Goal: Information Seeking & Learning: Learn about a topic

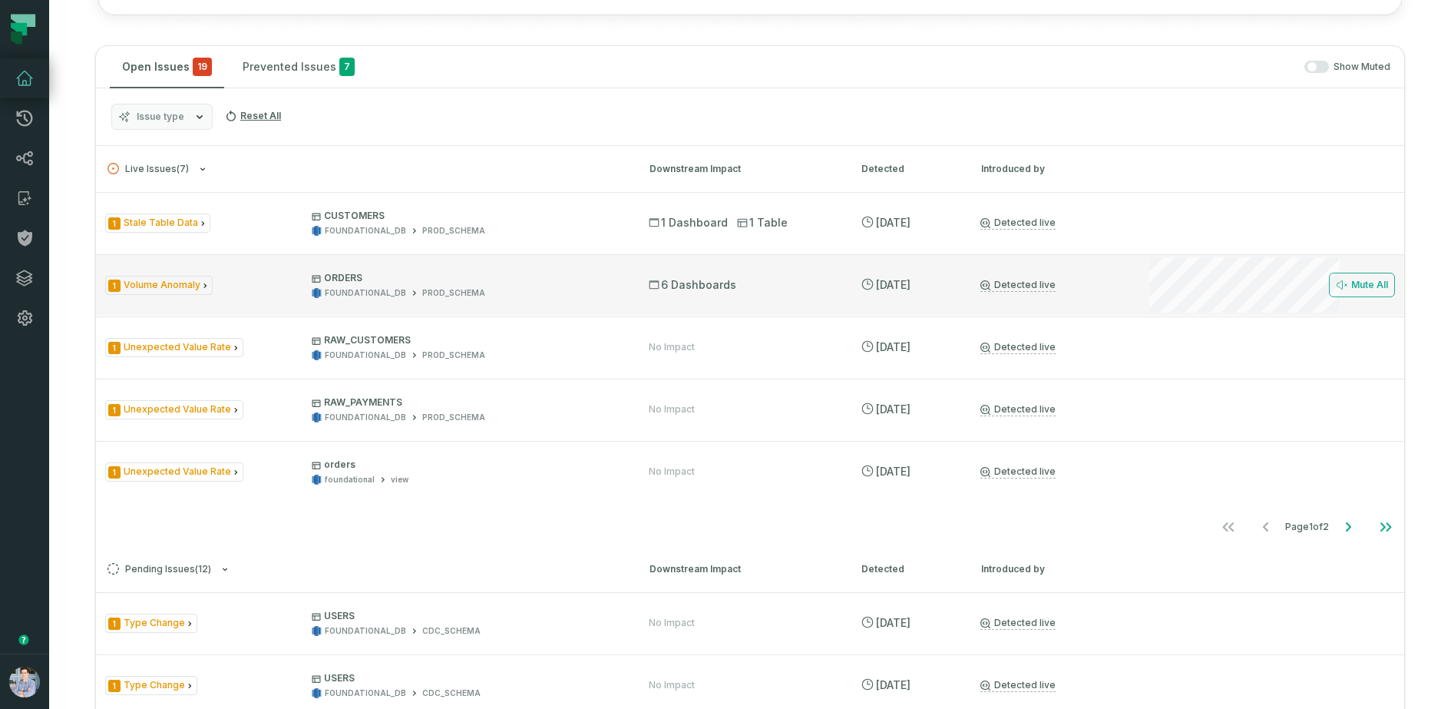
scroll to position [778, 0]
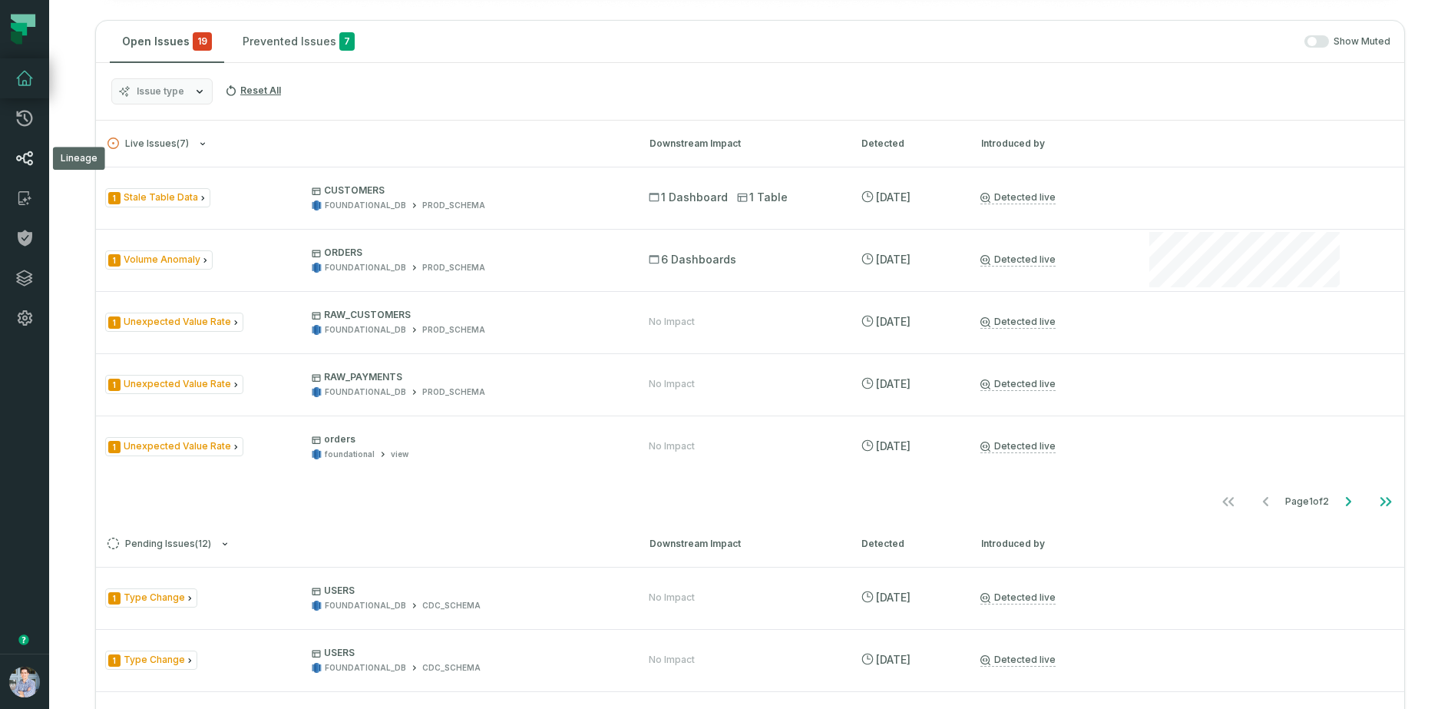
click at [15, 160] on icon at bounding box center [24, 158] width 18 height 18
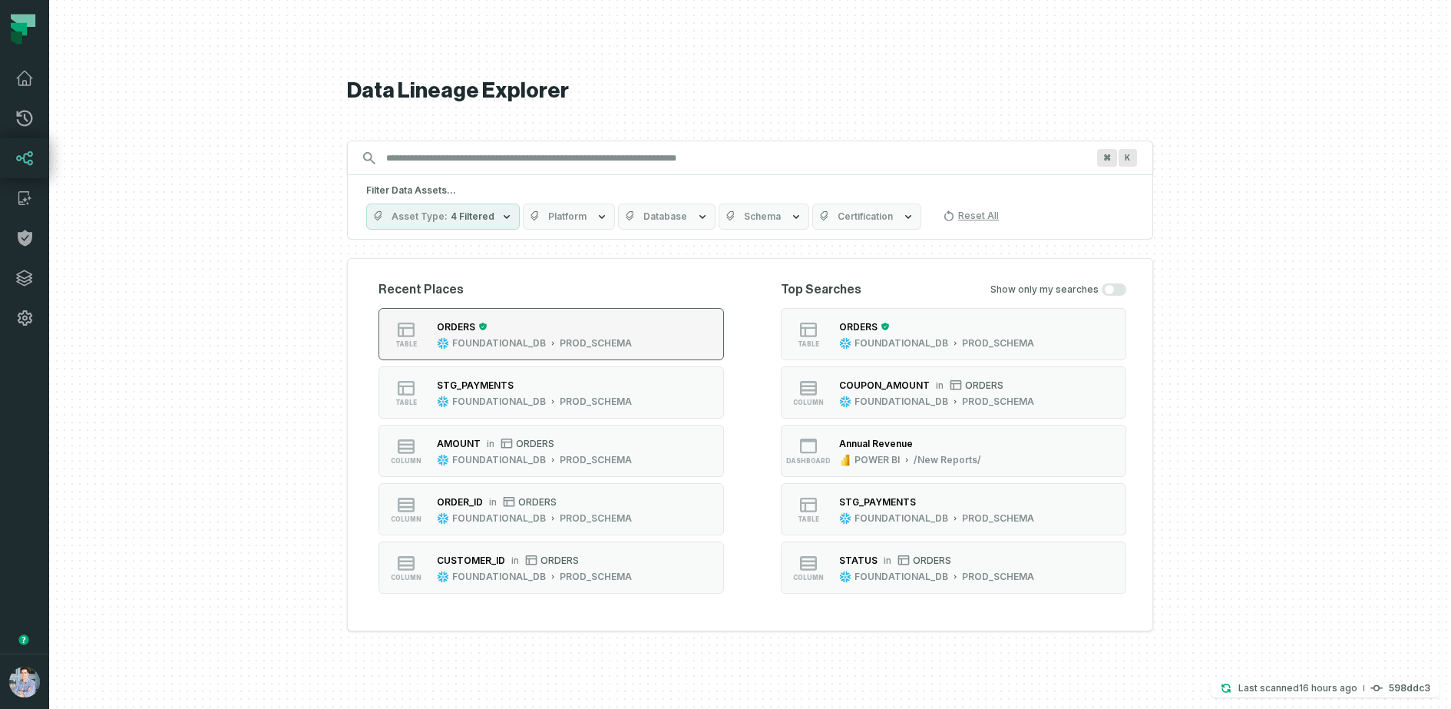
click at [598, 330] on div "ORDERS" at bounding box center [534, 326] width 195 height 15
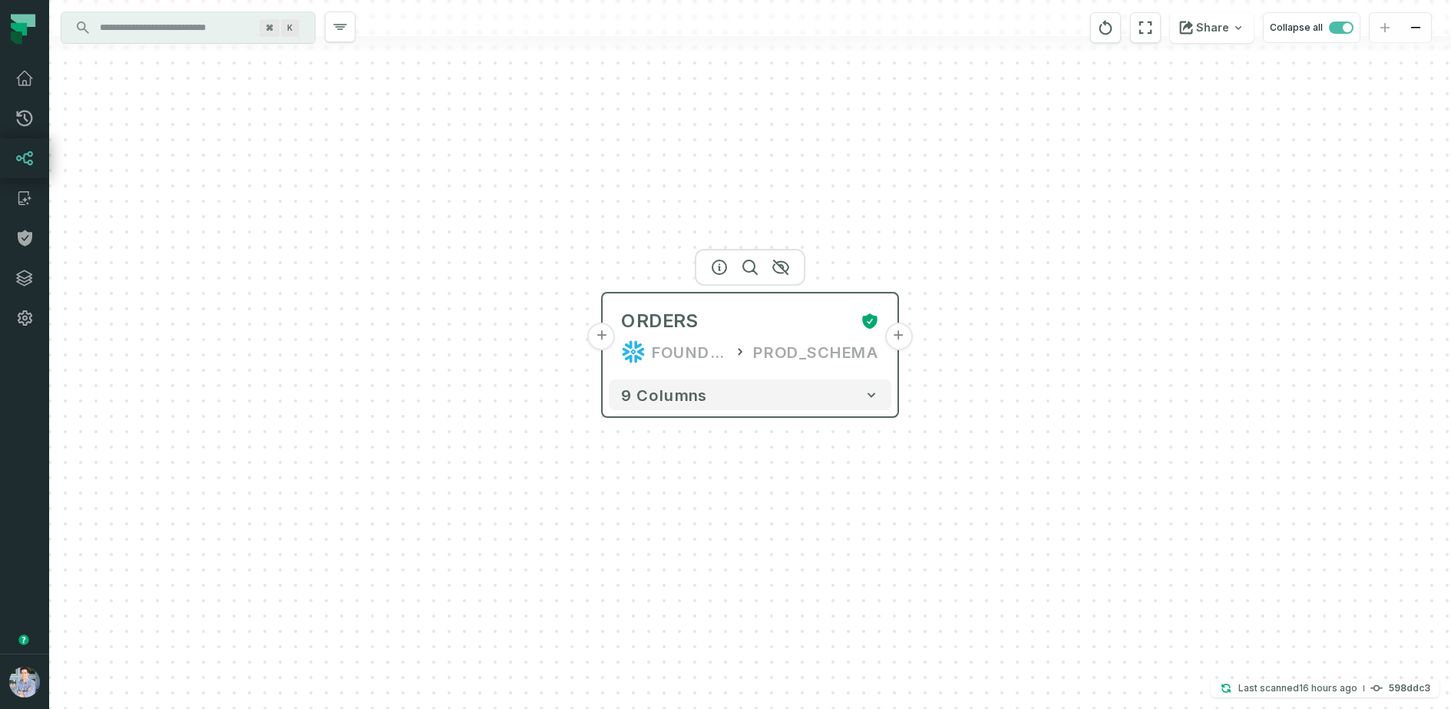
click at [805, 337] on div "ORDERS FOUNDATIONAL_DB PROD_SCHEMA" at bounding box center [750, 336] width 283 height 74
click at [718, 265] on icon "button" at bounding box center [719, 267] width 18 height 18
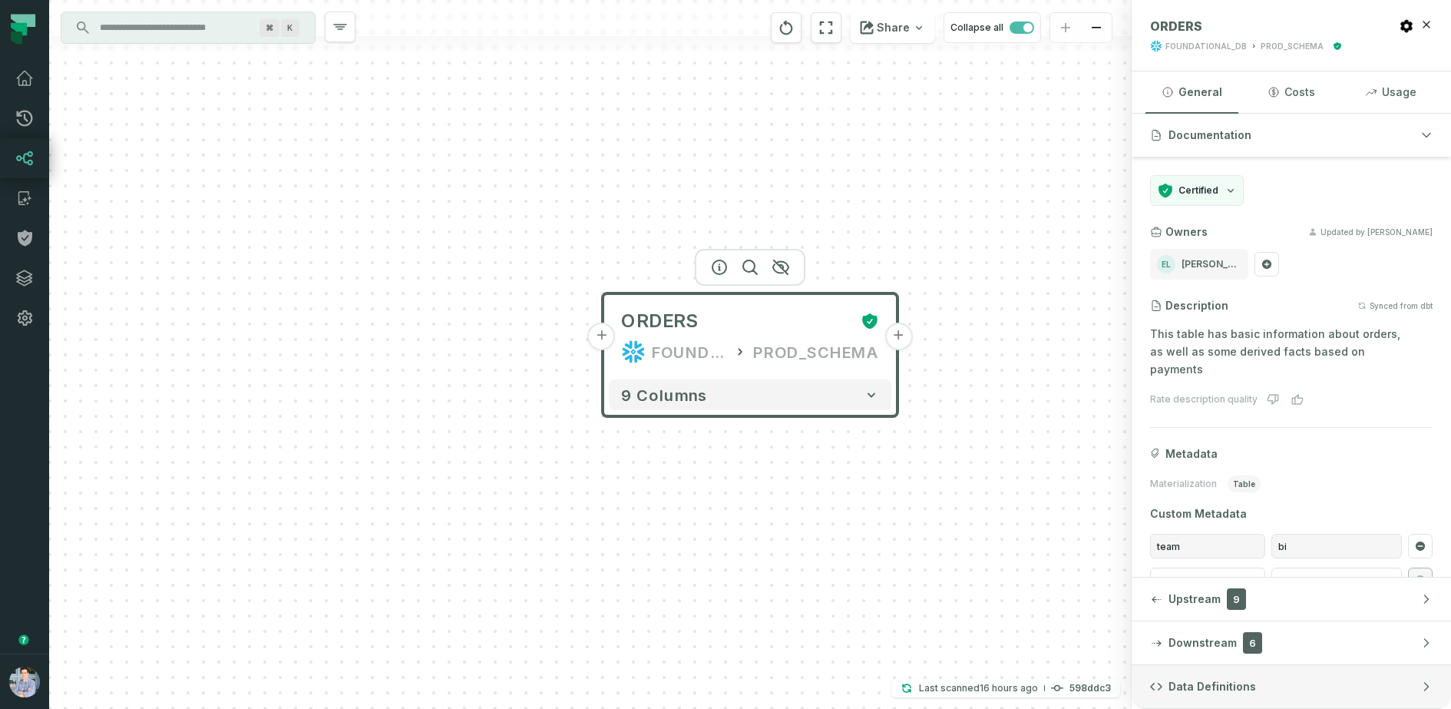
click at [1160, 567] on button "Data Definitions" at bounding box center [1291, 686] width 319 height 43
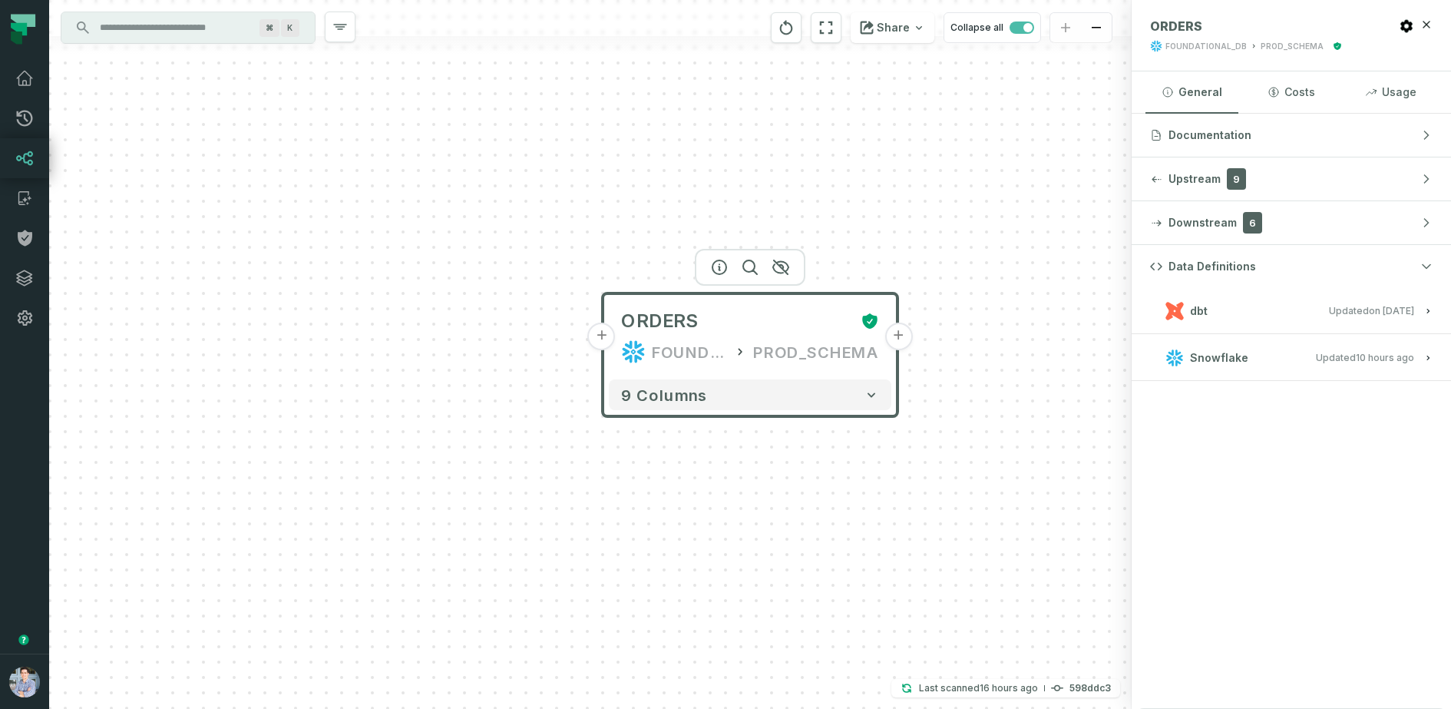
click at [1160, 311] on span "Updated 1/6/2025, 1:15:21 PM" at bounding box center [1371, 311] width 85 height 12
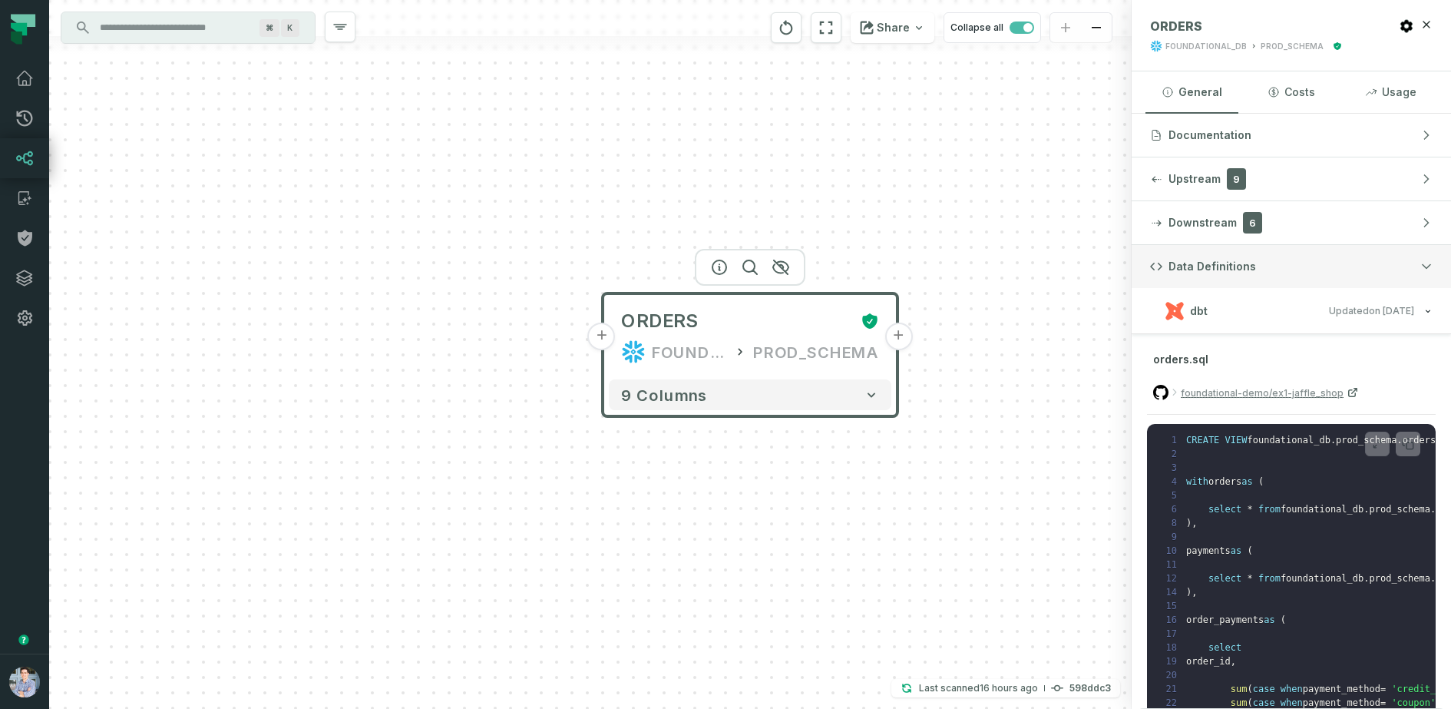
click at [1160, 263] on icon "button" at bounding box center [1156, 266] width 12 height 12
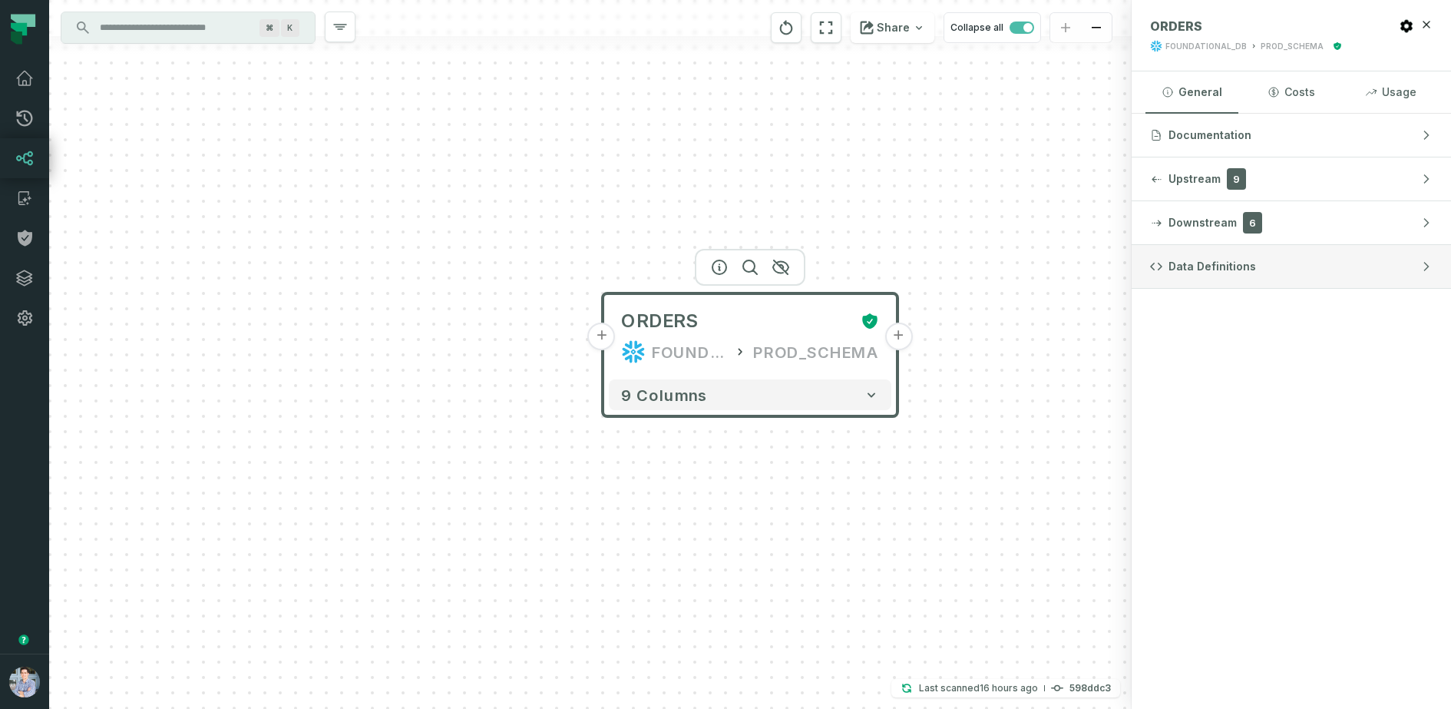
click at [1160, 259] on button "Data Definitions" at bounding box center [1291, 266] width 319 height 43
click at [1160, 361] on button "Snowflake Updated 9/12/2025, 1:01:25 AM" at bounding box center [1291, 357] width 283 height 21
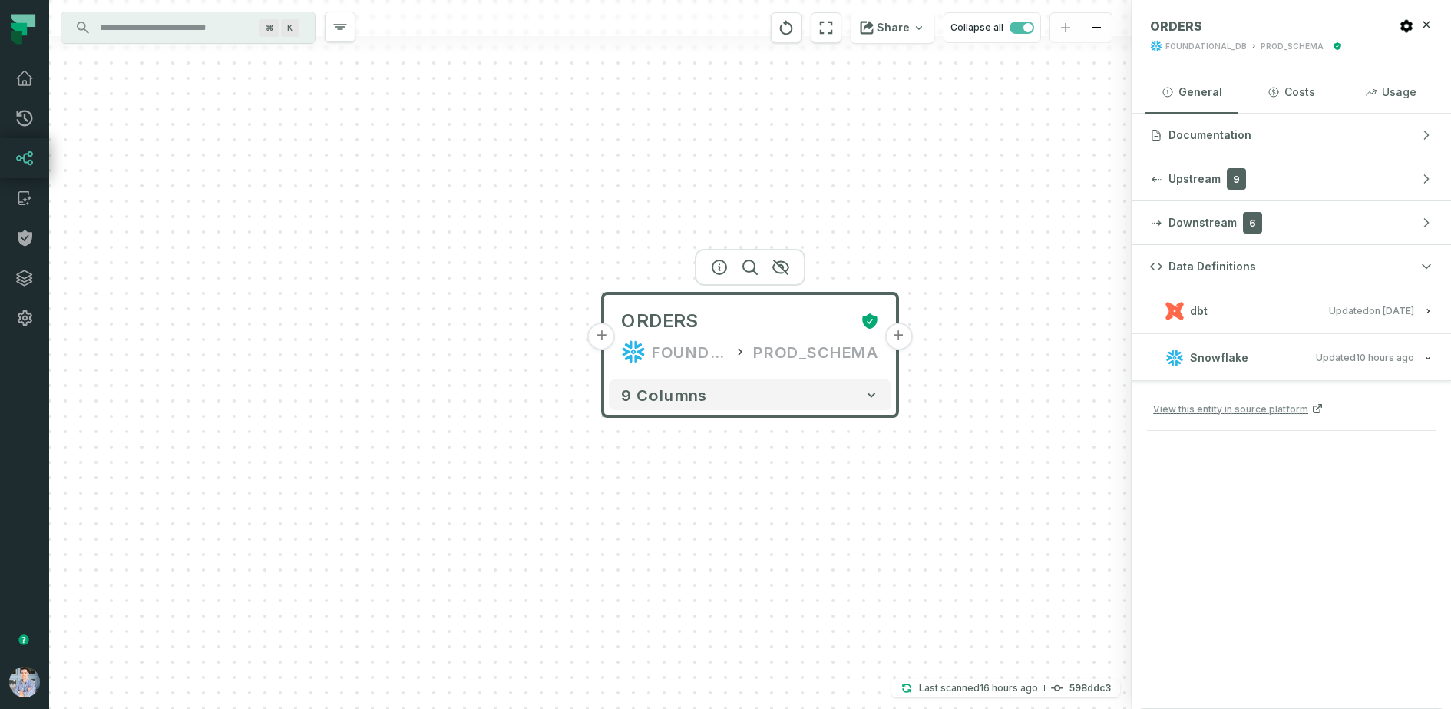
click at [1160, 345] on h3 "Snowflake Updated 9/12/2025, 1:01:25 AM" at bounding box center [1291, 358] width 319 height 46
click at [1160, 354] on relative-time "9/12/2025, 1:01:25 AM" at bounding box center [1385, 358] width 58 height 12
click at [1160, 405] on div "Data Definitions dbt Updated 1/6/2025, 1:15:21 PM Snowflake Updated 9/12/2025, …" at bounding box center [1291, 477] width 319 height 464
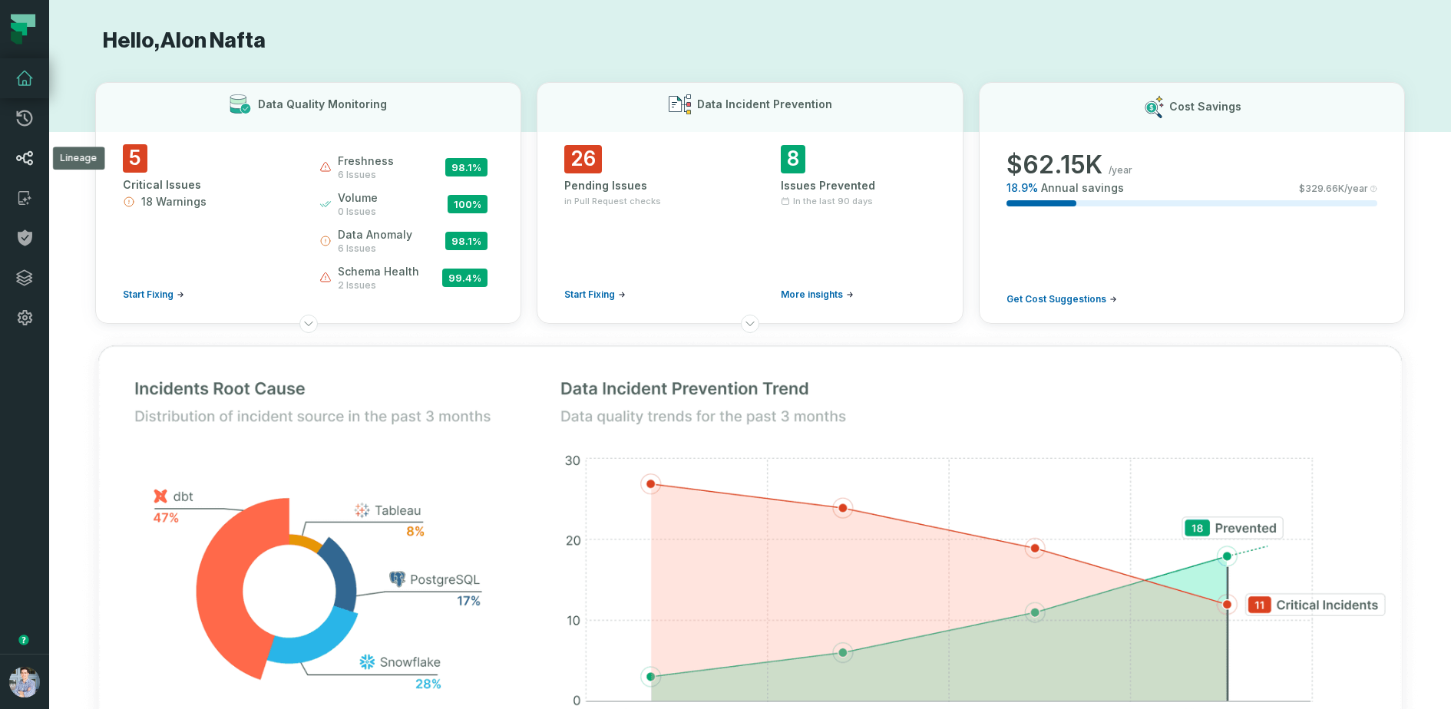
click at [29, 160] on icon at bounding box center [24, 158] width 17 height 15
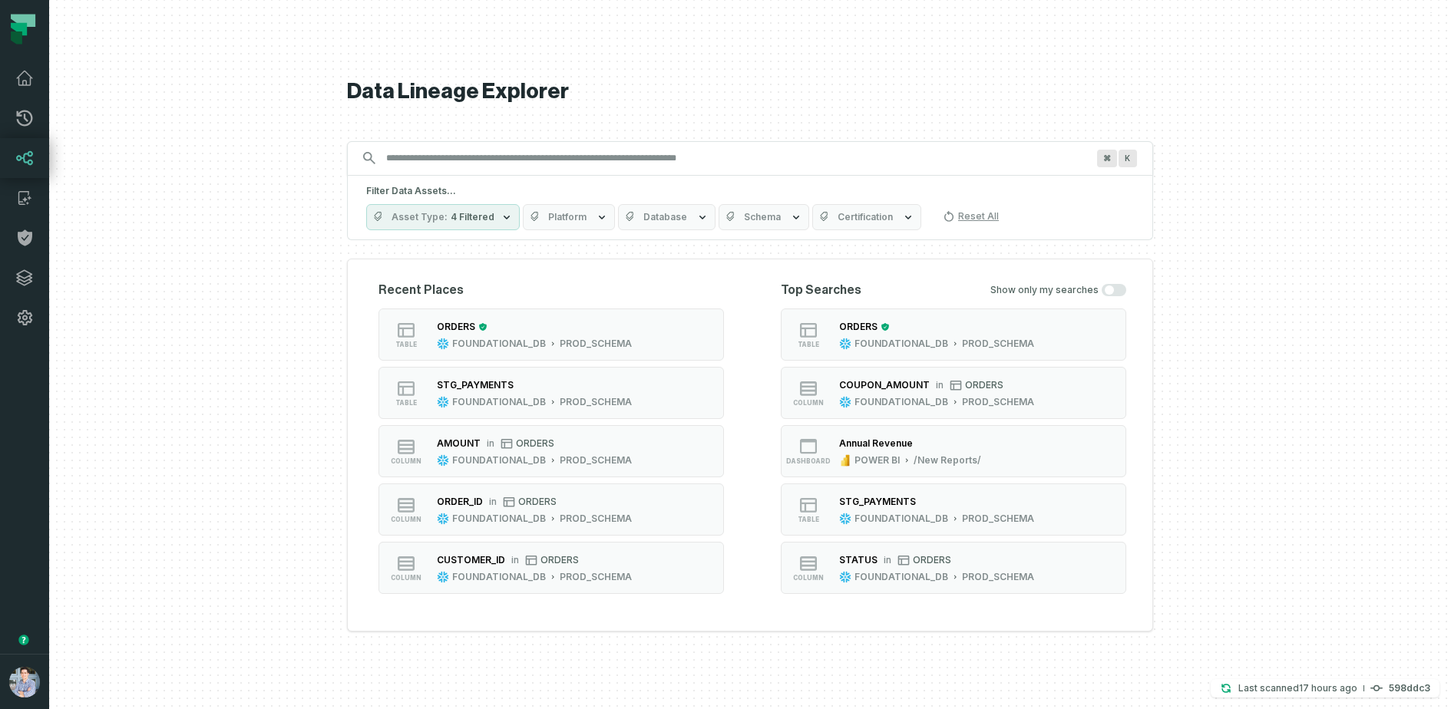
click at [271, 308] on div at bounding box center [750, 354] width 1402 height 709
click at [543, 329] on div "ORDERS" at bounding box center [534, 326] width 195 height 15
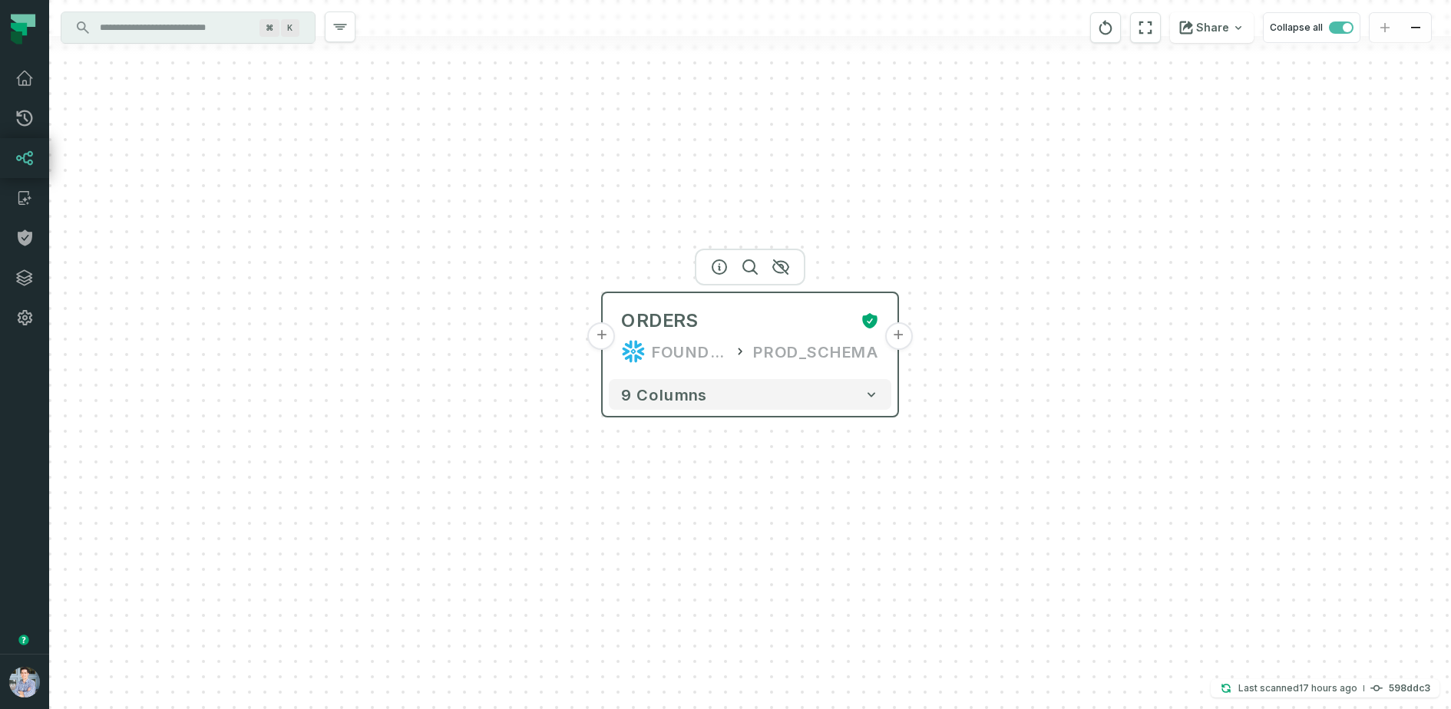
click at [898, 345] on button "+" at bounding box center [898, 336] width 28 height 28
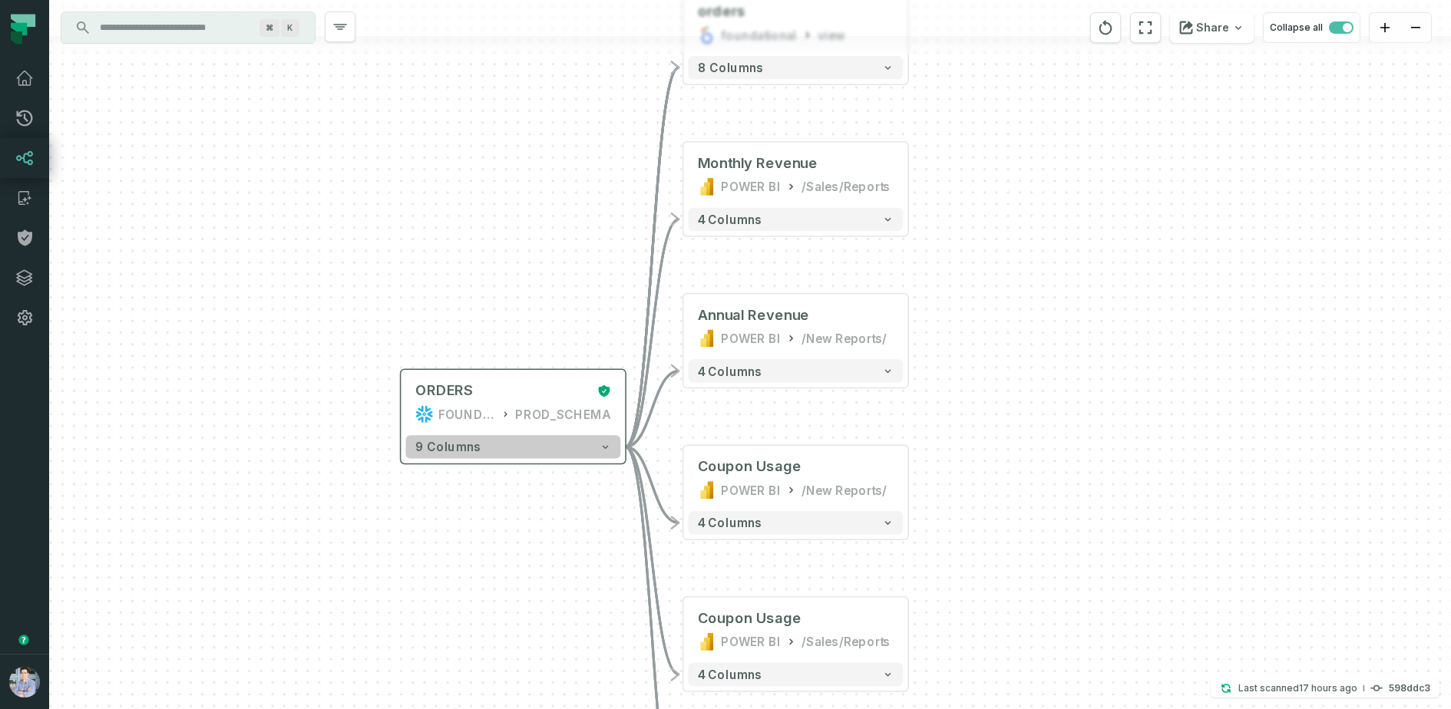
click at [548, 452] on button "9 columns" at bounding box center [512, 446] width 215 height 23
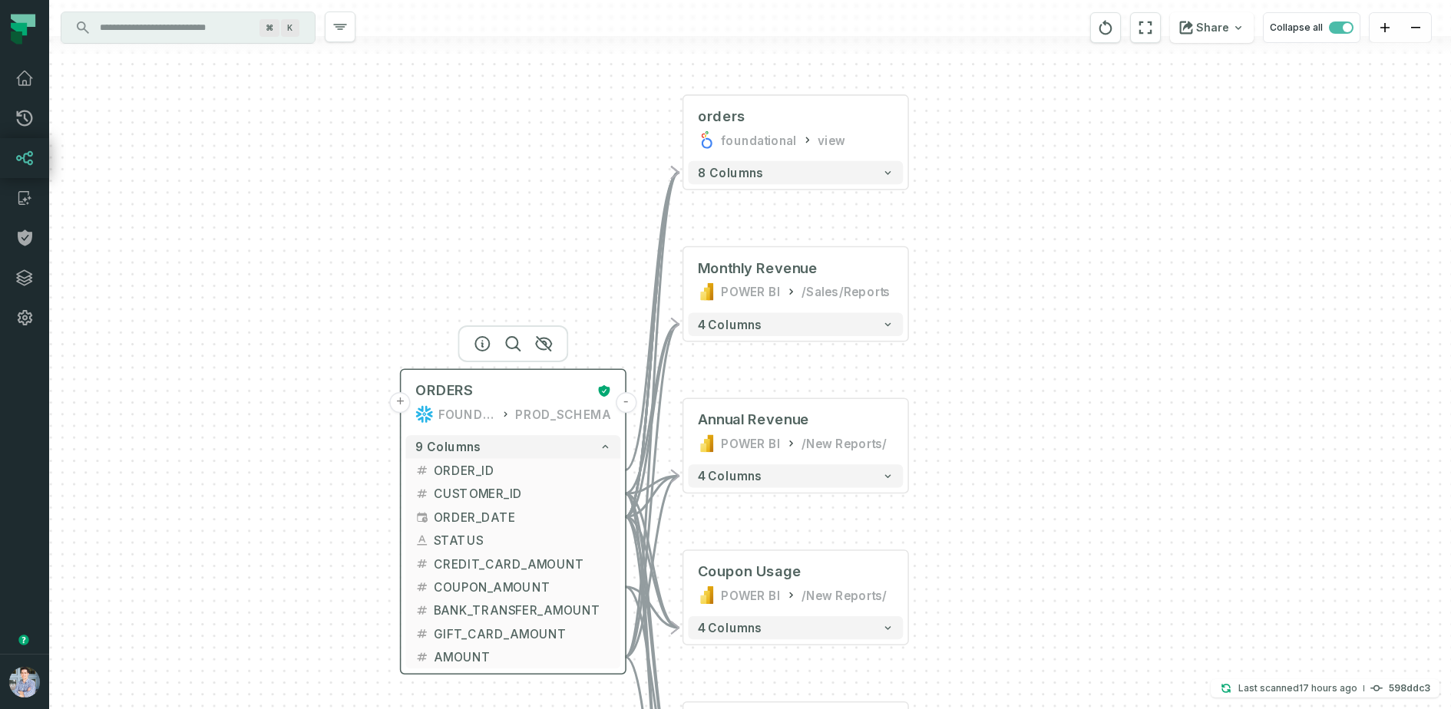
click at [402, 405] on button "+" at bounding box center [400, 402] width 21 height 21
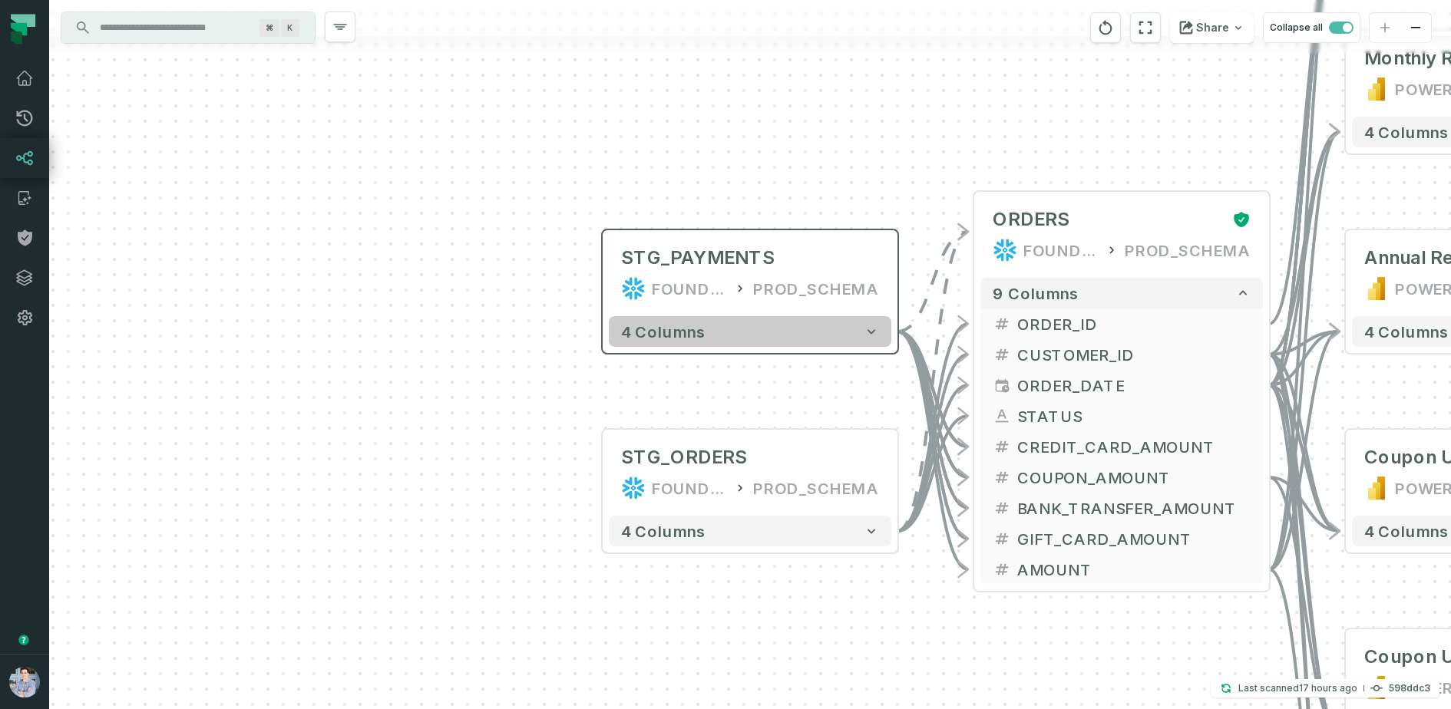
click at [762, 322] on button "4 columns" at bounding box center [750, 331] width 283 height 31
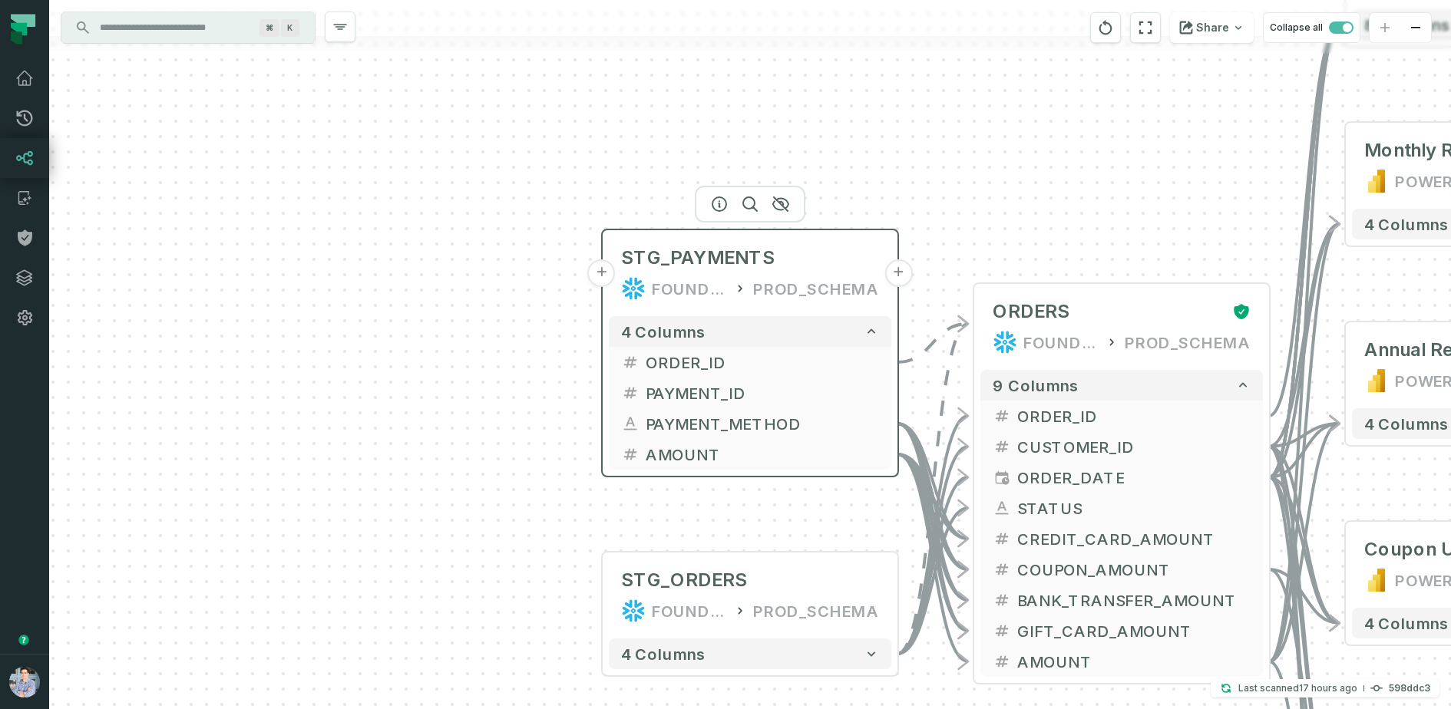
click at [605, 278] on button "+" at bounding box center [602, 274] width 28 height 28
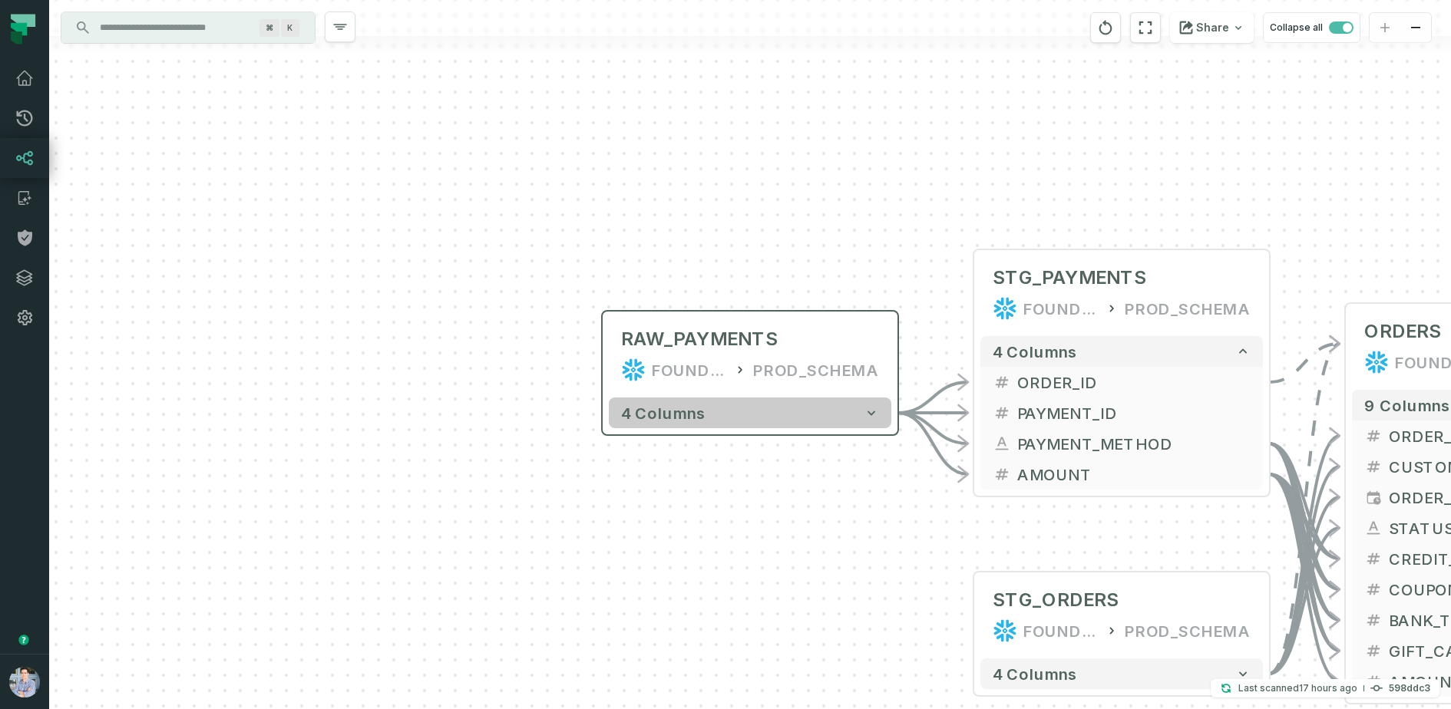
click at [798, 417] on button "4 columns" at bounding box center [750, 413] width 283 height 31
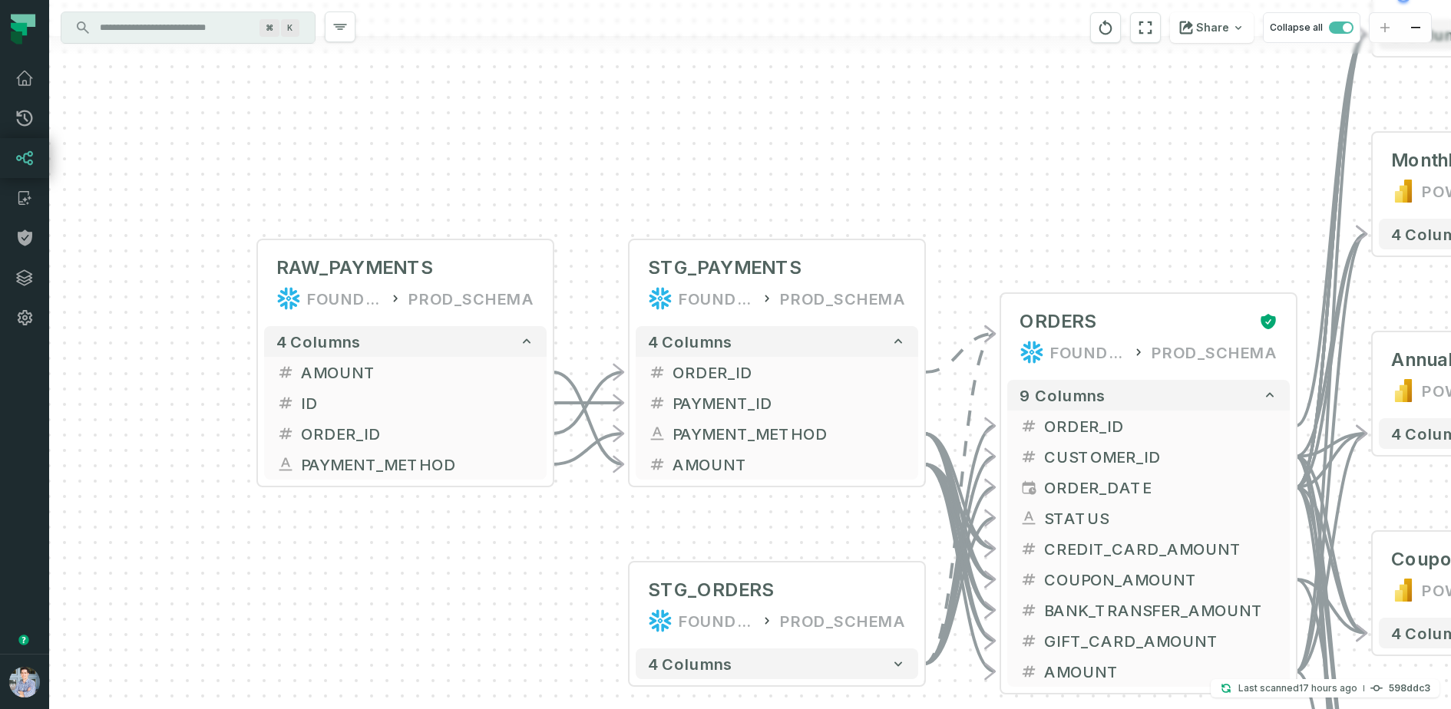
drag, startPoint x: 1024, startPoint y: 212, endPoint x: 603, endPoint y: 117, distance: 431.4
click at [603, 117] on div "+ RAW_PAYMENTS FOUNDATIONAL_DB PROD_SCHEMA - 4 columns + AMOUNT - + ID - + ORDE…" at bounding box center [750, 354] width 1402 height 709
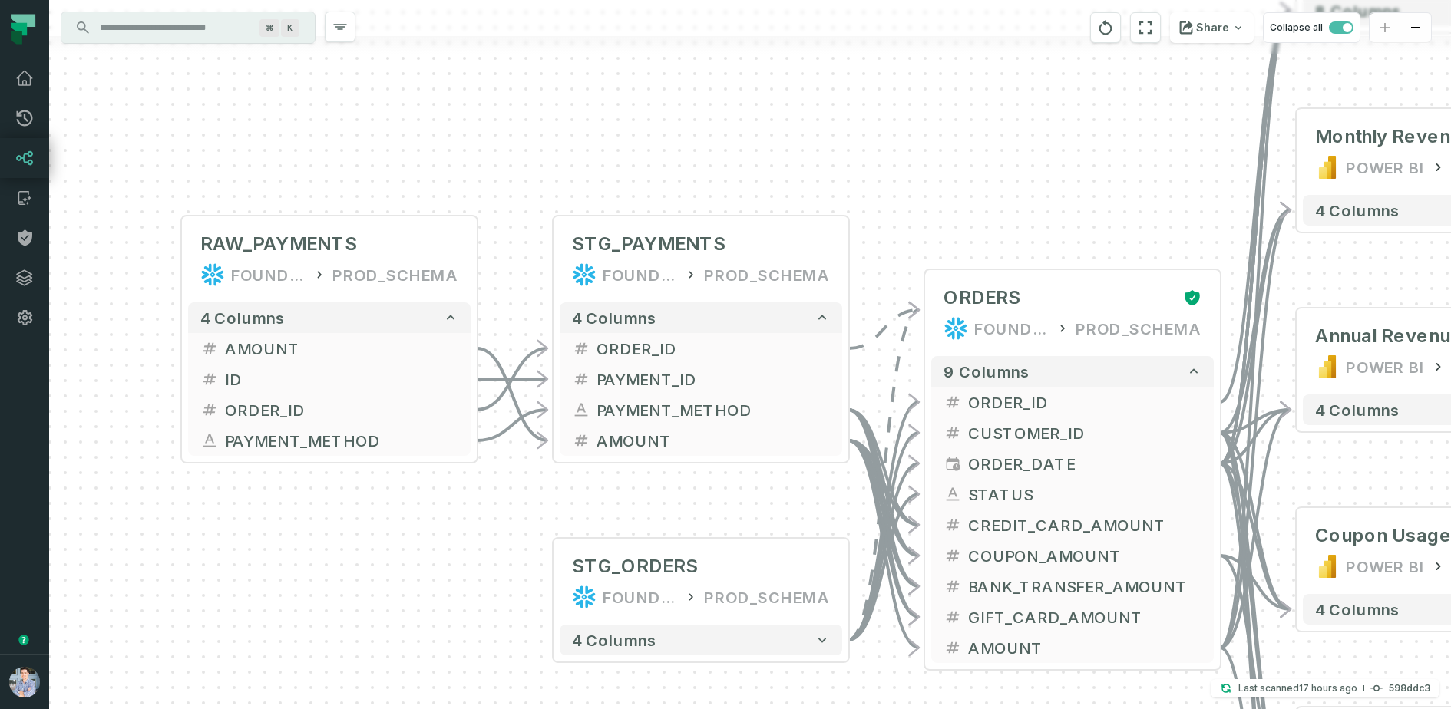
click at [726, 203] on div "+ RAW_PAYMENTS FOUNDATIONAL_DB PROD_SCHEMA - 4 columns + AMOUNT - + ID - + ORDE…" at bounding box center [750, 354] width 1402 height 709
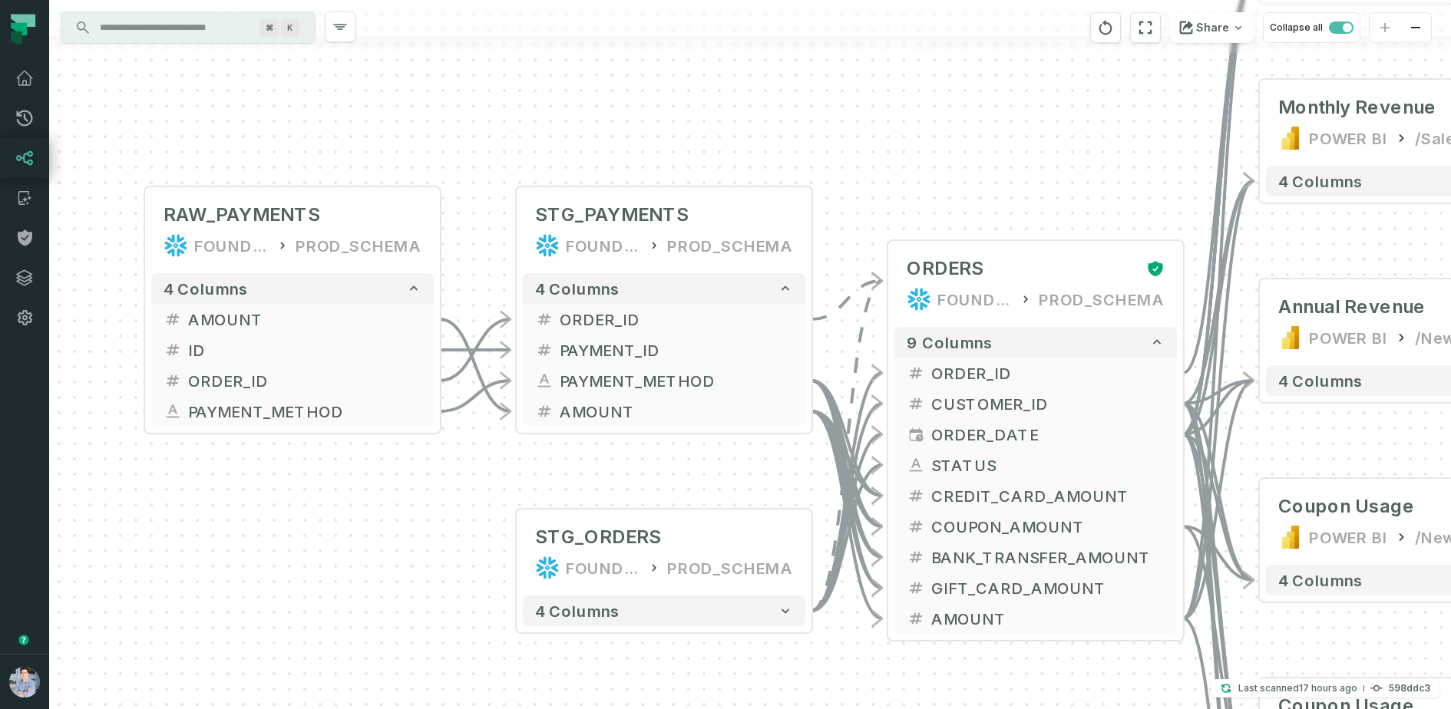
drag, startPoint x: 726, startPoint y: 202, endPoint x: 668, endPoint y: 150, distance: 77.7
click at [668, 150] on div "+ RAW_PAYMENTS FOUNDATIONAL_DB PROD_SCHEMA - 4 columns + AMOUNT - + ID - + ORDE…" at bounding box center [750, 354] width 1402 height 709
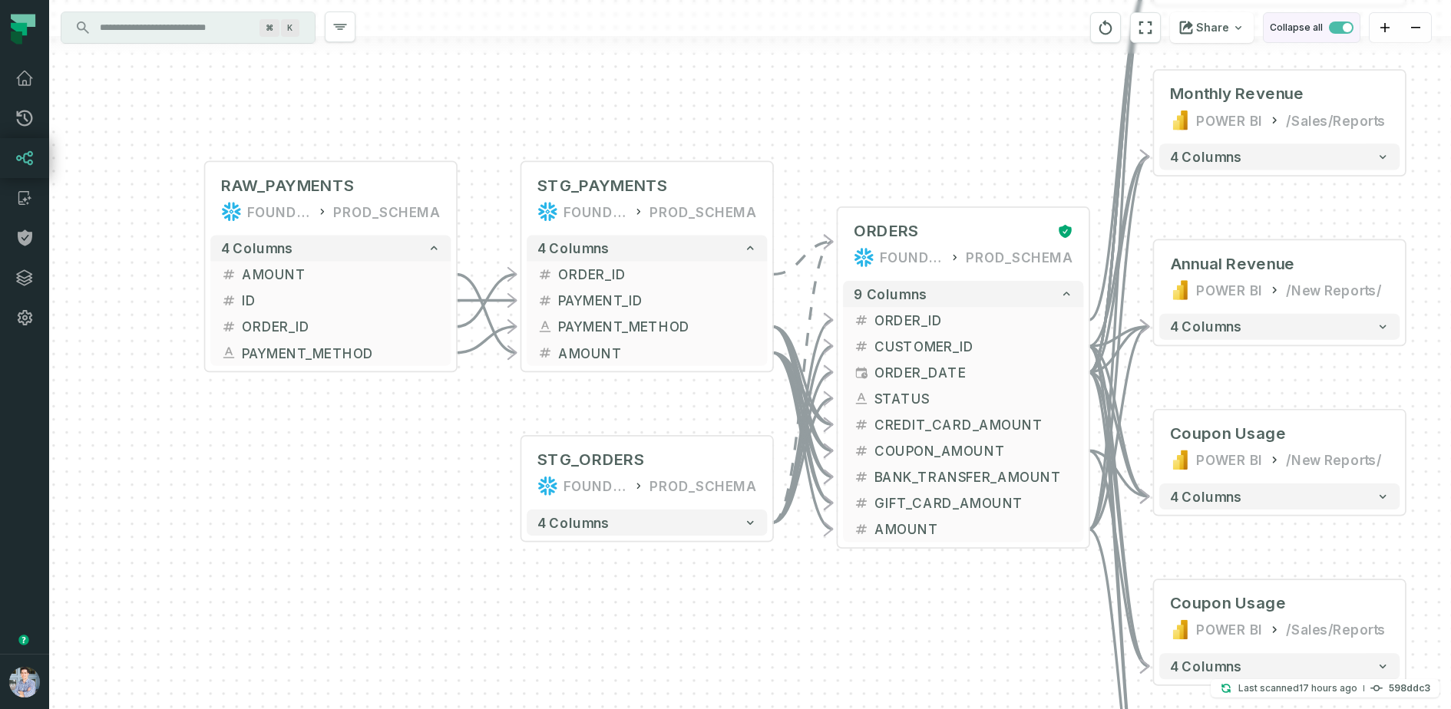
click at [1331, 30] on span "button" at bounding box center [1341, 27] width 25 height 12
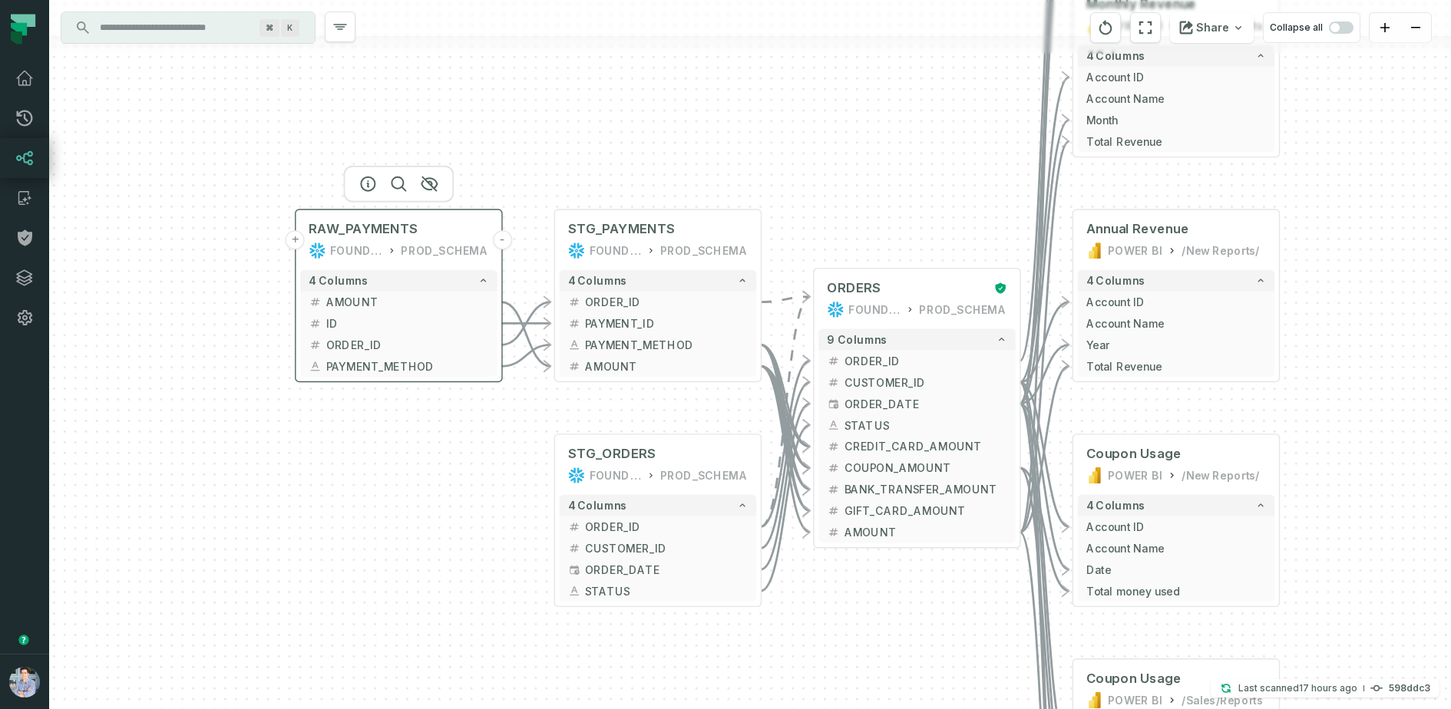
click at [295, 240] on button "+" at bounding box center [295, 239] width 19 height 19
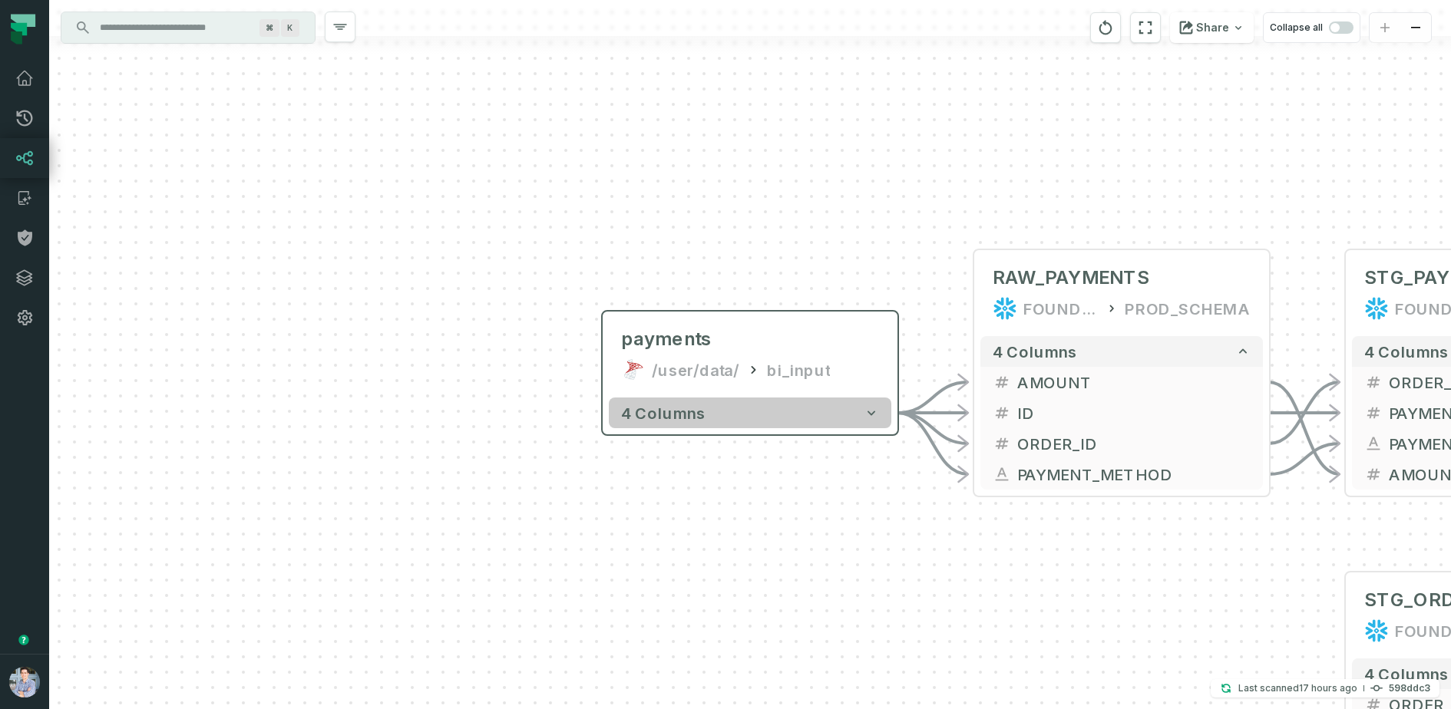
click at [709, 413] on button "4 columns" at bounding box center [750, 413] width 283 height 31
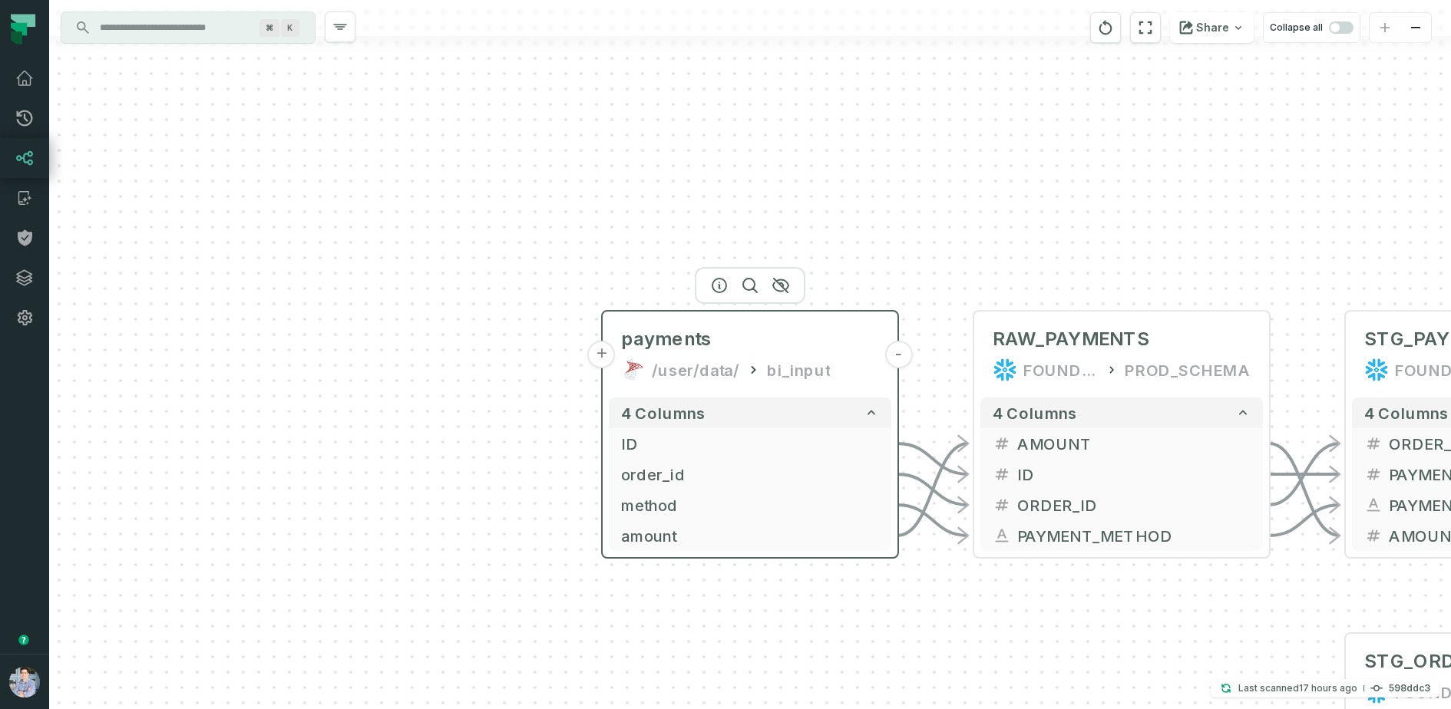
click at [604, 362] on button "+" at bounding box center [602, 355] width 28 height 28
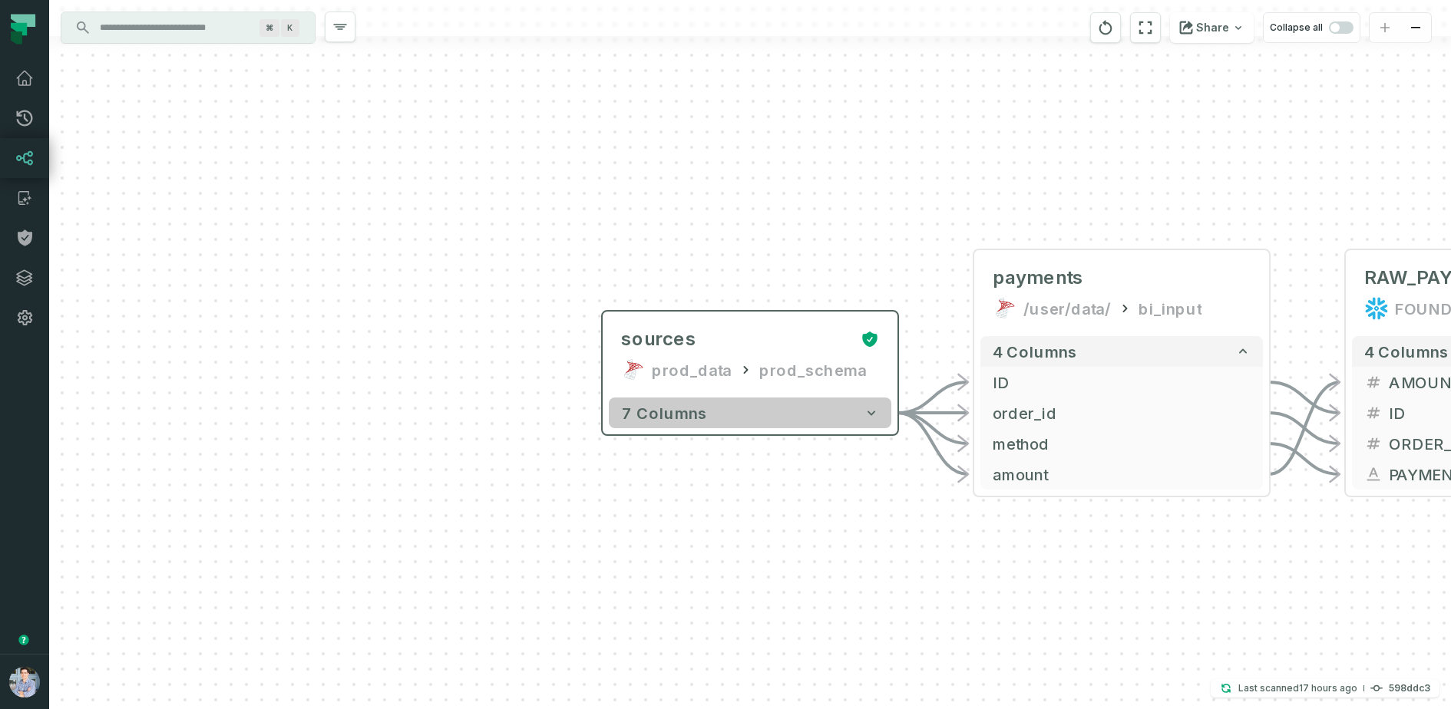
click at [726, 415] on button "7 columns" at bounding box center [750, 413] width 283 height 31
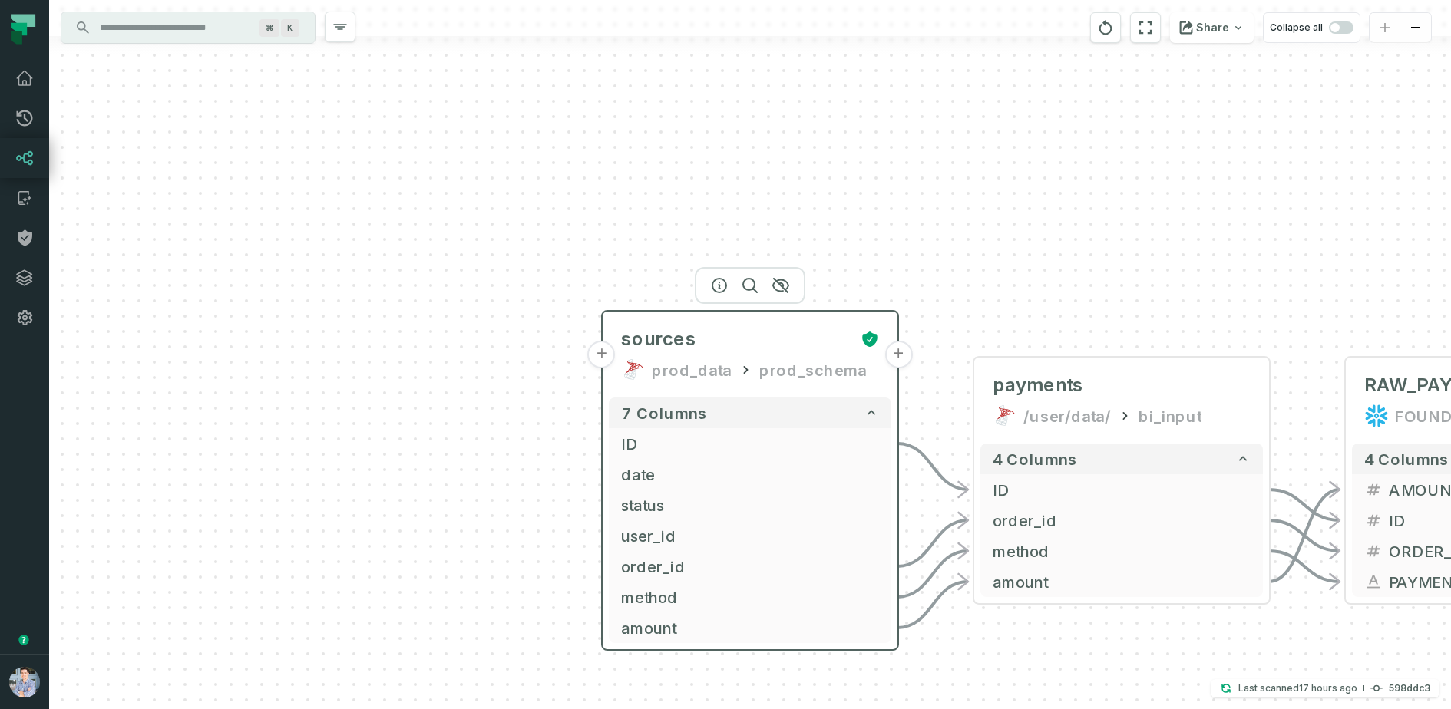
click at [603, 351] on button "+" at bounding box center [602, 355] width 28 height 28
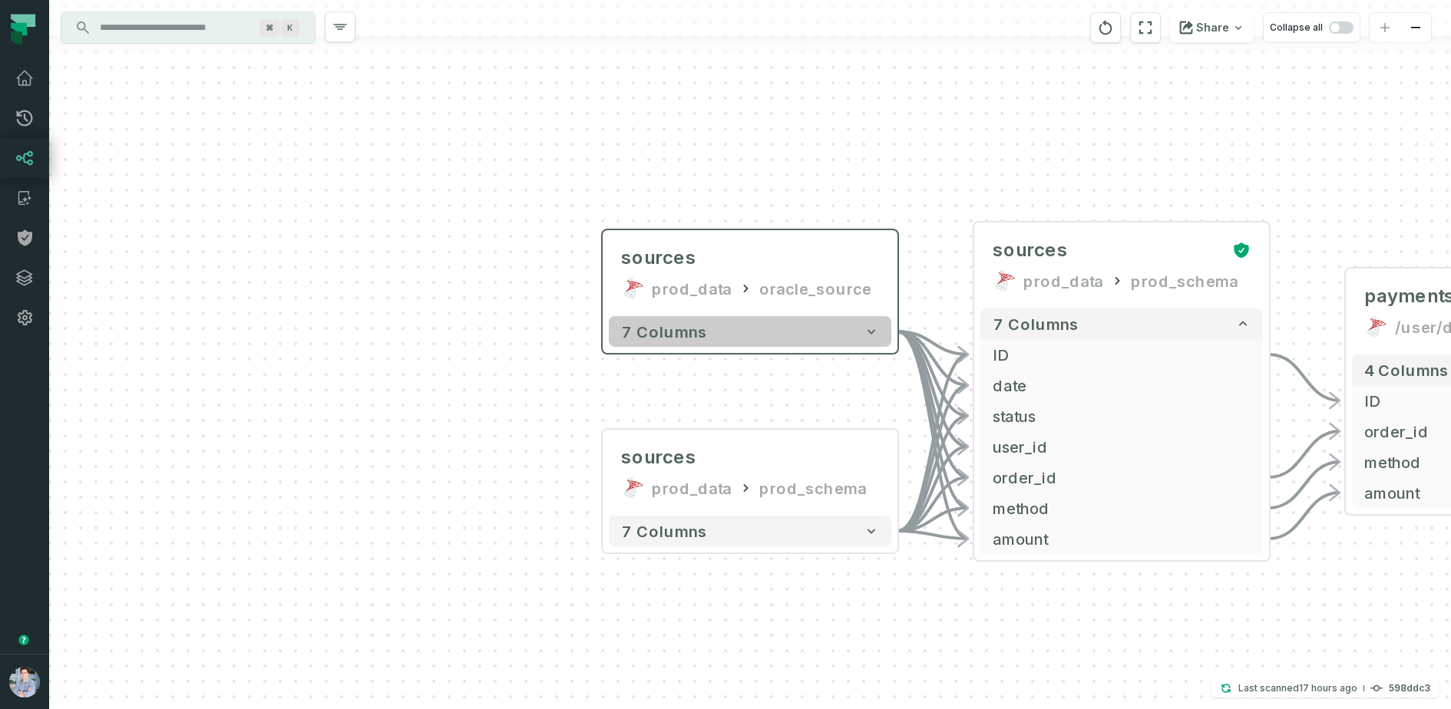
click at [749, 322] on button "7 columns" at bounding box center [750, 331] width 283 height 31
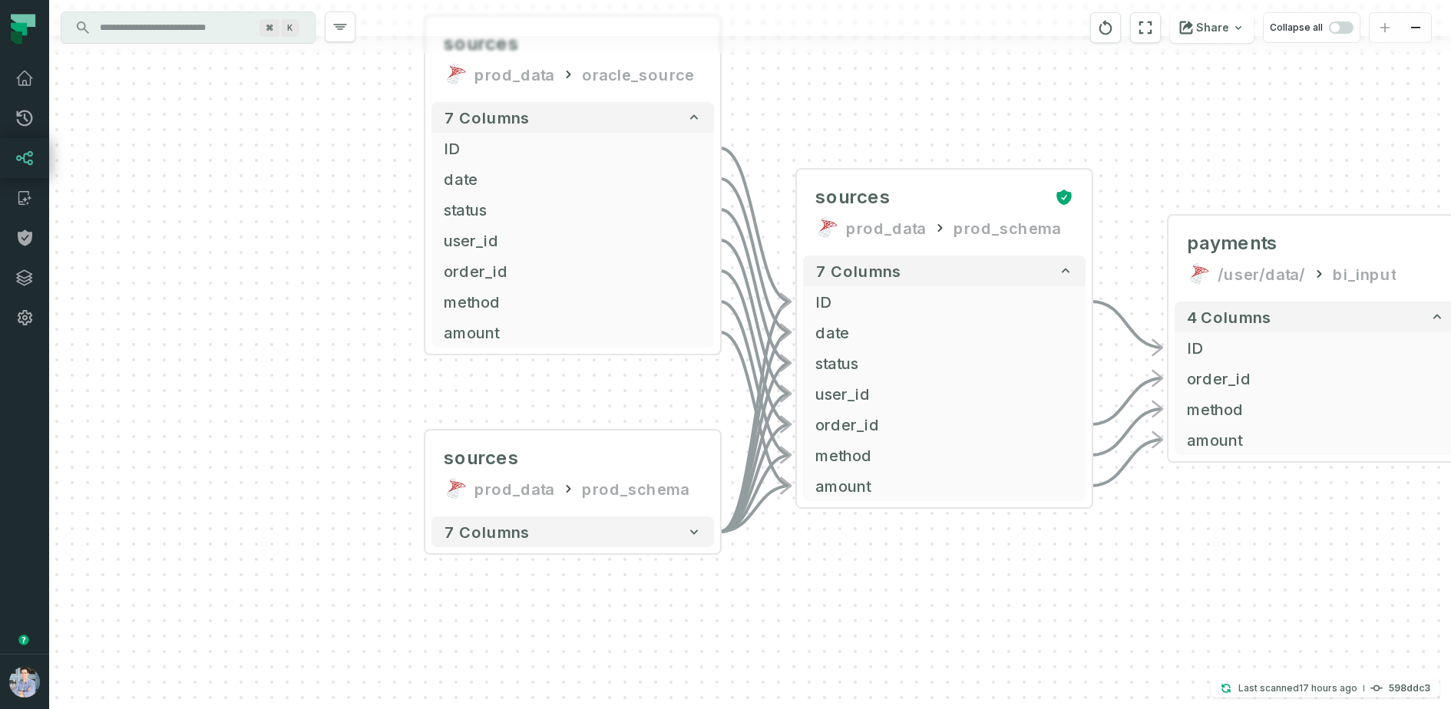
drag, startPoint x: 566, startPoint y: 555, endPoint x: 359, endPoint y: 319, distance: 313.4
click at [359, 319] on div "sources prod_data oracle_source - 7 columns ID - date - status - user_id - orde…" at bounding box center [750, 354] width 1402 height 709
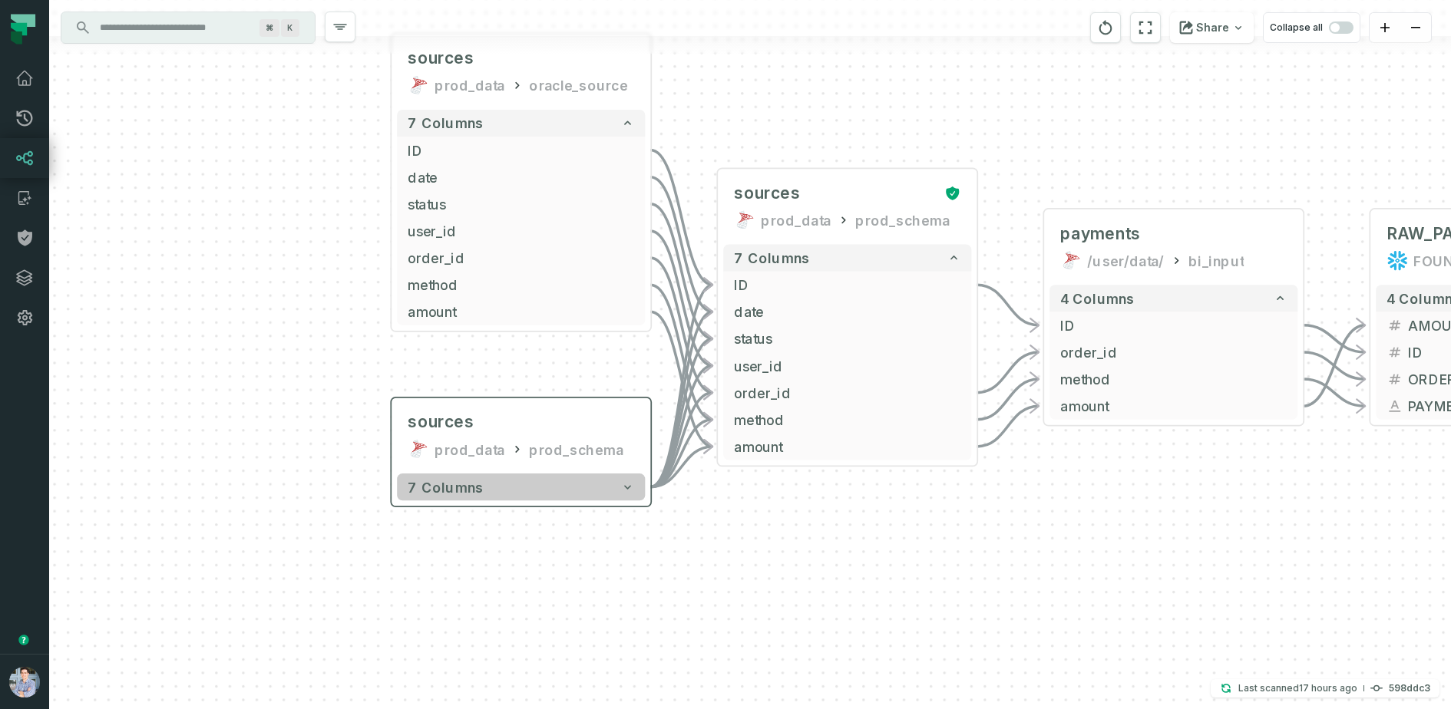
click at [517, 482] on button "7 columns" at bounding box center [521, 487] width 248 height 27
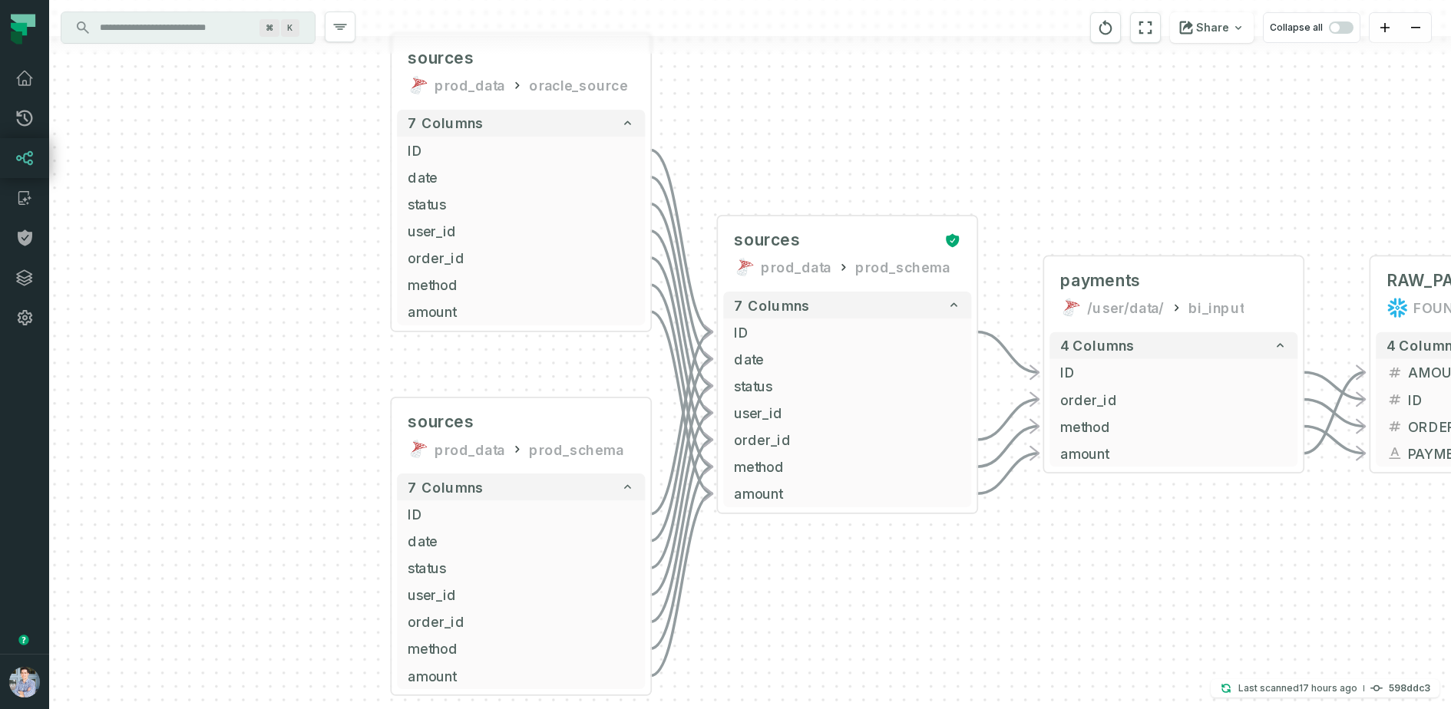
drag, startPoint x: 953, startPoint y: 587, endPoint x: 732, endPoint y: 504, distance: 236.2
click at [732, 504] on div "sources prod_data oracle_source - 7 columns ID - date - status - user_id - orde…" at bounding box center [750, 354] width 1402 height 709
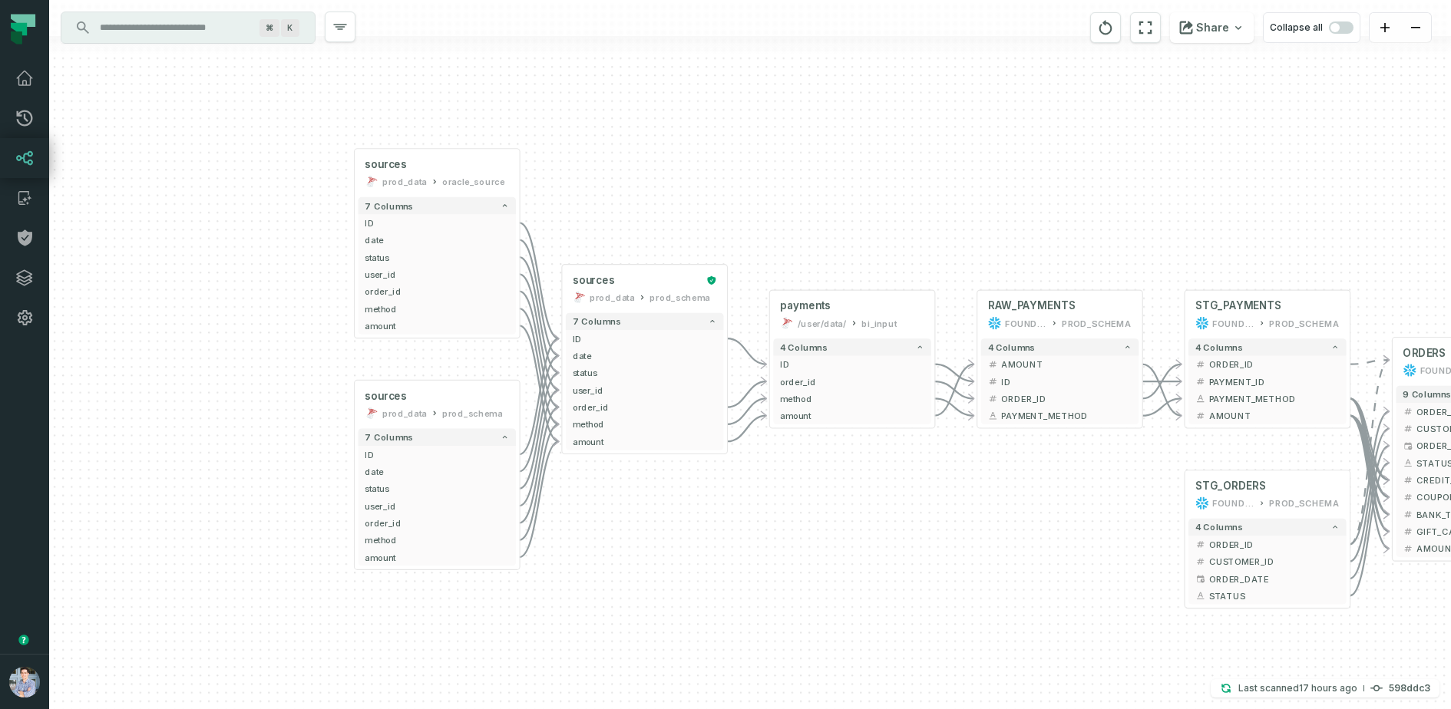
drag, startPoint x: 901, startPoint y: 526, endPoint x: 881, endPoint y: 523, distance: 20.2
click at [881, 523] on div "sources prod_data oracle_source - 7 columns ID - date - status - user_id - orde…" at bounding box center [750, 354] width 1402 height 709
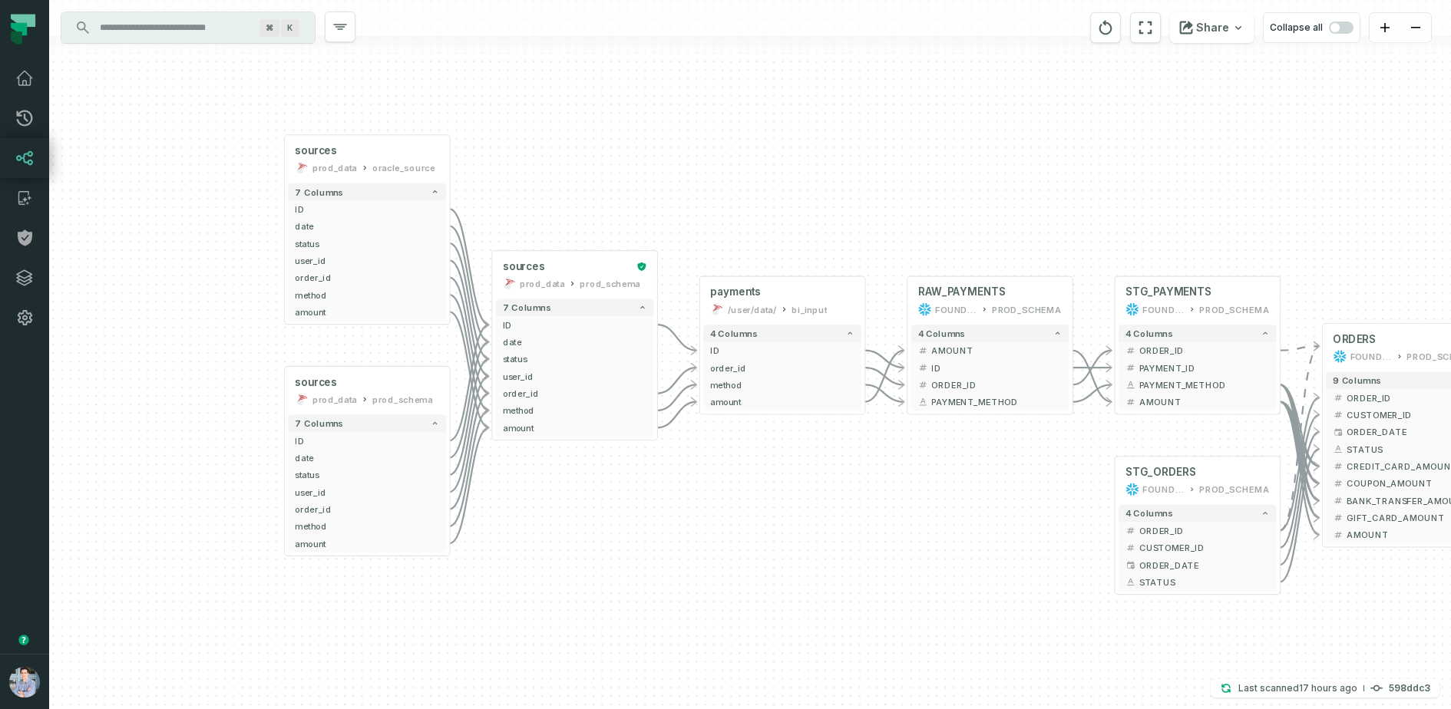
drag, startPoint x: 795, startPoint y: 514, endPoint x: 716, endPoint y: 499, distance: 80.4
click at [716, 499] on div "sources prod_data oracle_source - 7 columns ID - date - status - user_id - orde…" at bounding box center [750, 354] width 1402 height 709
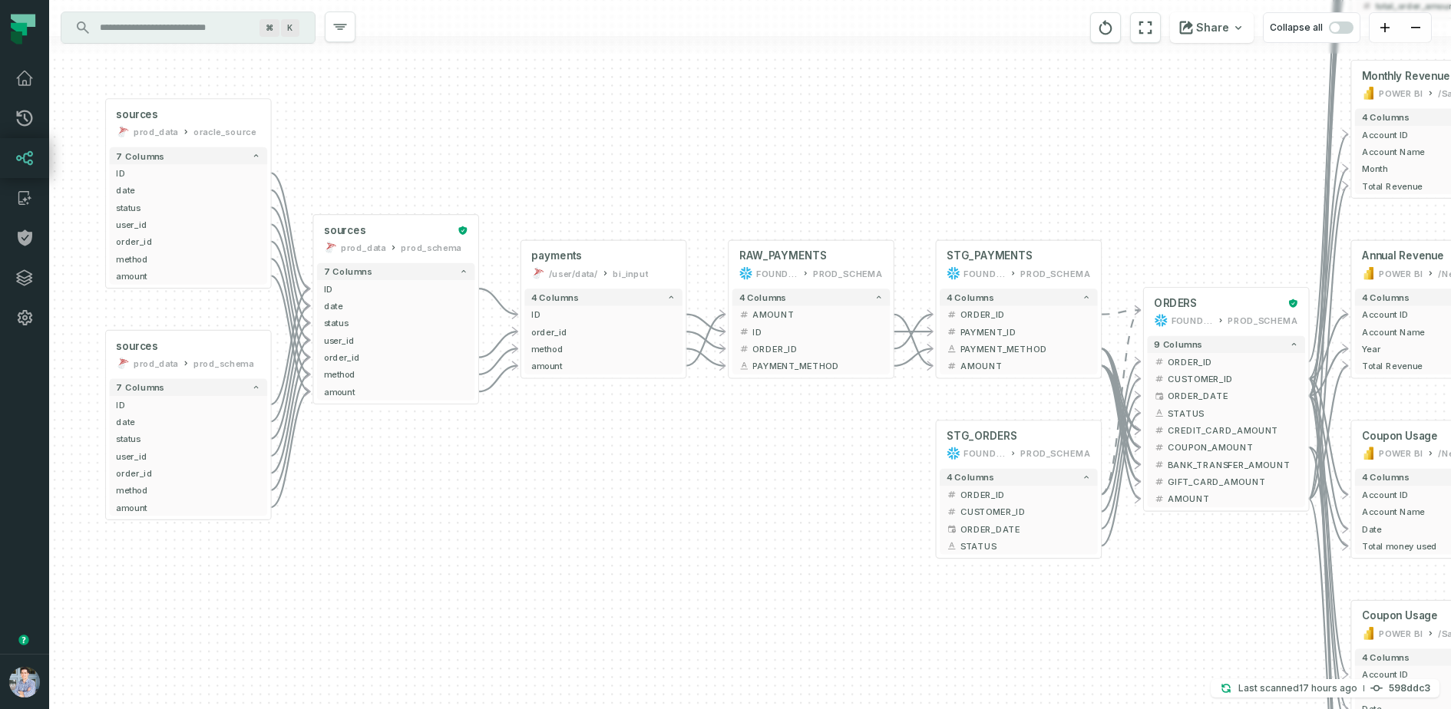
drag, startPoint x: 937, startPoint y: 552, endPoint x: 74, endPoint y: 482, distance: 866.6
click at [74, 482] on div "sources prod_data oracle_source - 7 columns ID - date - status - user_id - orde…" at bounding box center [750, 354] width 1402 height 709
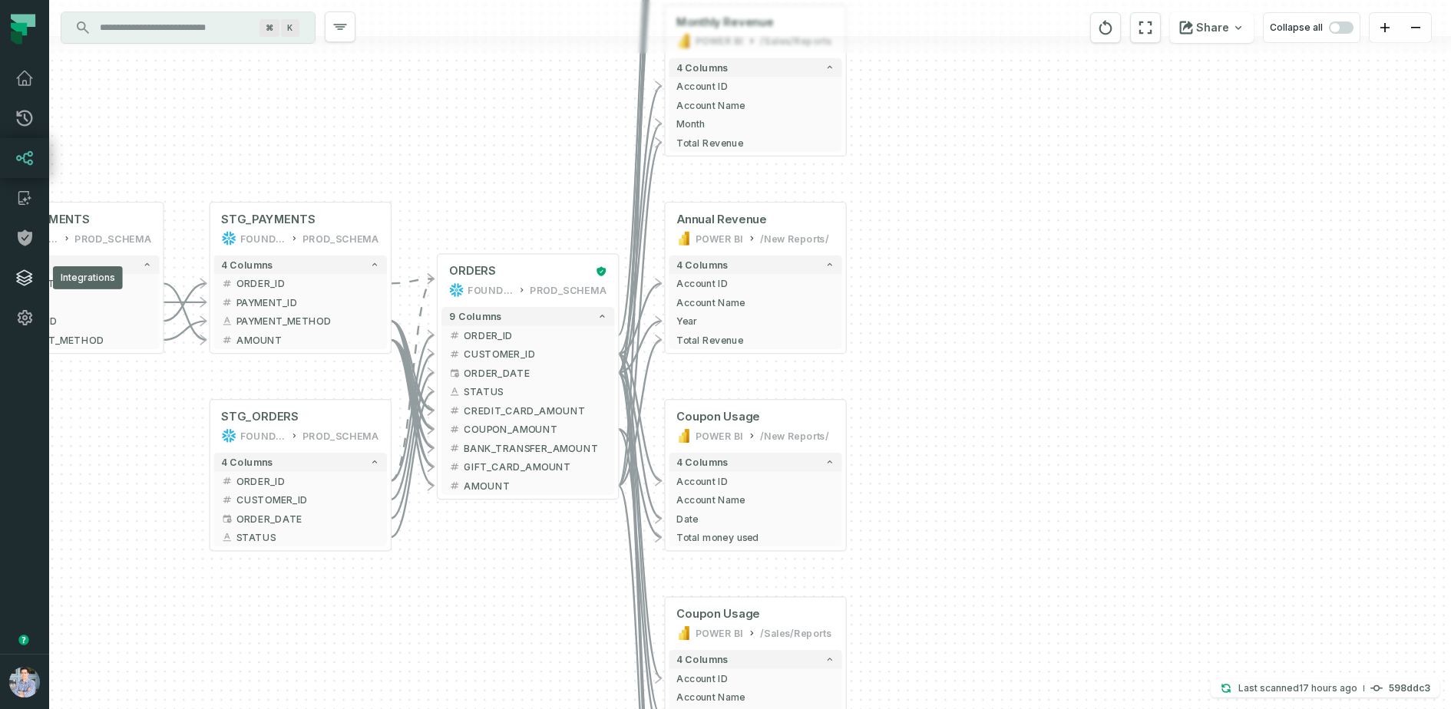
click at [21, 290] on link "Integrations" at bounding box center [24, 278] width 49 height 40
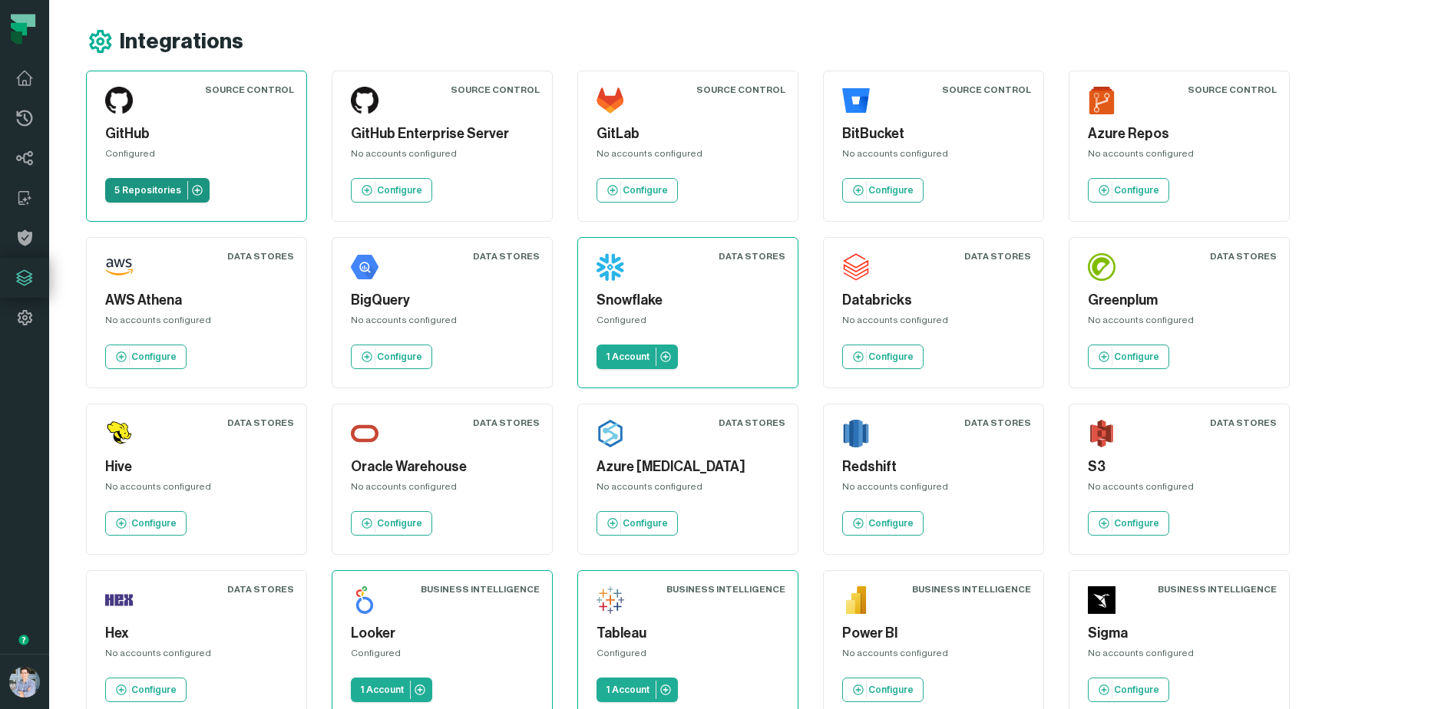
click at [147, 184] on p "5 Repositories" at bounding box center [147, 190] width 67 height 12
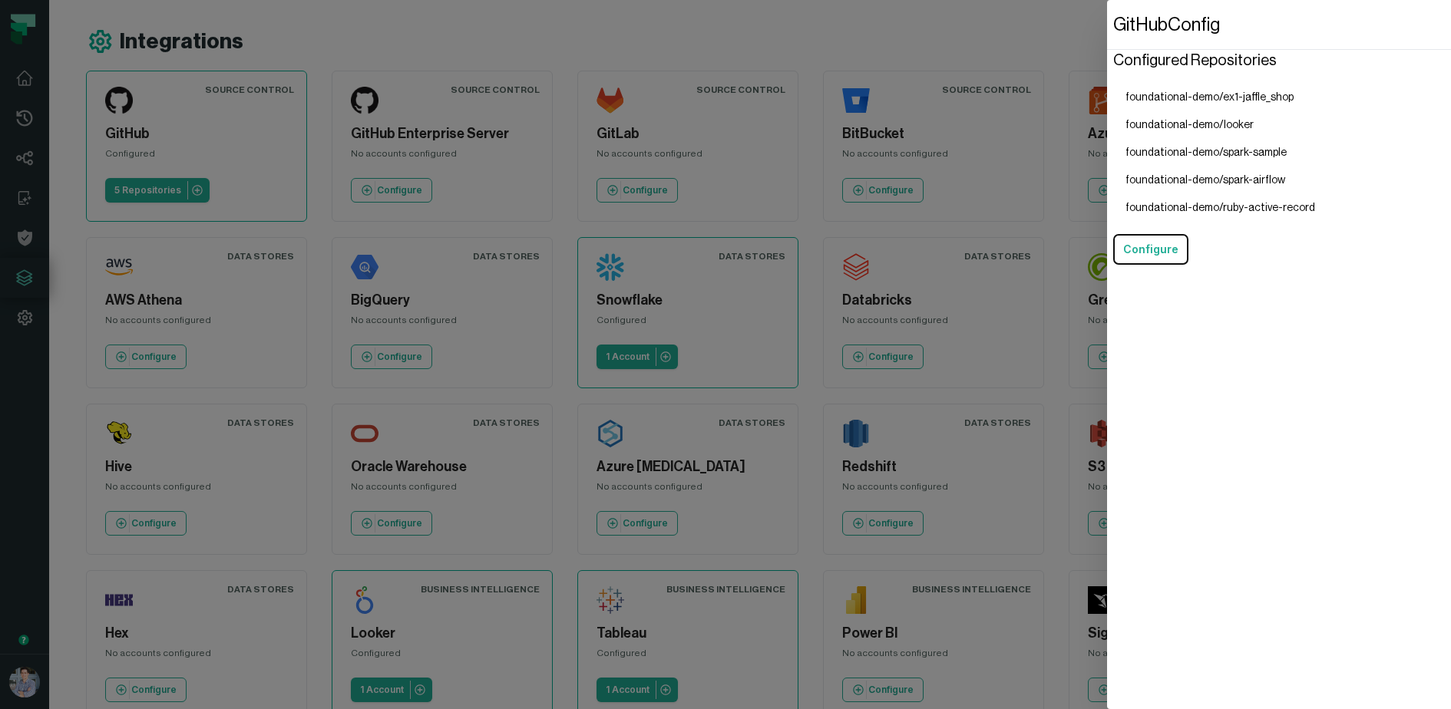
click at [1107, 445] on dialog "GitHub Config Configured Repositories foundational-demo/ex1-jaffle_shop foundat…" at bounding box center [1279, 354] width 344 height 709
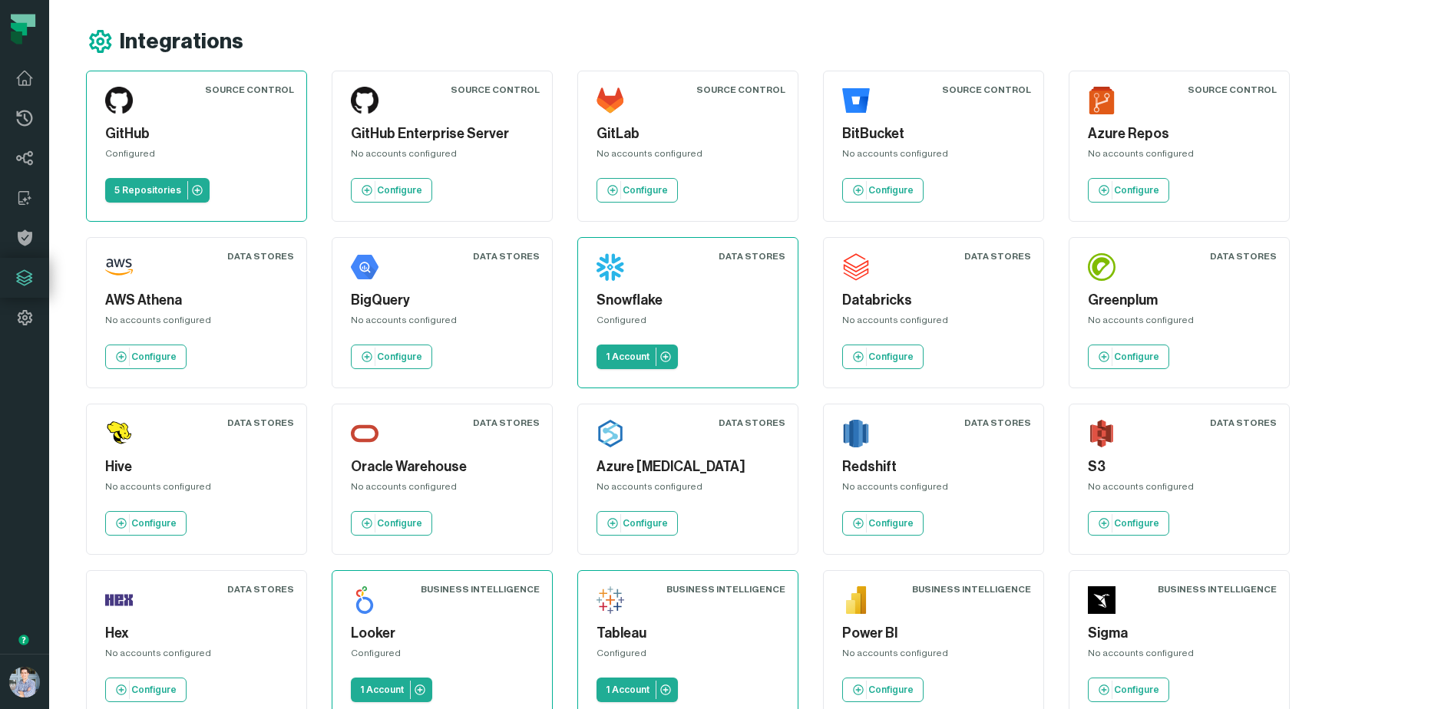
click at [515, 50] on div "Integrations" at bounding box center [768, 42] width 1365 height 28
click at [26, 162] on icon at bounding box center [25, 158] width 16 height 14
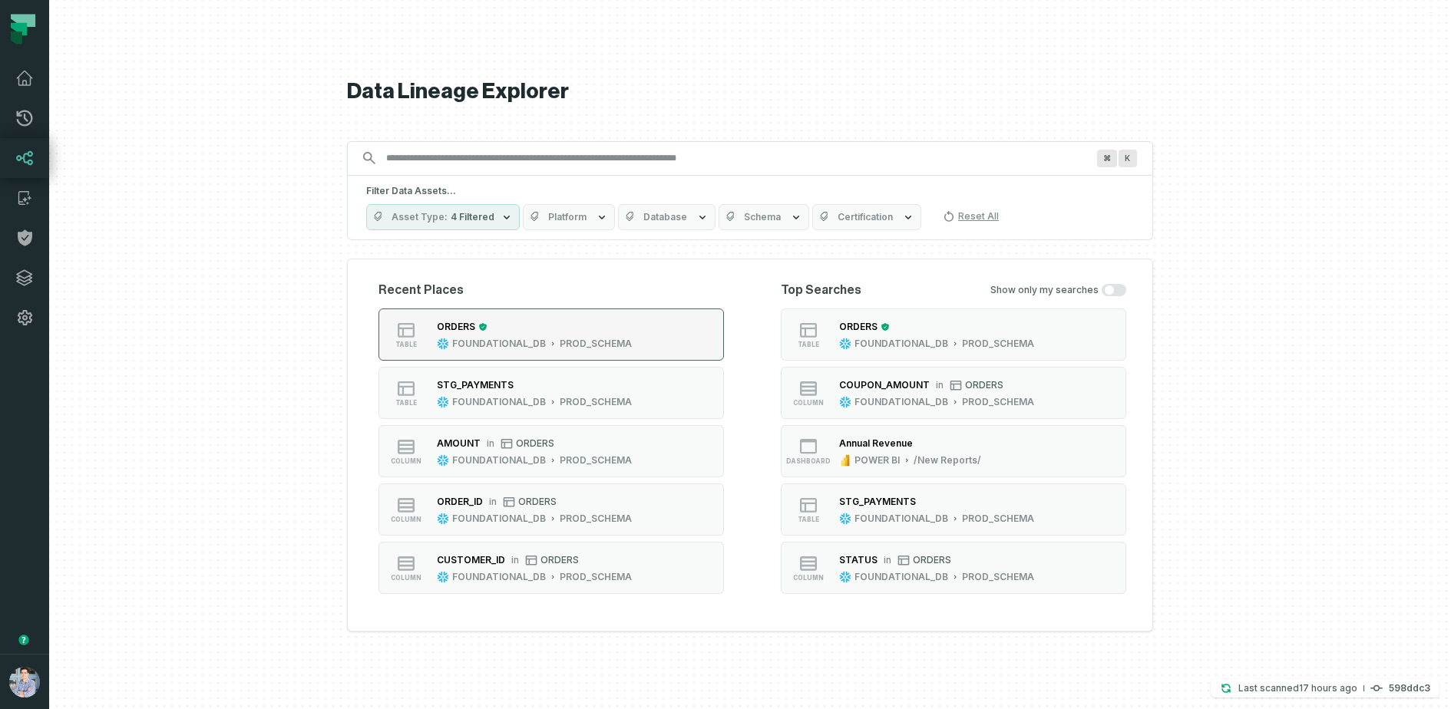
click at [547, 336] on div "ORDERS FOUNDATIONAL_DB PROD_SCHEMA" at bounding box center [534, 334] width 207 height 31
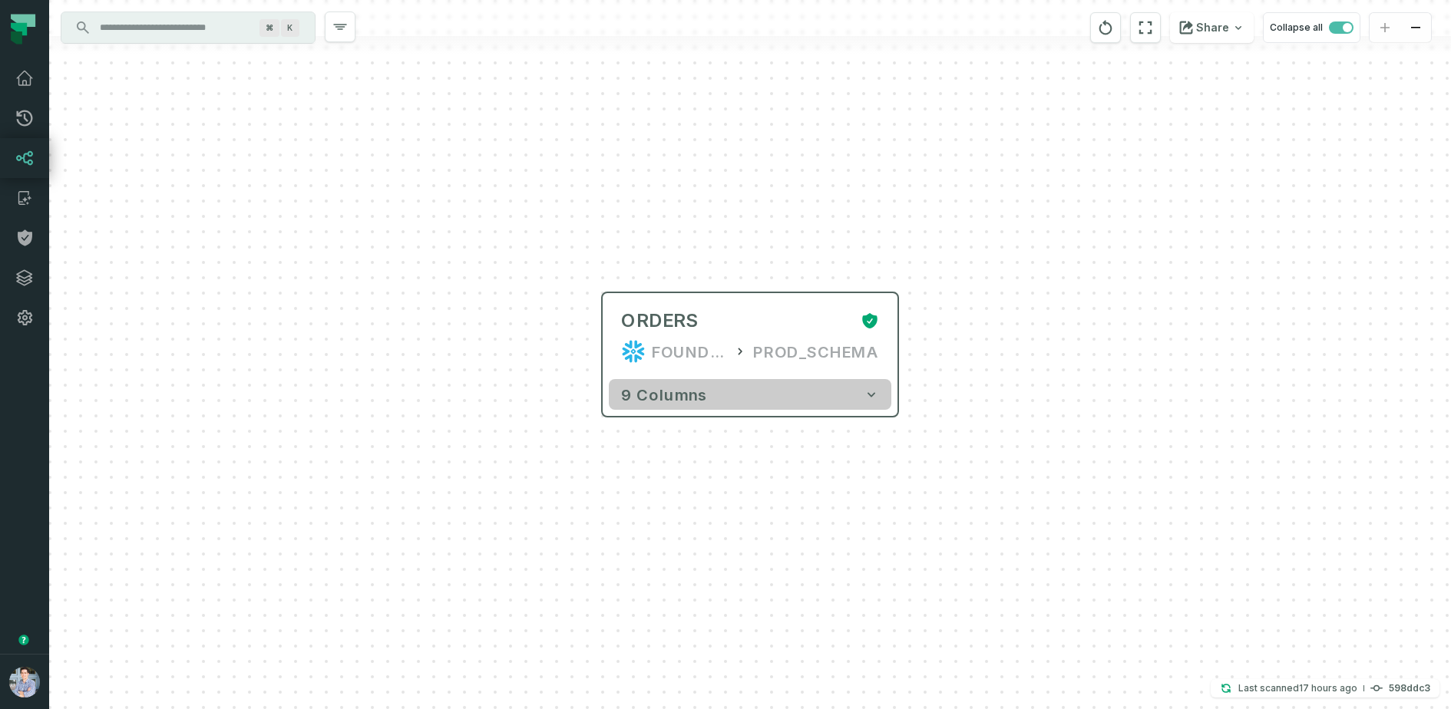
click at [674, 387] on span "9 columns" at bounding box center [664, 394] width 86 height 18
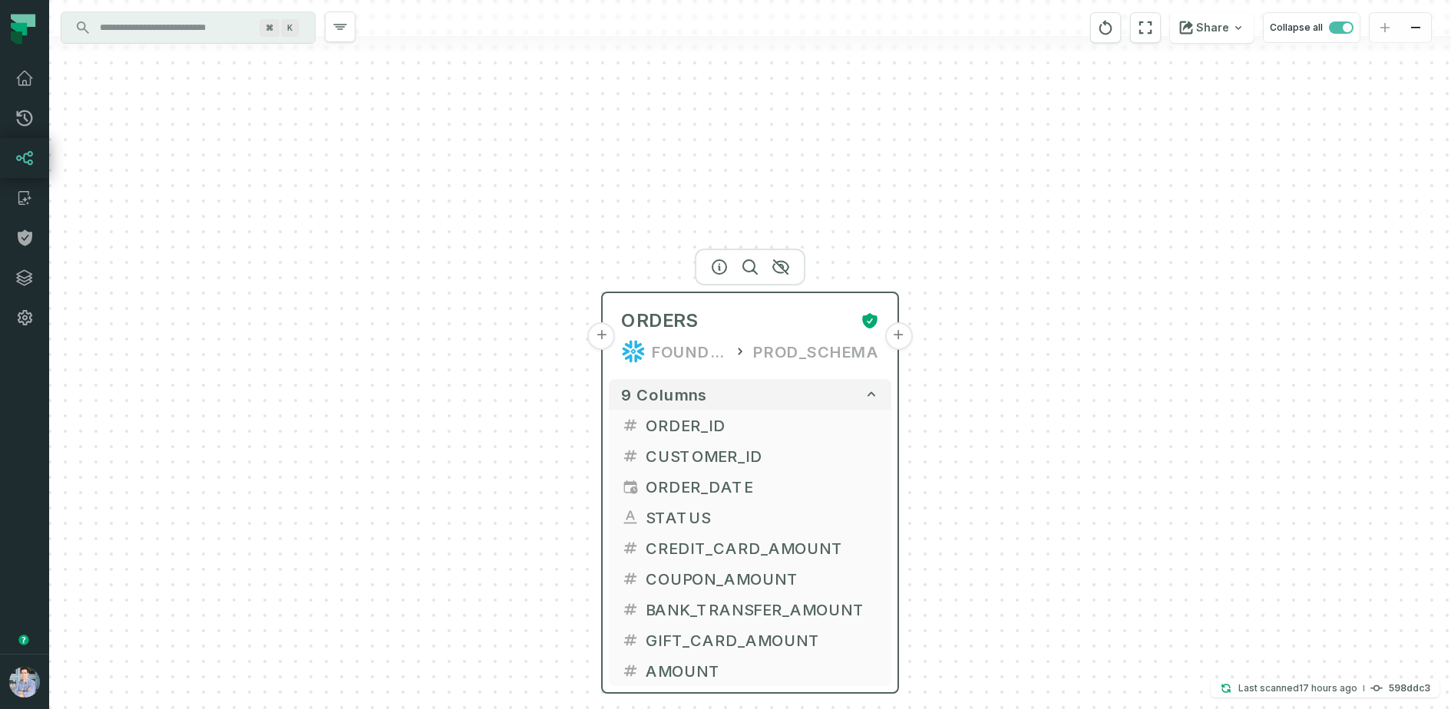
click at [605, 338] on button "+" at bounding box center [602, 336] width 28 height 28
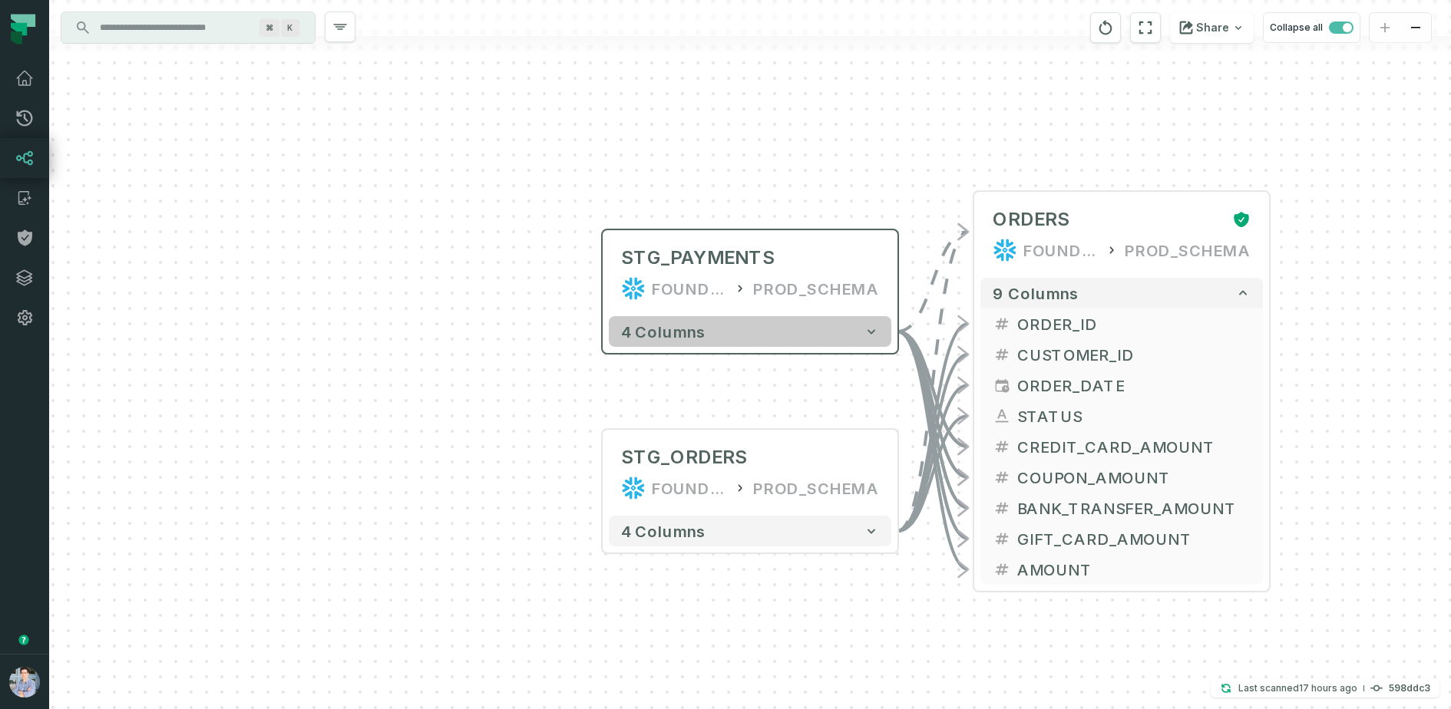
click at [738, 336] on button "4 columns" at bounding box center [750, 331] width 283 height 31
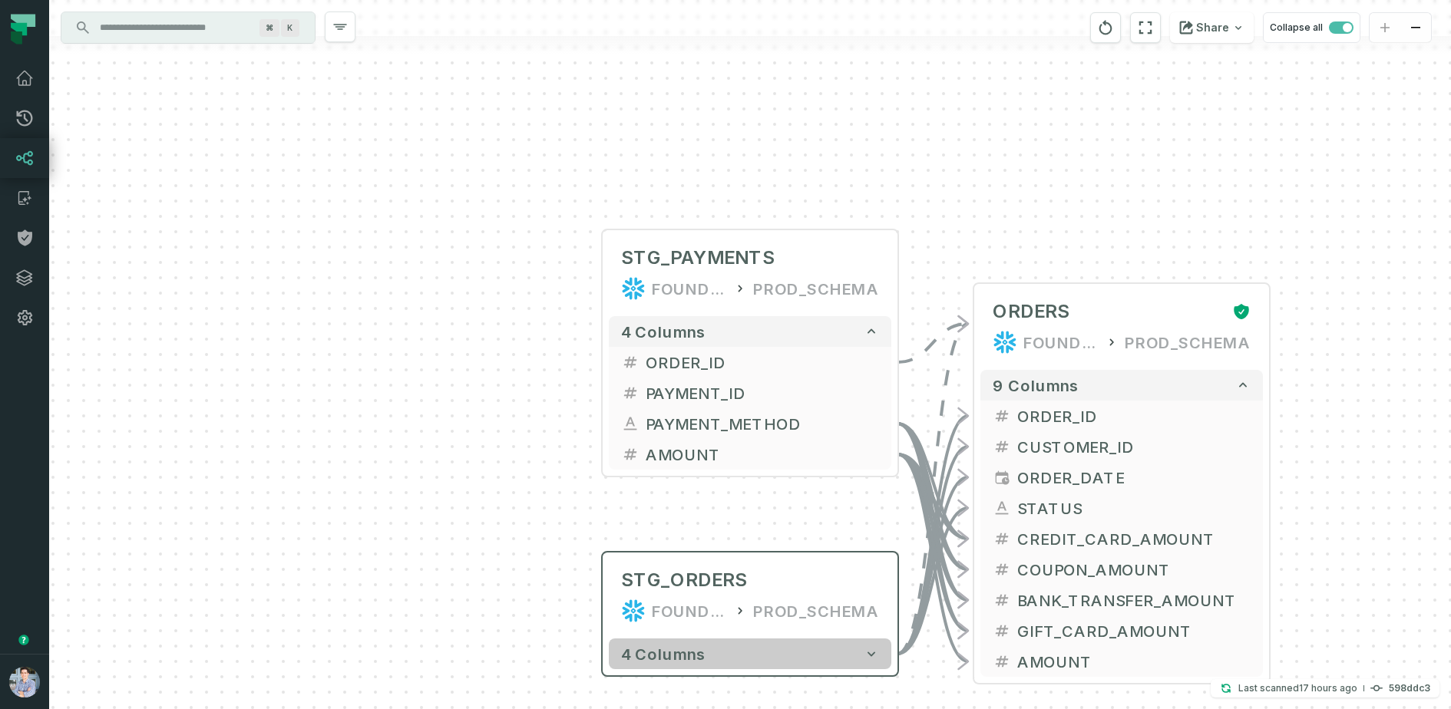
click at [710, 663] on button "4 columns" at bounding box center [750, 654] width 283 height 31
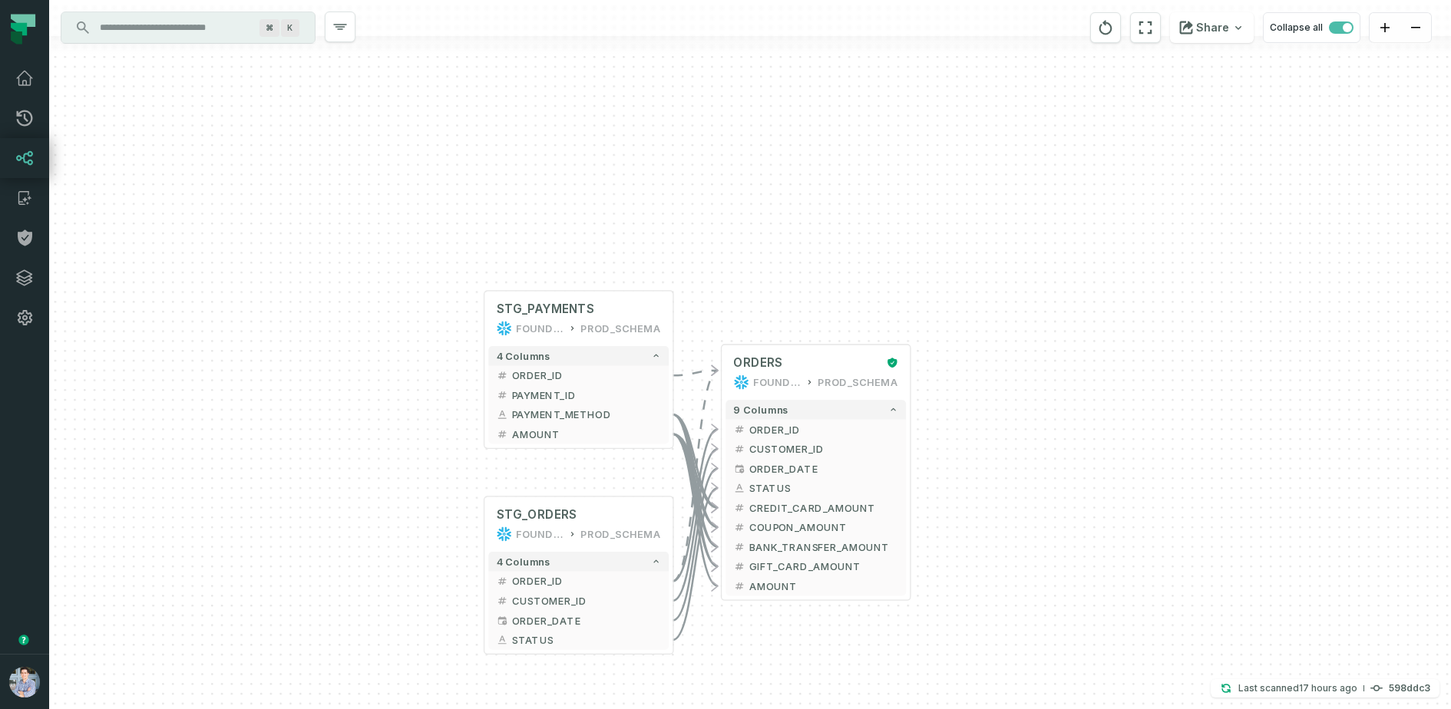
drag, startPoint x: 511, startPoint y: 551, endPoint x: 434, endPoint y: 498, distance: 94.3
click at [434, 498] on div "+ STG_PAYMENTS FOUNDATIONAL_DB PROD_SCHEMA + 4 columns + ORDER_ID + + PAYMENT_I…" at bounding box center [750, 354] width 1402 height 709
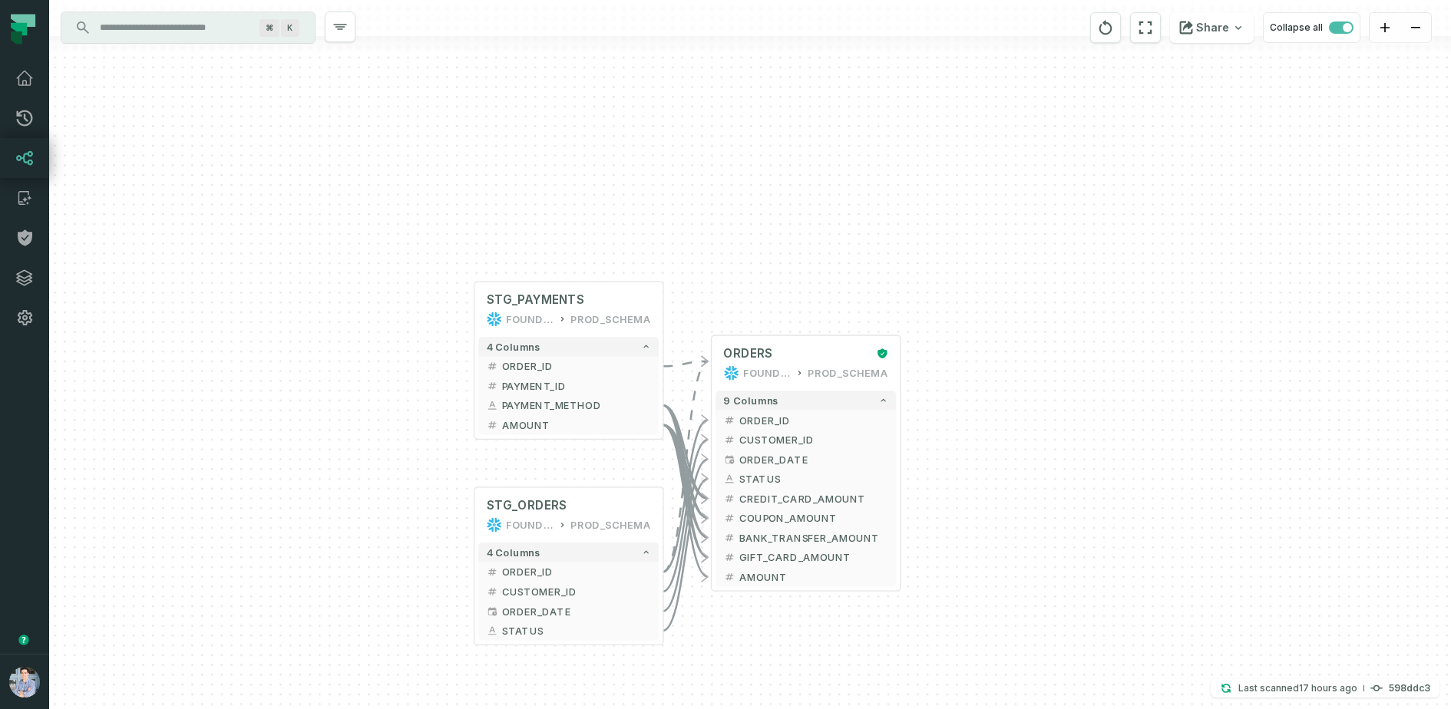
click at [229, 13] on div "⌘ K" at bounding box center [187, 27] width 253 height 31
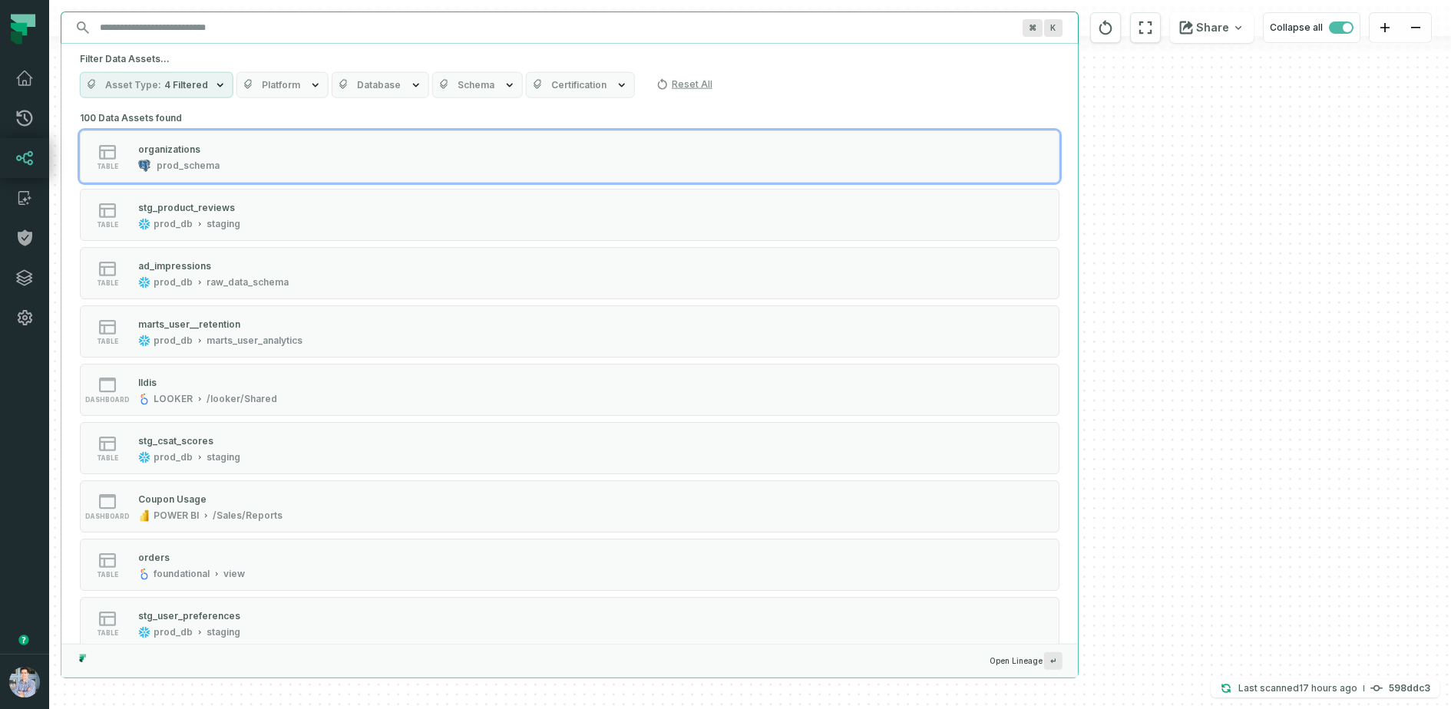
click at [274, 89] on span "Platform" at bounding box center [281, 85] width 38 height 12
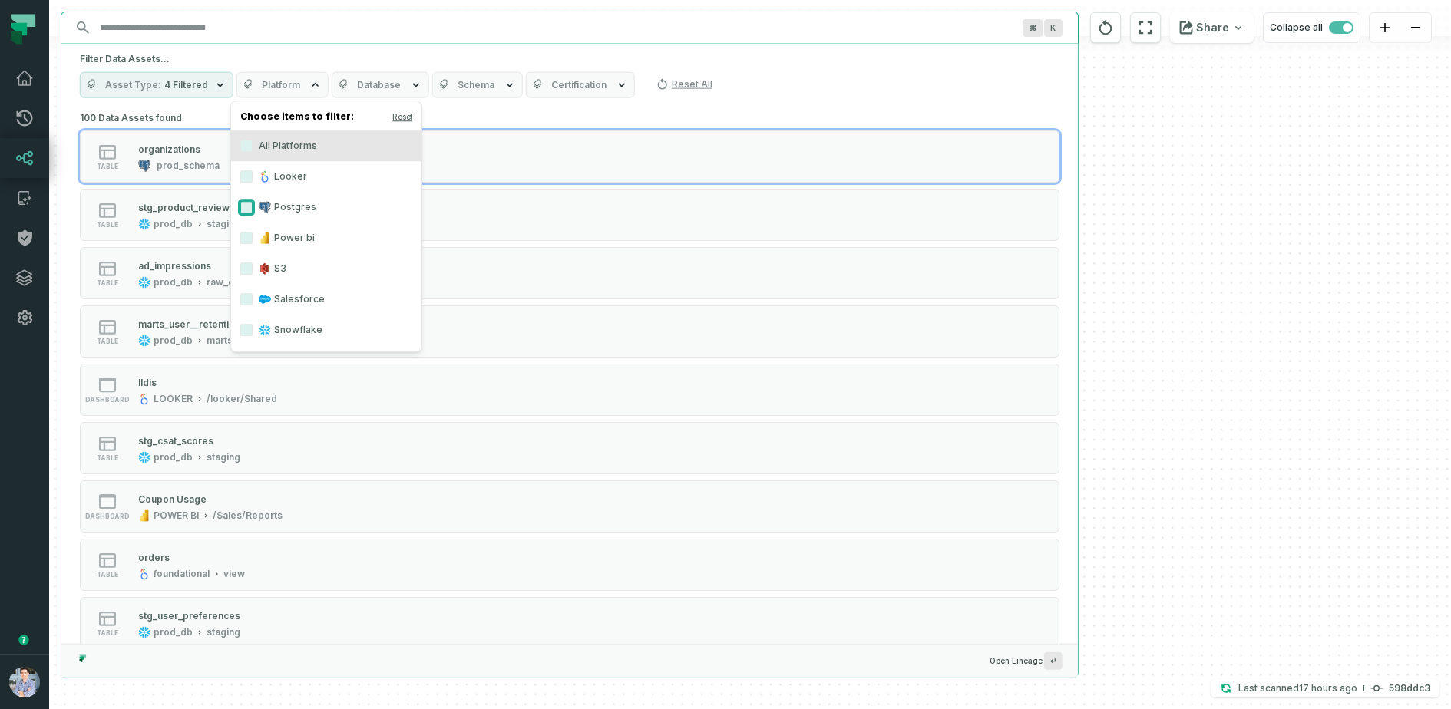
click at [248, 212] on button "Postgres" at bounding box center [246, 207] width 12 height 12
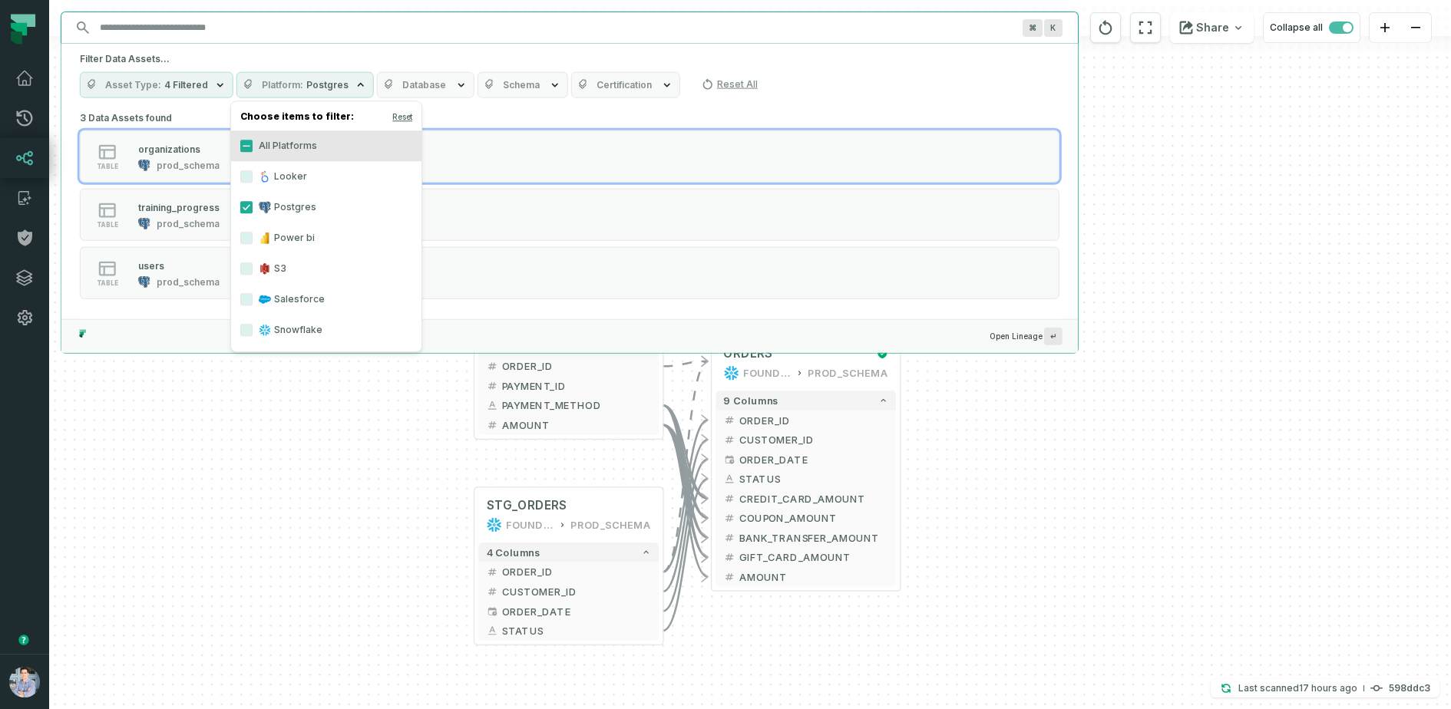
click at [262, 511] on div "+ STG_PAYMENTS FOUNDATIONAL_DB PROD_SCHEMA + 4 columns + ORDER_ID + + PAYMENT_I…" at bounding box center [750, 354] width 1402 height 709
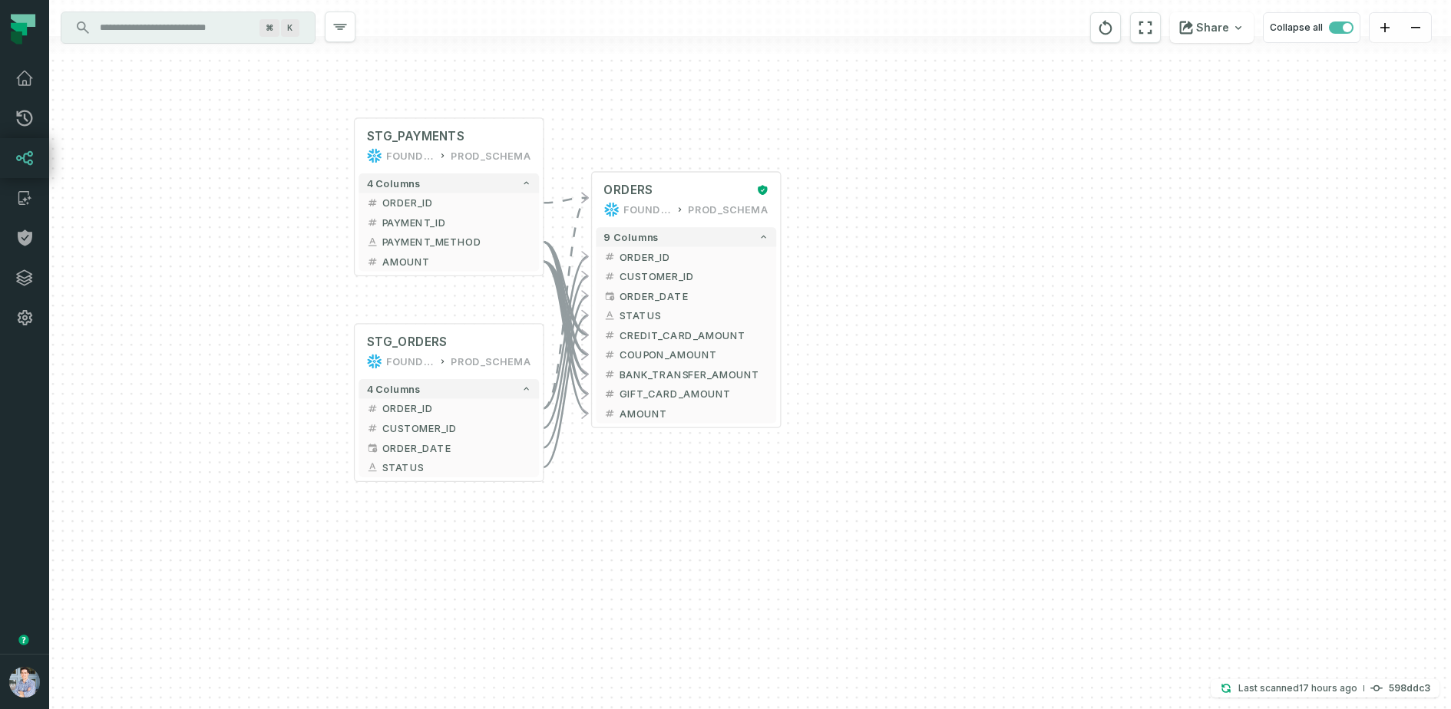
drag, startPoint x: 304, startPoint y: 414, endPoint x: 222, endPoint y: 315, distance: 128.7
click at [222, 315] on div "+ STG_PAYMENTS FOUNDATIONAL_DB PROD_SCHEMA + 4 columns + ORDER_ID + + PAYMENT_I…" at bounding box center [750, 354] width 1402 height 709
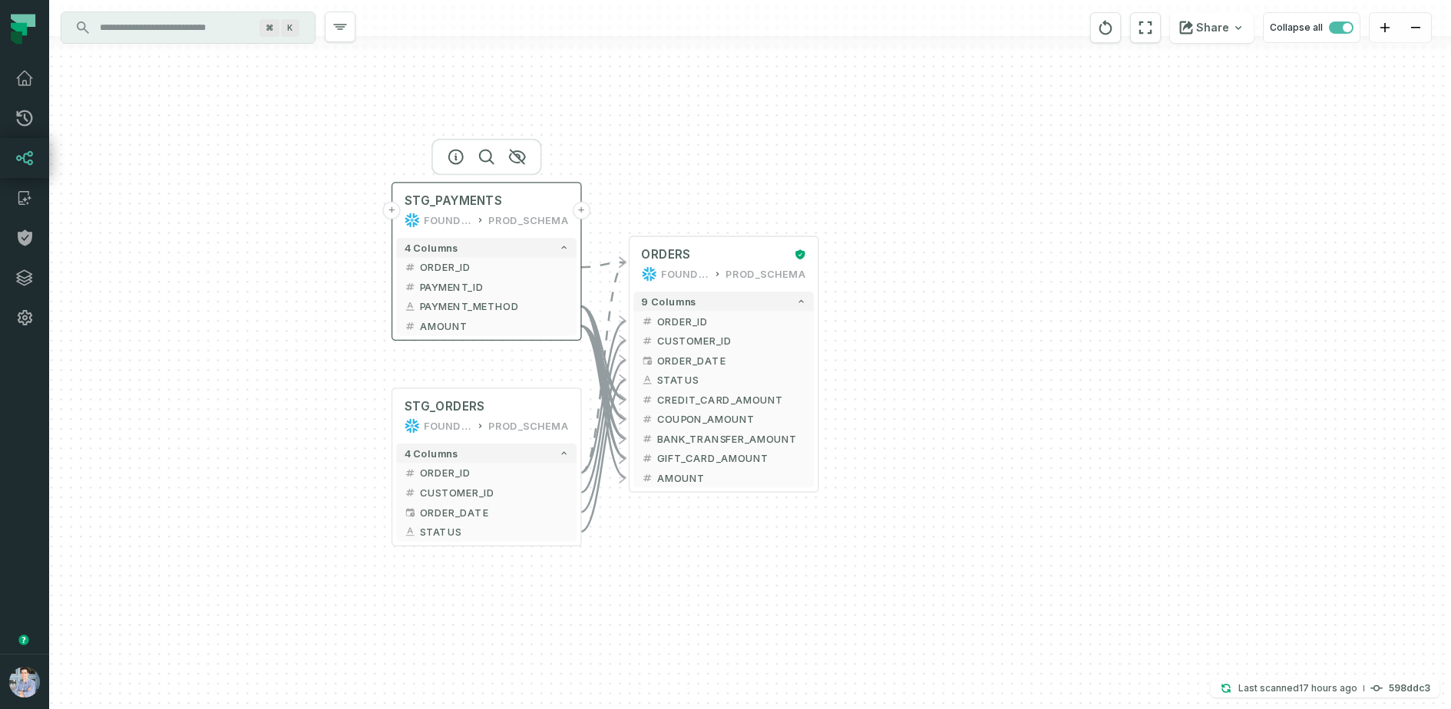
click at [394, 212] on button "+" at bounding box center [392, 211] width 18 height 18
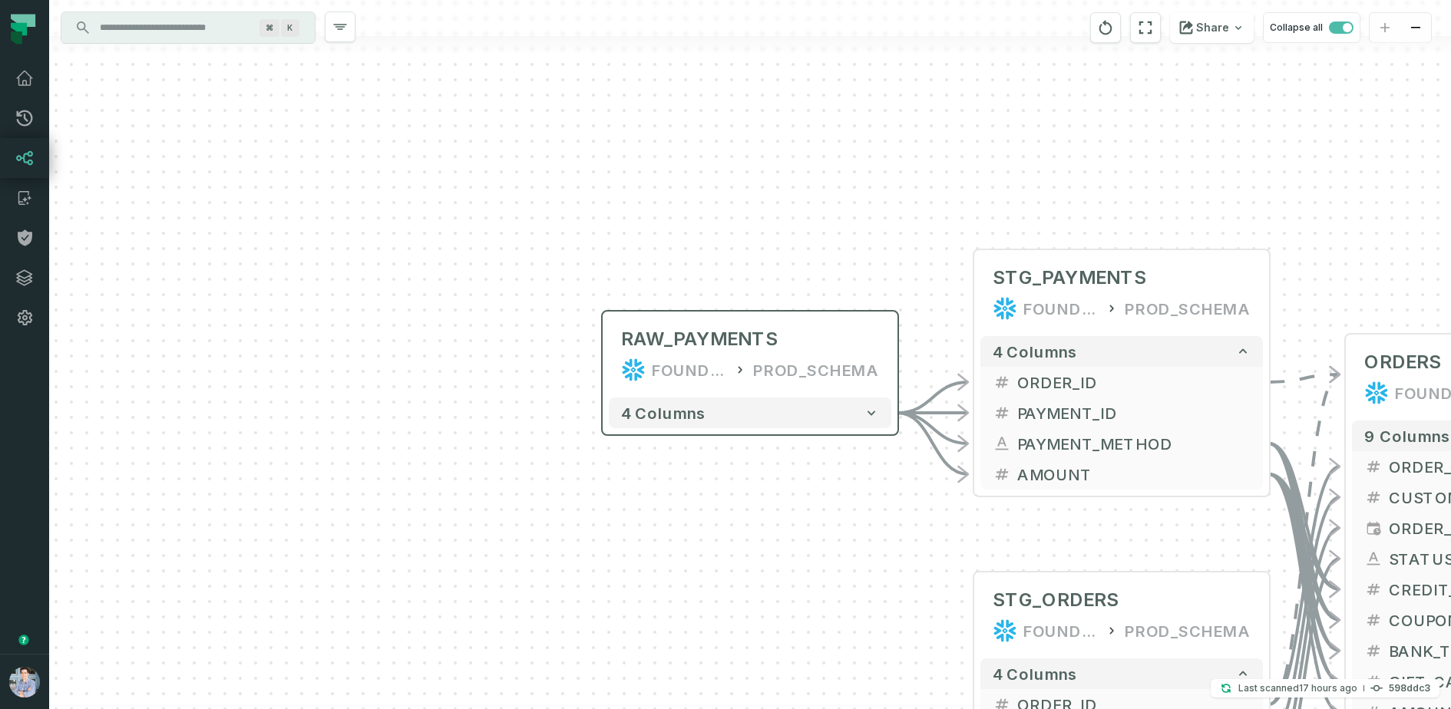
click at [780, 429] on div "4 columns" at bounding box center [750, 413] width 295 height 43
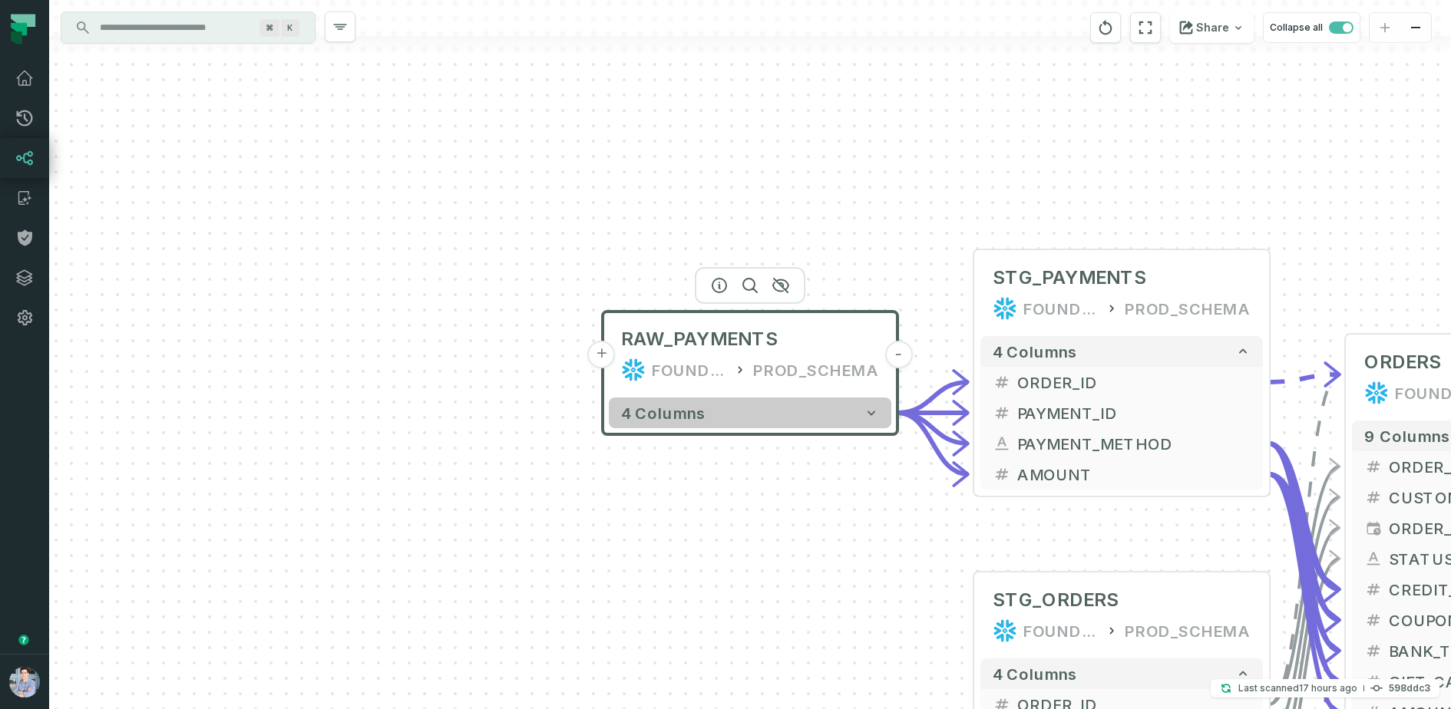
click at [775, 422] on button "4 columns" at bounding box center [750, 413] width 283 height 31
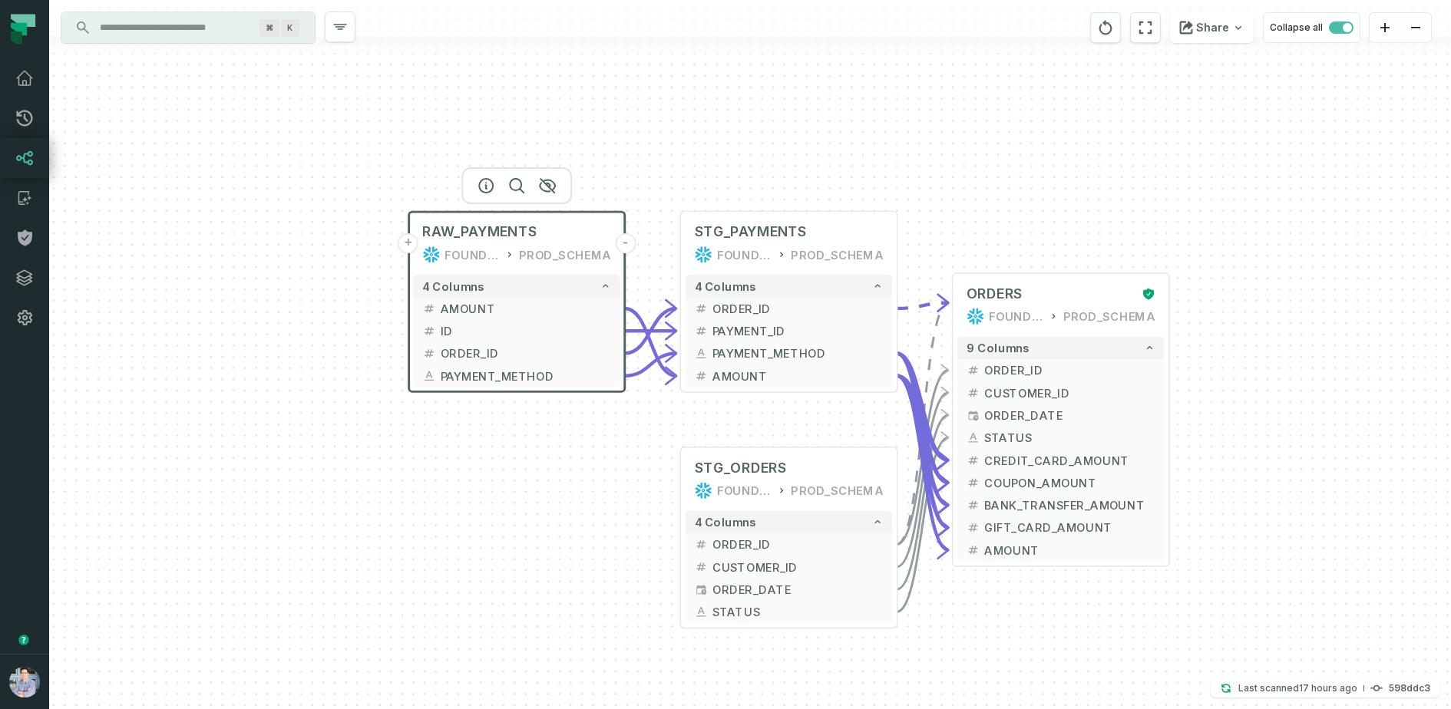
drag, startPoint x: 779, startPoint y: 606, endPoint x: 512, endPoint y: 419, distance: 325.2
click at [512, 419] on div "+ RAW_PAYMENTS FOUNDATIONAL_DB PROD_SCHEMA - 4 columns + AMOUNT - + ID - + ORDE…" at bounding box center [750, 354] width 1402 height 709
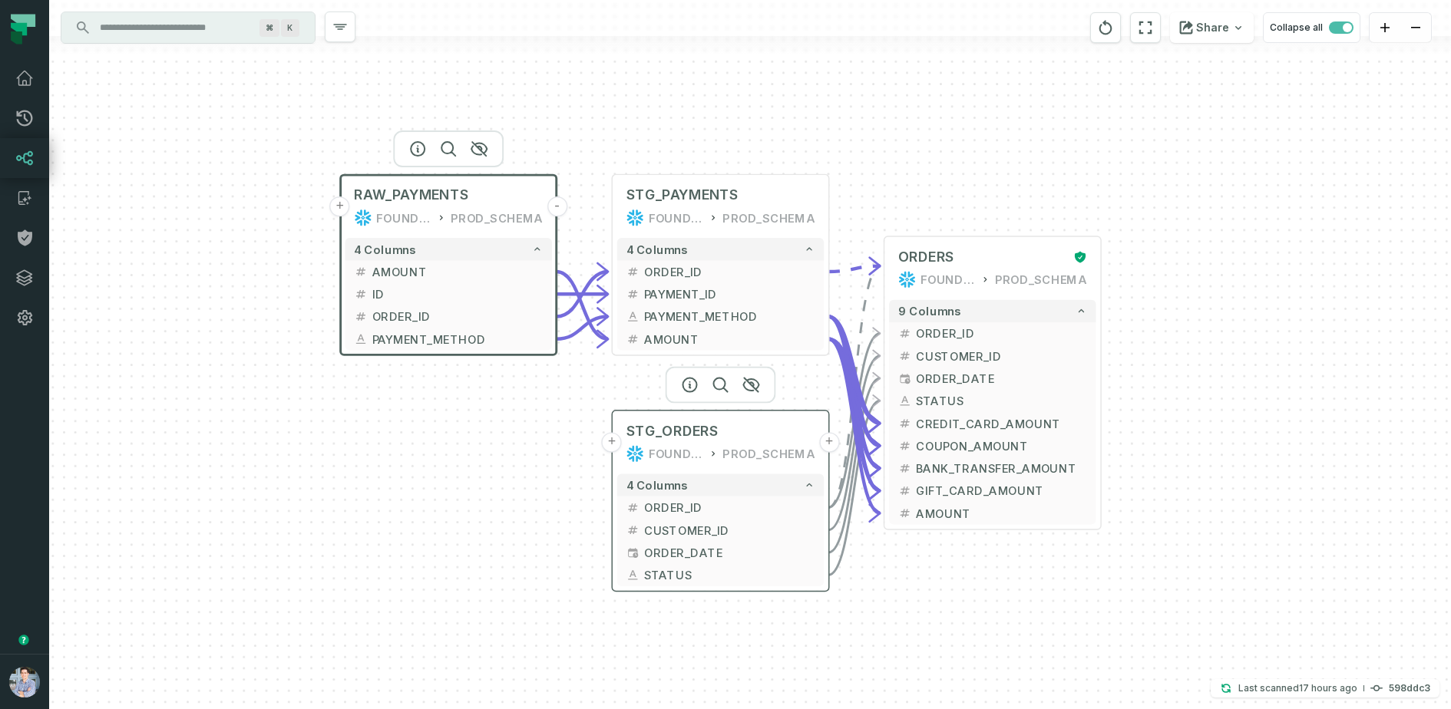
click at [620, 445] on button "+" at bounding box center [612, 442] width 20 height 20
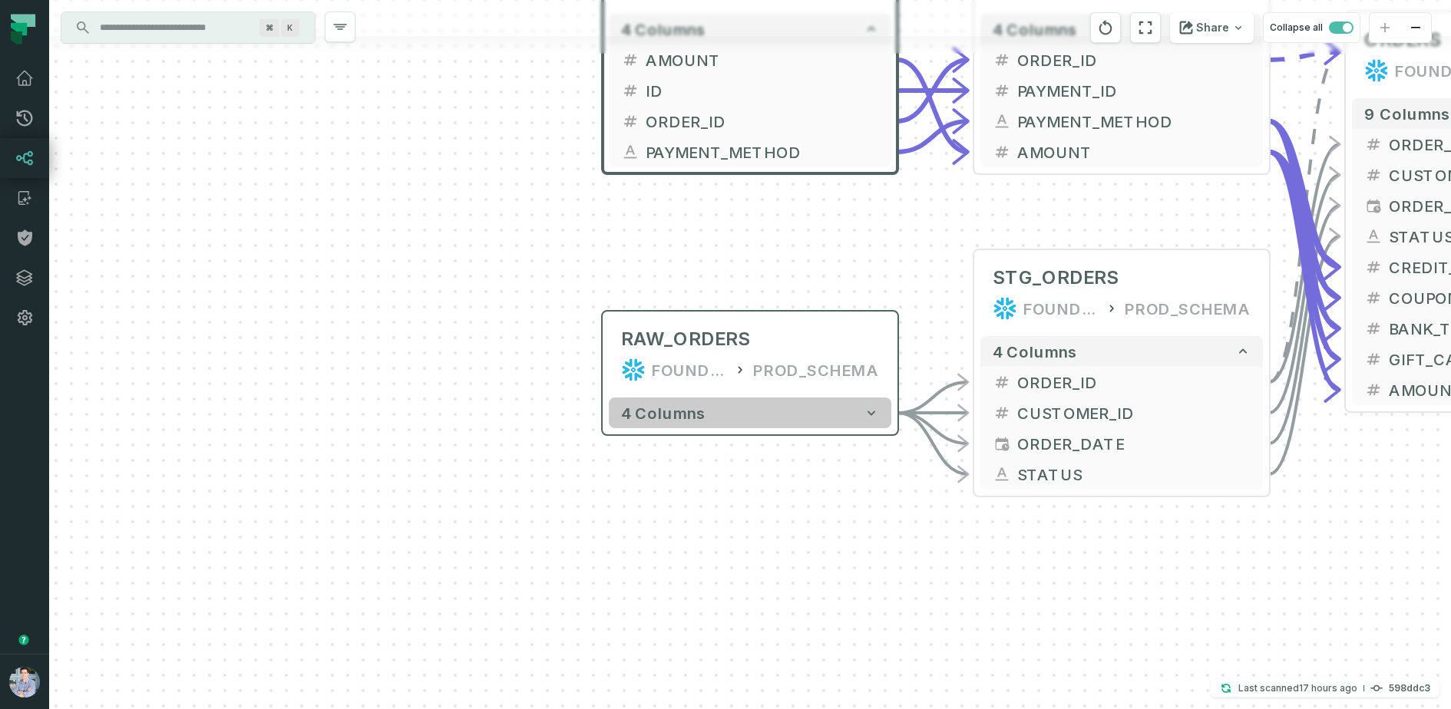
click at [780, 412] on button "4 columns" at bounding box center [750, 413] width 283 height 31
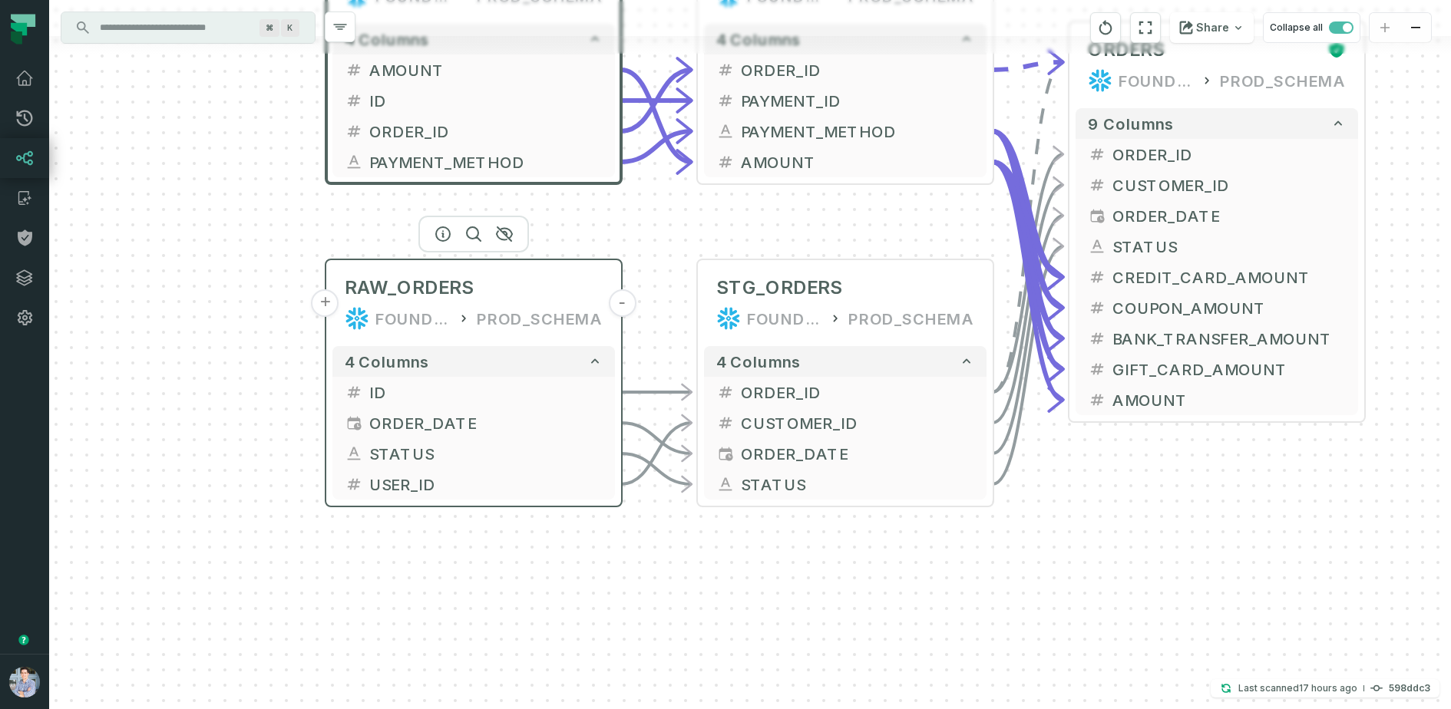
drag, startPoint x: 607, startPoint y: 328, endPoint x: 163, endPoint y: 308, distance: 445.0
click at [326, 308] on header "+ RAW_ORDERS FOUNDATIONAL_DB PROD_SCHEMA -" at bounding box center [473, 300] width 295 height 80
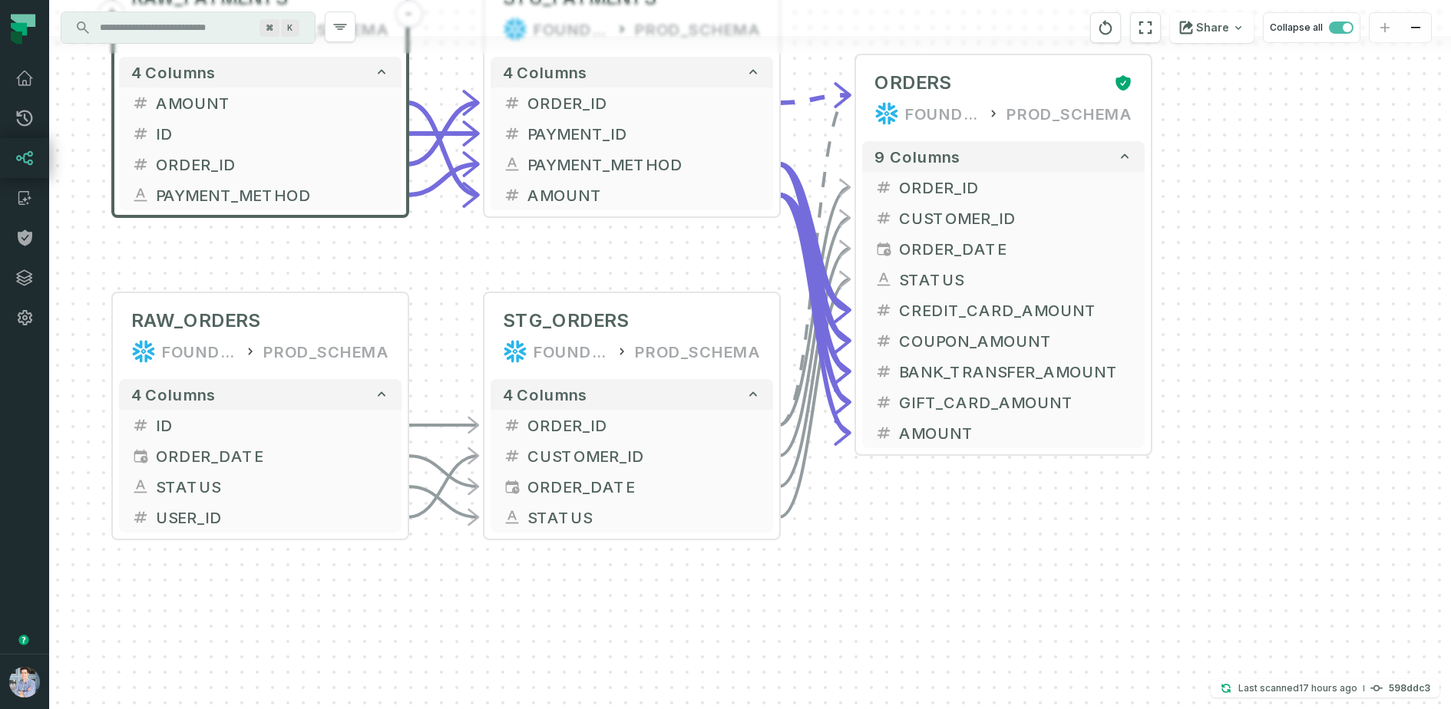
drag, startPoint x: 845, startPoint y: 560, endPoint x: 790, endPoint y: 566, distance: 54.8
click at [790, 566] on div "+ RAW_ORDERS FOUNDATIONAL_DB PROD_SCHEMA - 4 columns + ID - + ORDER_DATE - + ST…" at bounding box center [750, 354] width 1402 height 709
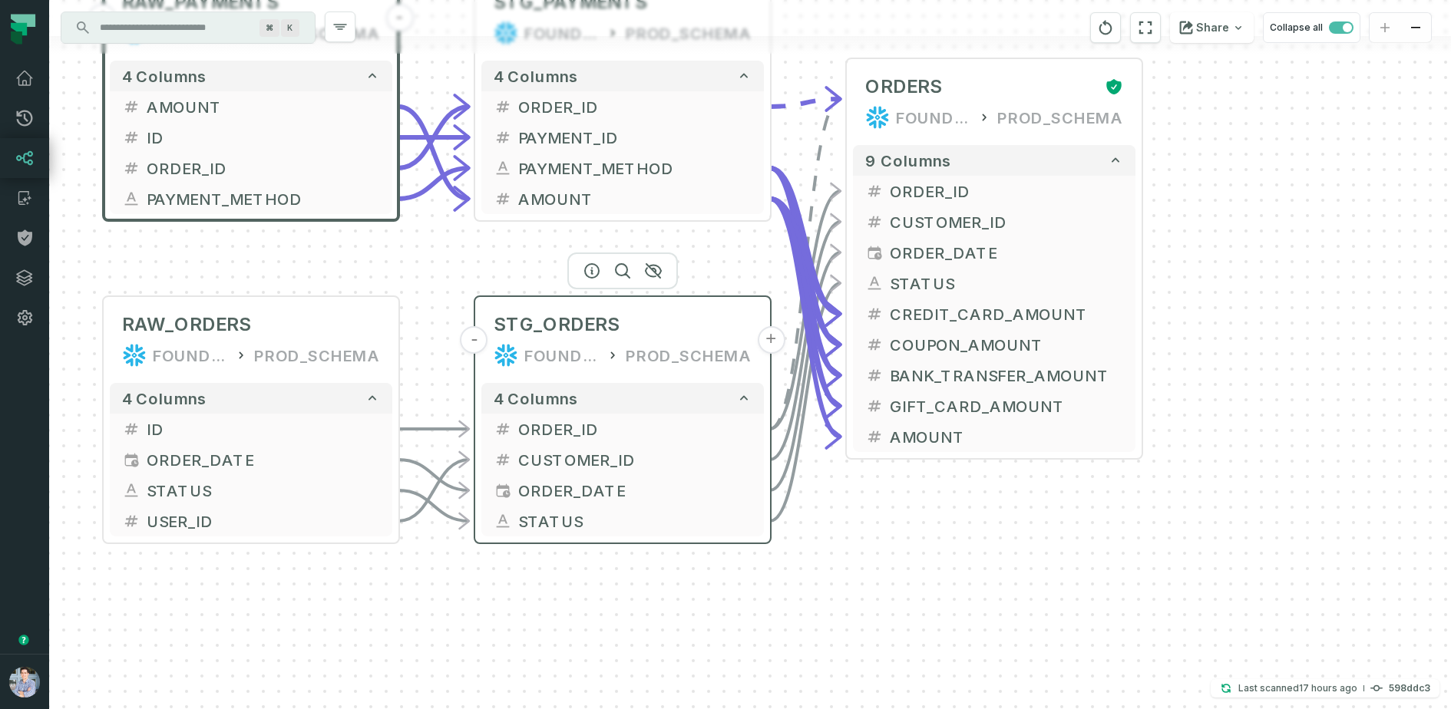
click at [610, 337] on div "STG_ORDERS FOUNDATIONAL_DB PROD_SCHEMA" at bounding box center [622, 340] width 283 height 74
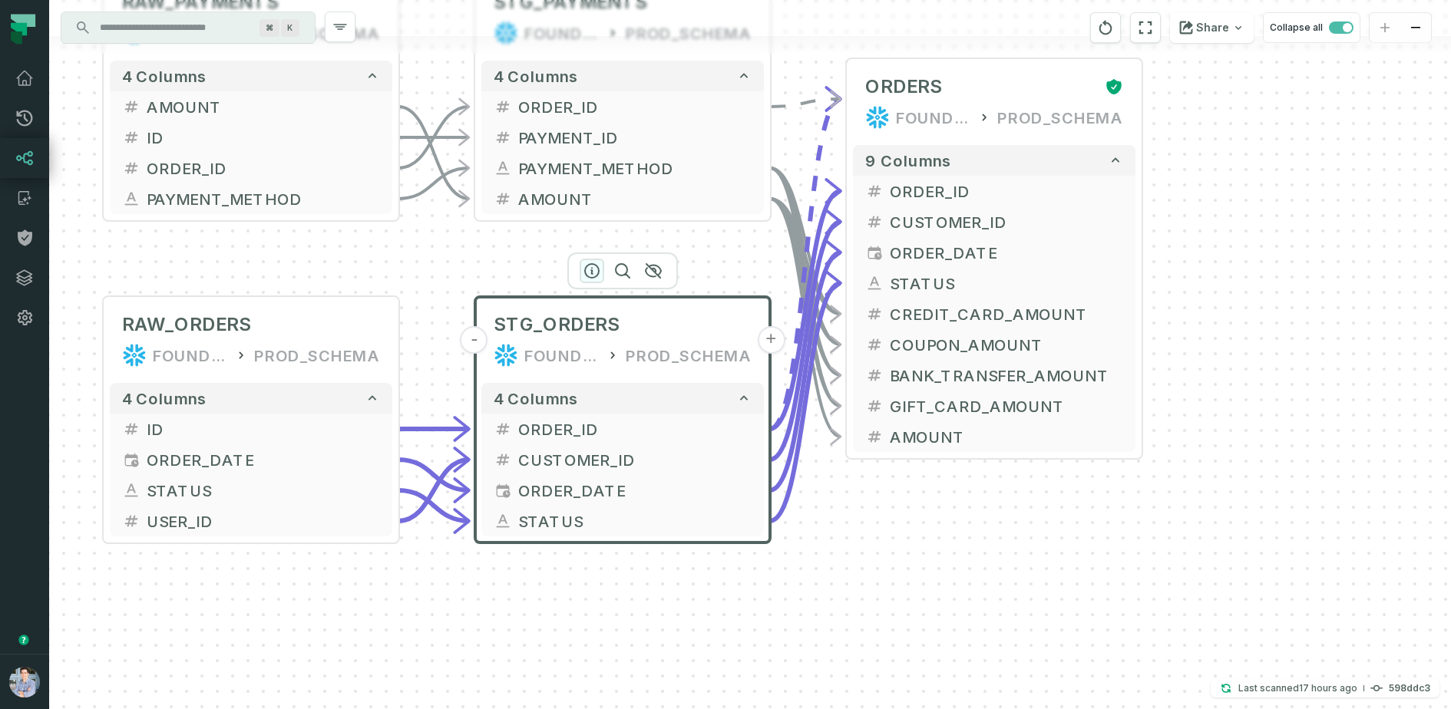
click at [589, 273] on icon "button" at bounding box center [592, 271] width 18 height 18
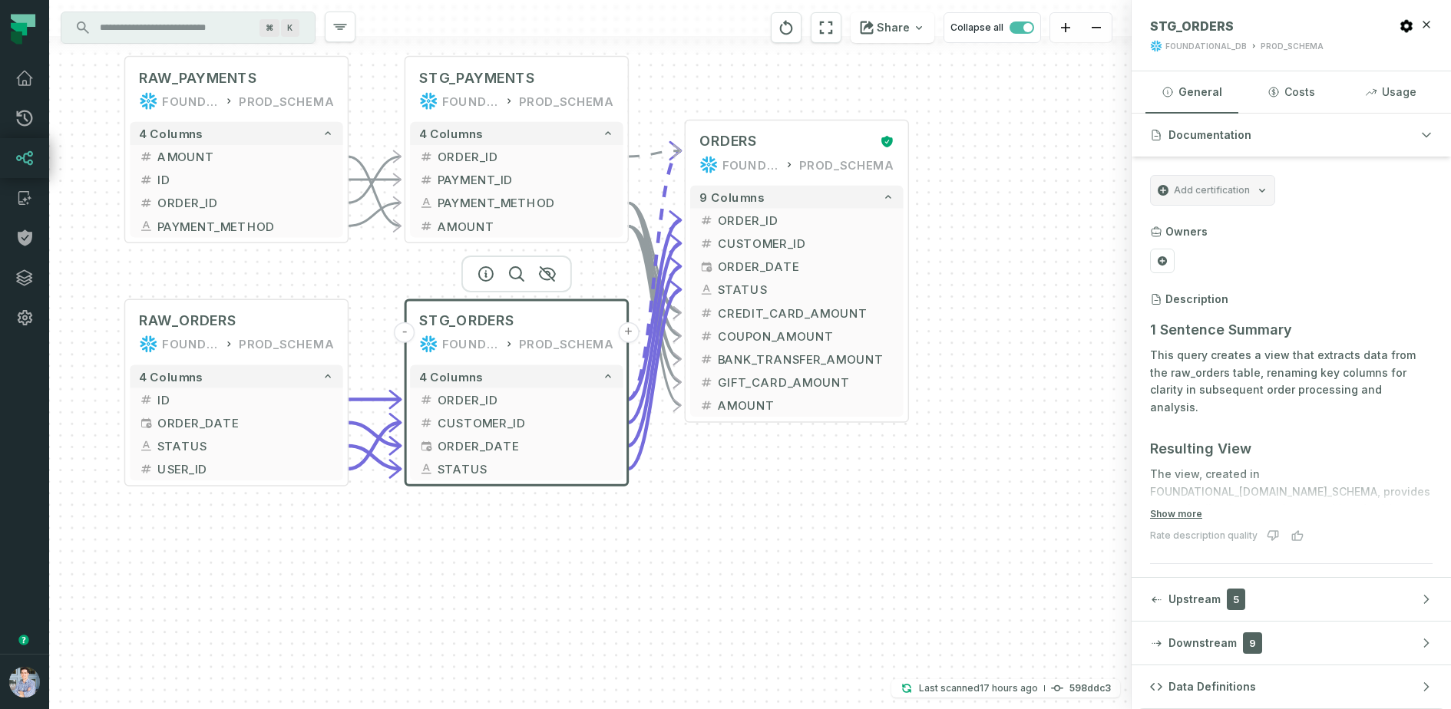
drag, startPoint x: 398, startPoint y: 299, endPoint x: 352, endPoint y: 289, distance: 46.4
click at [352, 289] on div "+ RAW_ORDERS FOUNDATIONAL_DB PROD_SCHEMA - 4 columns + ID - + ORDER_DATE - + ST…" at bounding box center [590, 354] width 1083 height 709
click at [911, 152] on button "+" at bounding box center [908, 153] width 21 height 21
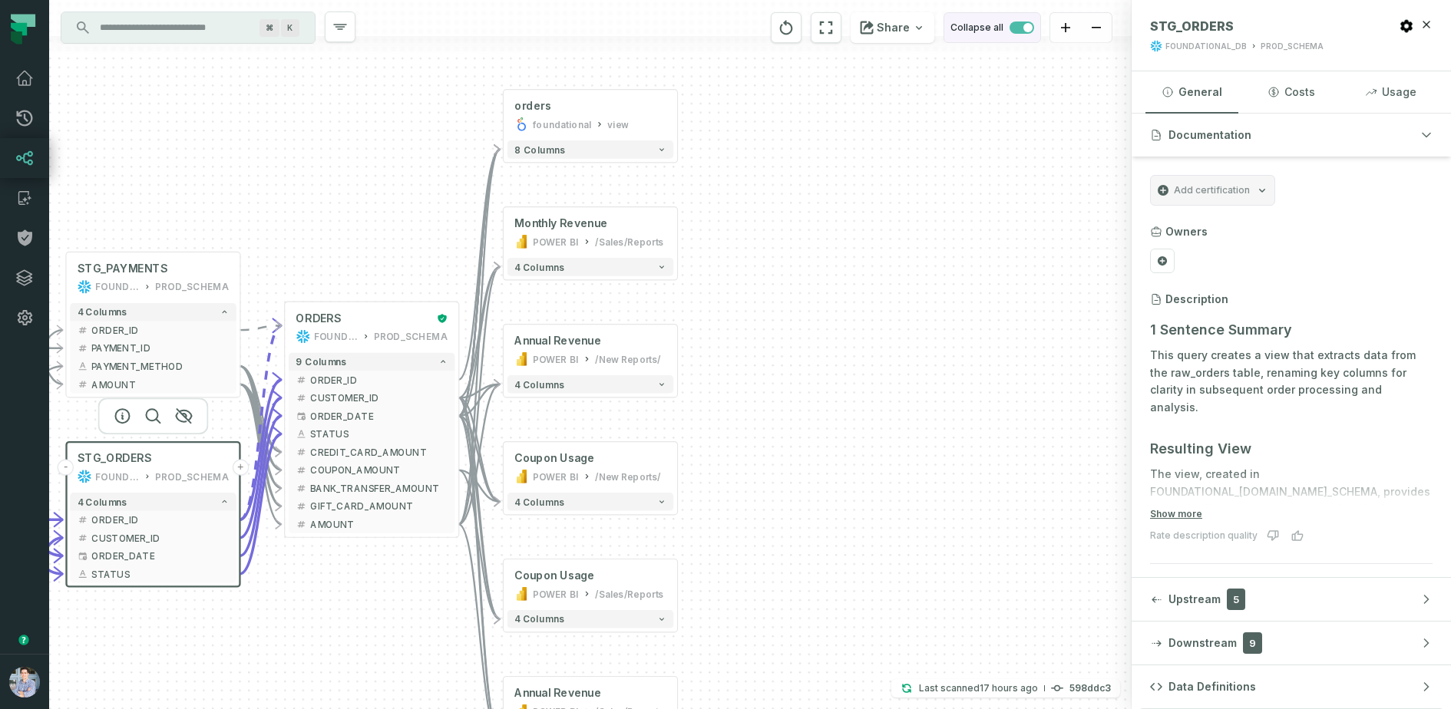
click at [1011, 27] on span "button" at bounding box center [1022, 27] width 25 height 12
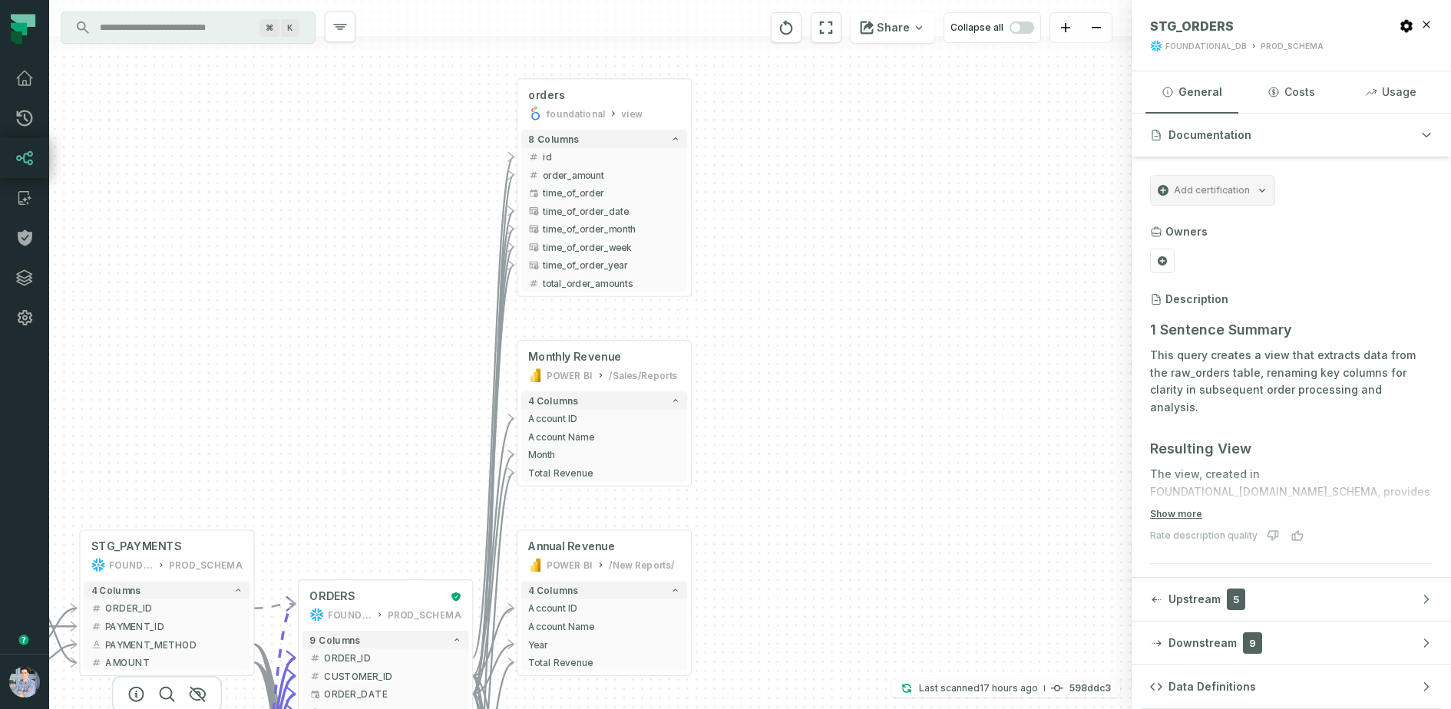
drag, startPoint x: 854, startPoint y: 324, endPoint x: 954, endPoint y: 253, distance: 123.3
click at [954, 253] on div "+ orders foundational view + 8 columns - id - order_amount + time_of_order - ti…" at bounding box center [590, 354] width 1083 height 709
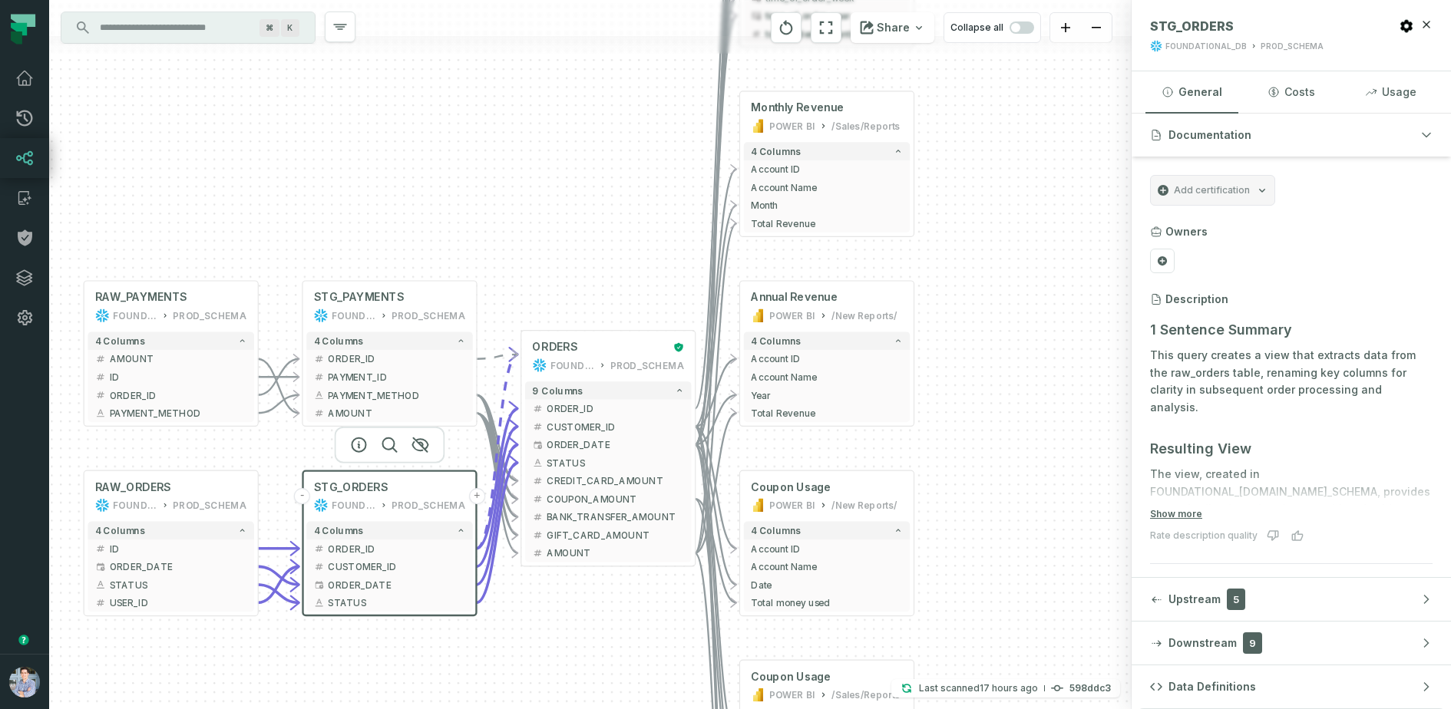
drag, startPoint x: 488, startPoint y: 471, endPoint x: 623, endPoint y: 280, distance: 233.9
click at [623, 280] on div "+ orders foundational view + 8 columns - id - order_amount + time_of_order - ti…" at bounding box center [590, 354] width 1083 height 709
click at [1246, 587] on button "Upstream 5" at bounding box center [1291, 599] width 319 height 43
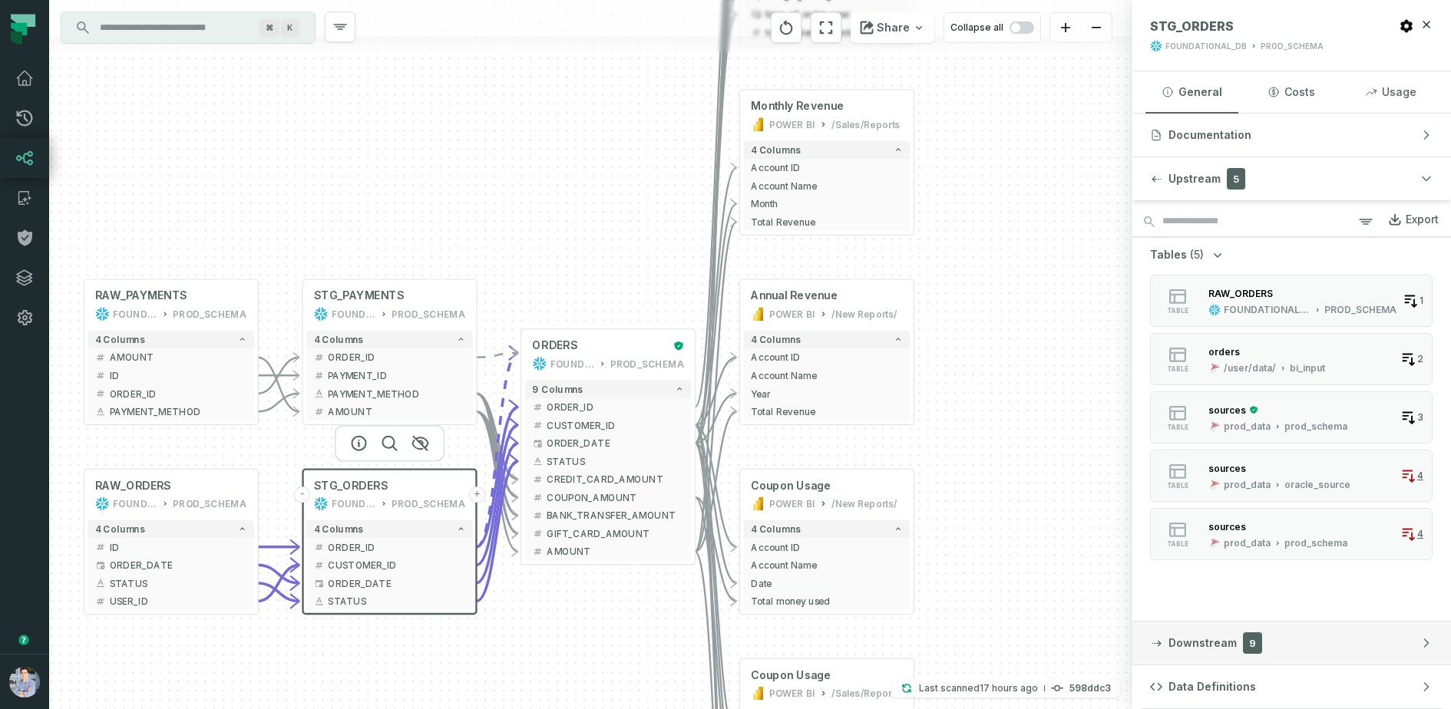
click at [1317, 640] on button "Downstream 9" at bounding box center [1291, 643] width 319 height 43
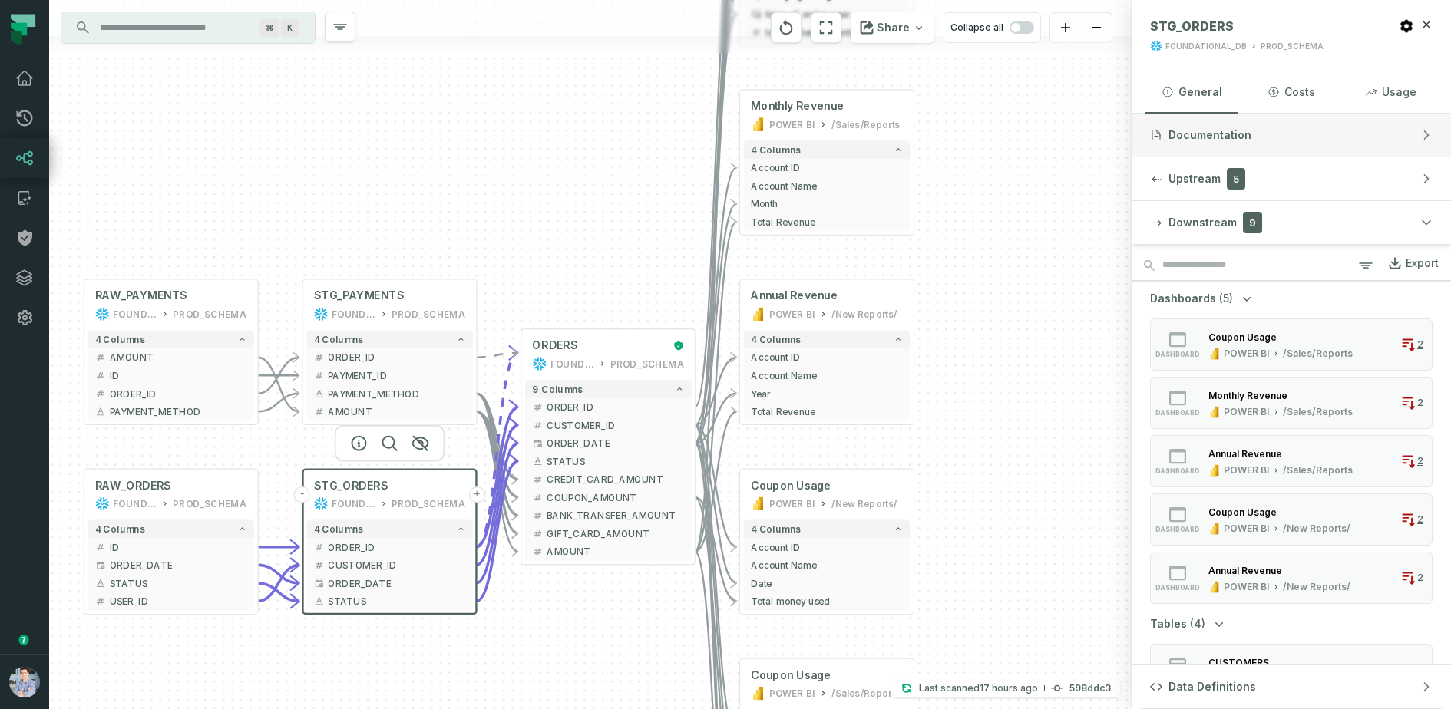
click at [1246, 143] on button "Documentation" at bounding box center [1291, 135] width 319 height 43
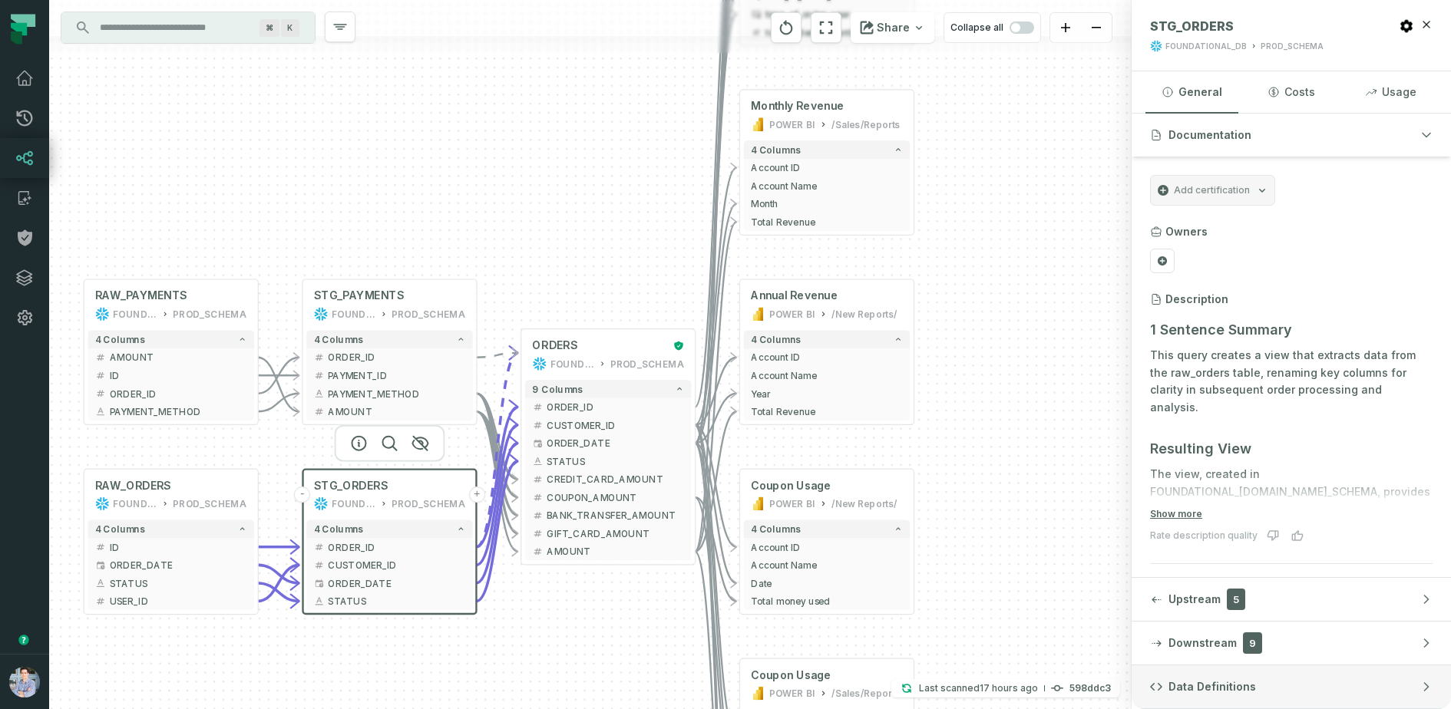
click at [1255, 690] on button "Data Definitions" at bounding box center [1291, 687] width 319 height 43
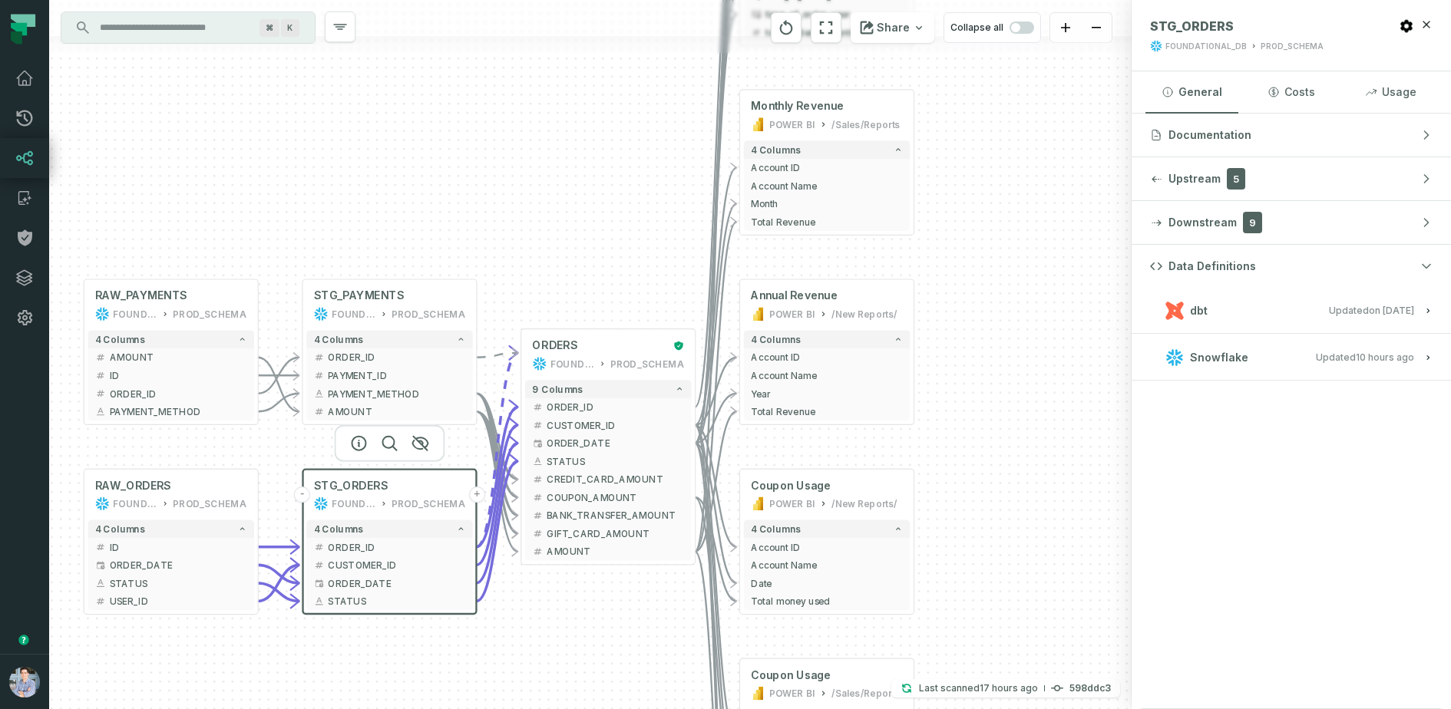
click at [1344, 302] on button "dbt Updated 1/6/2025, 1:15:21 PM" at bounding box center [1291, 310] width 283 height 21
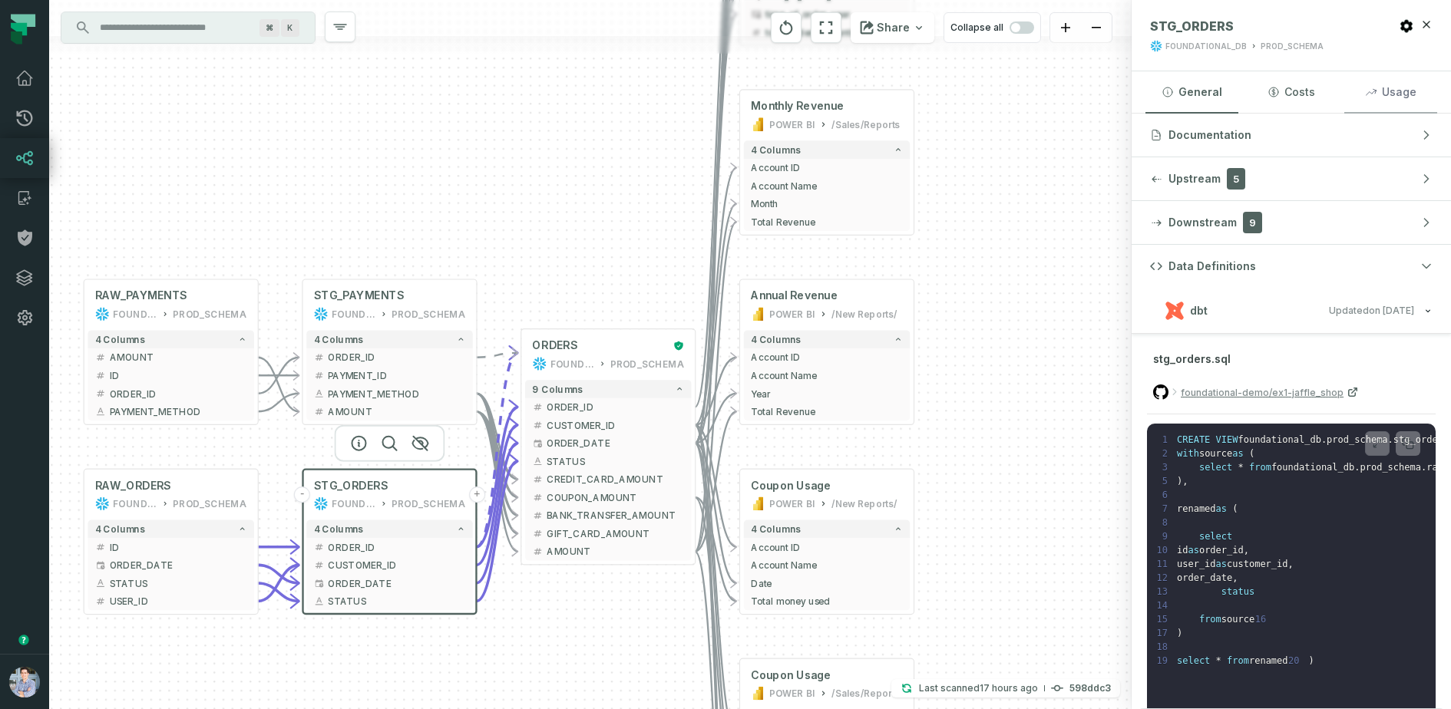
click at [1393, 85] on button "Usage" at bounding box center [1390, 91] width 93 height 41
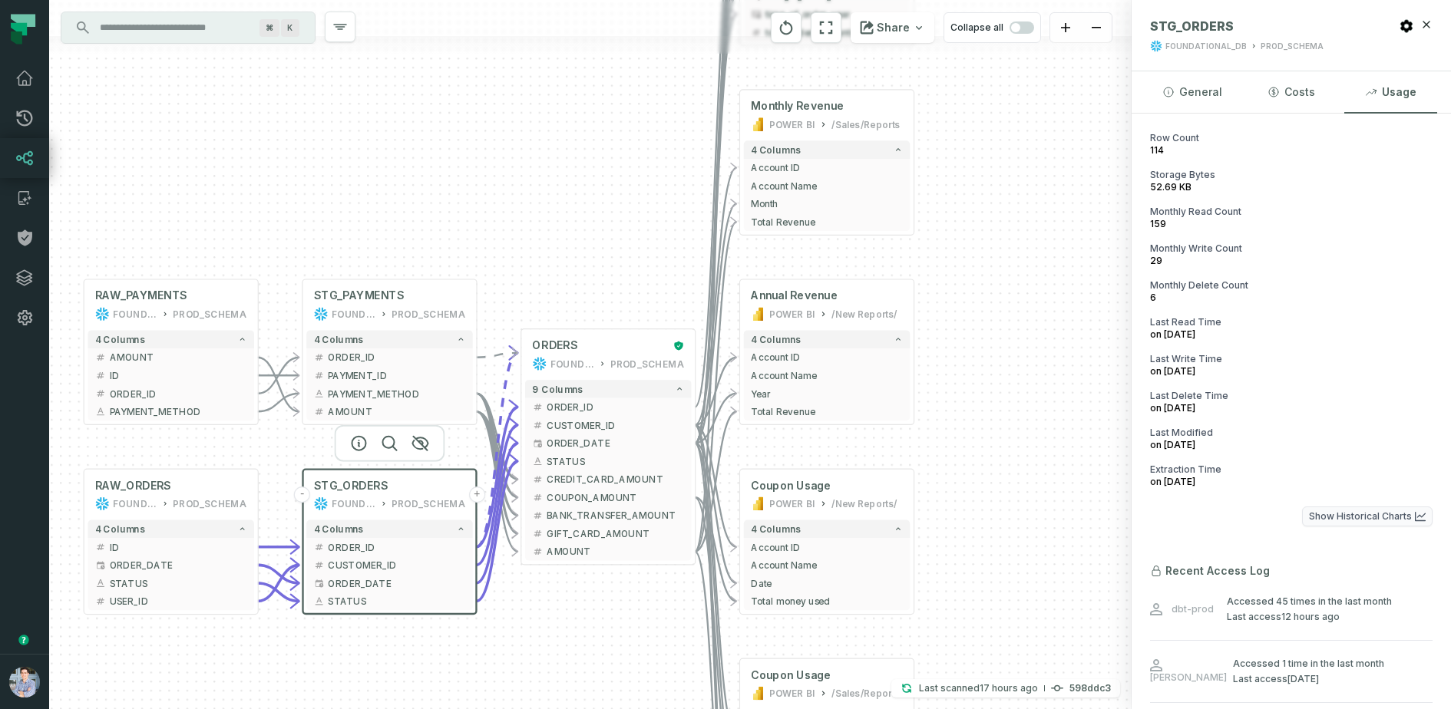
click at [1345, 516] on button "Show Historical Charts" at bounding box center [1367, 517] width 131 height 20
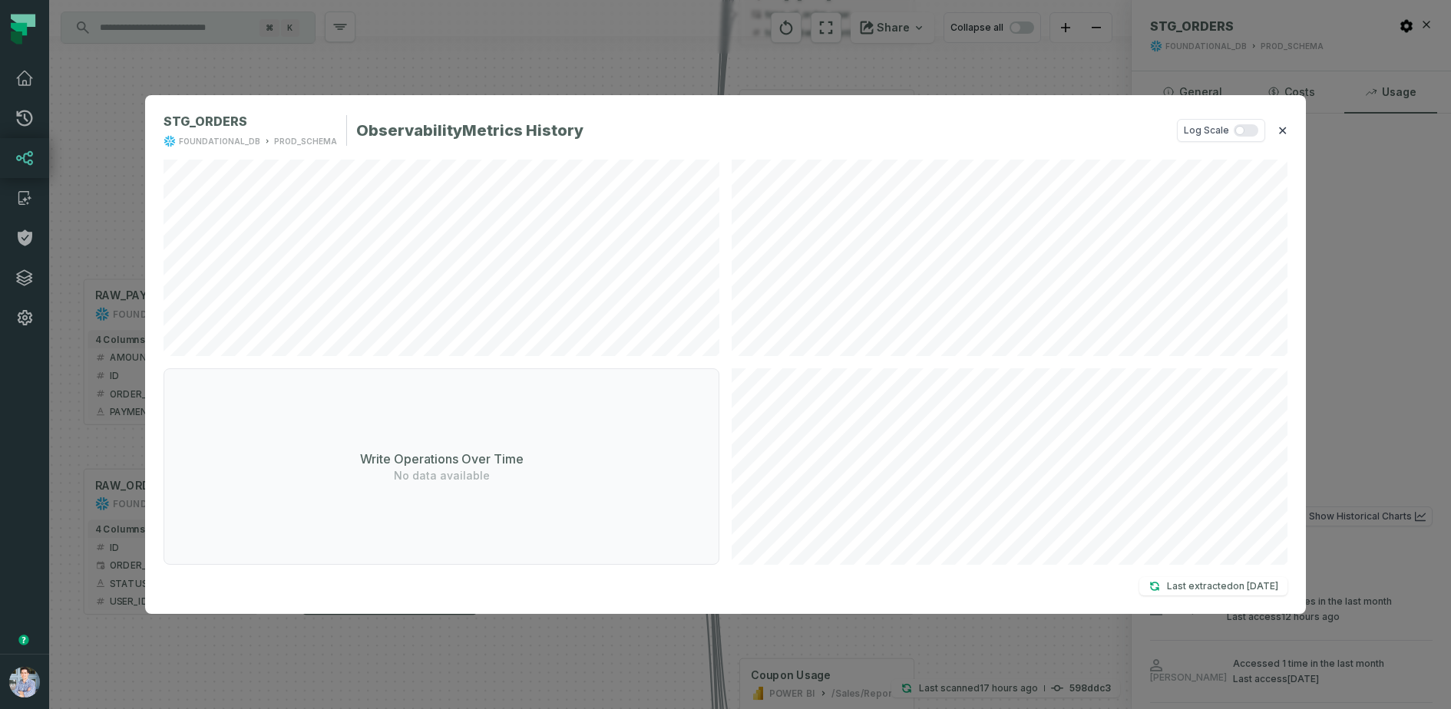
click at [1283, 137] on button "✕" at bounding box center [1283, 130] width 10 height 18
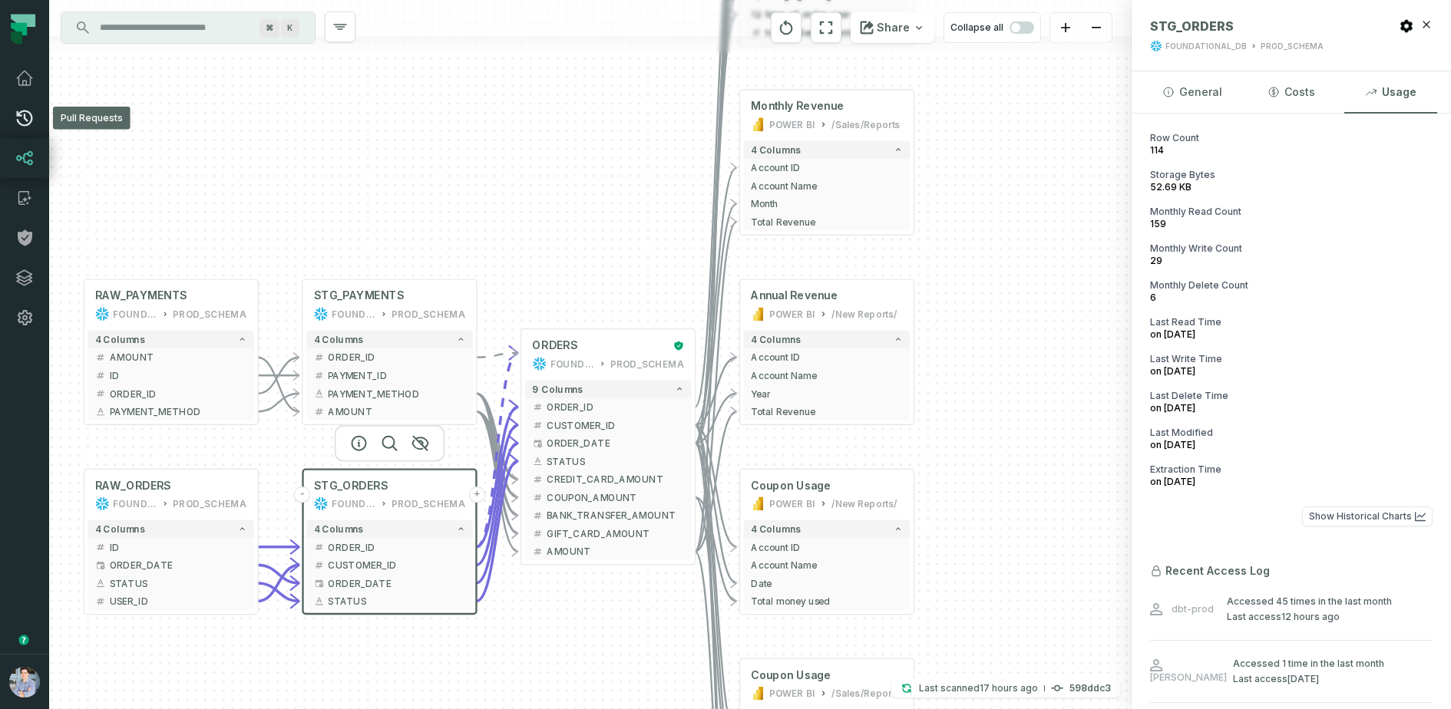
click at [25, 126] on icon at bounding box center [24, 118] width 18 height 18
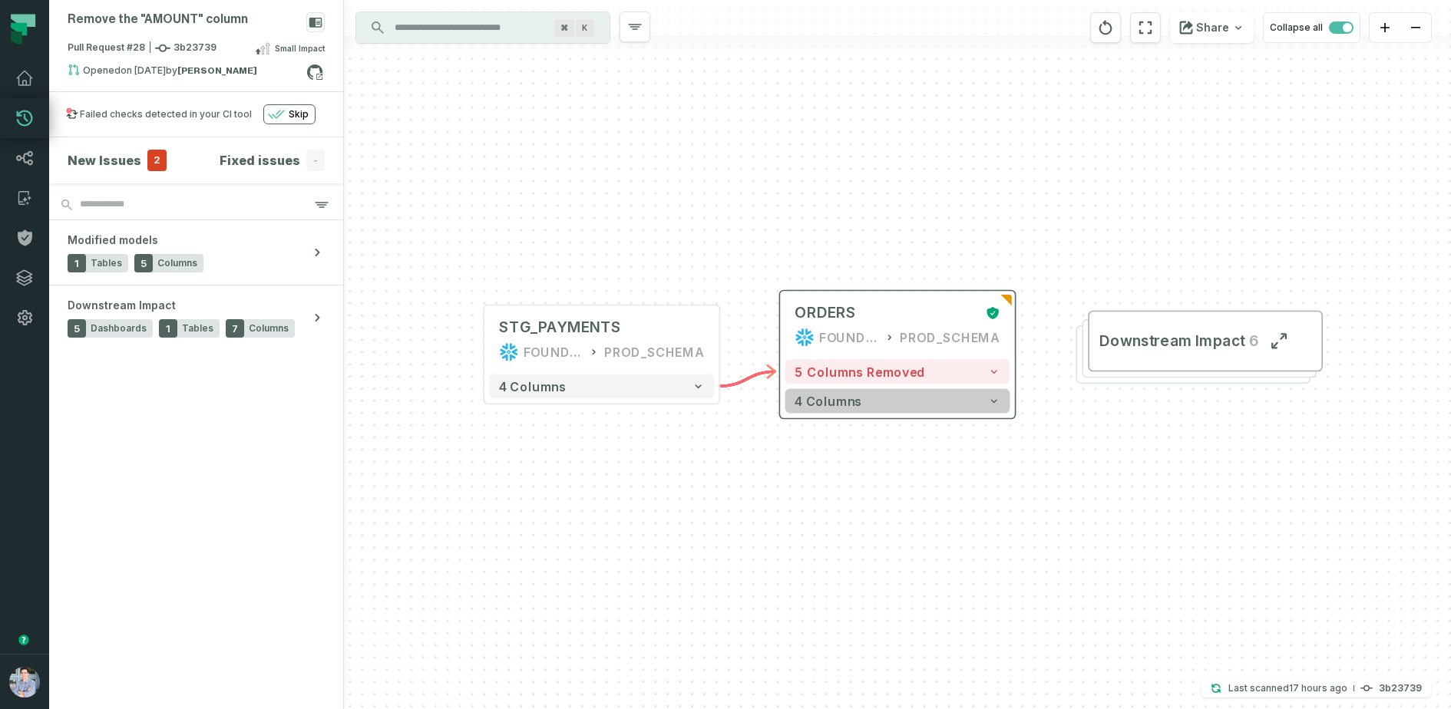
click at [924, 397] on button "4 columns" at bounding box center [897, 401] width 225 height 25
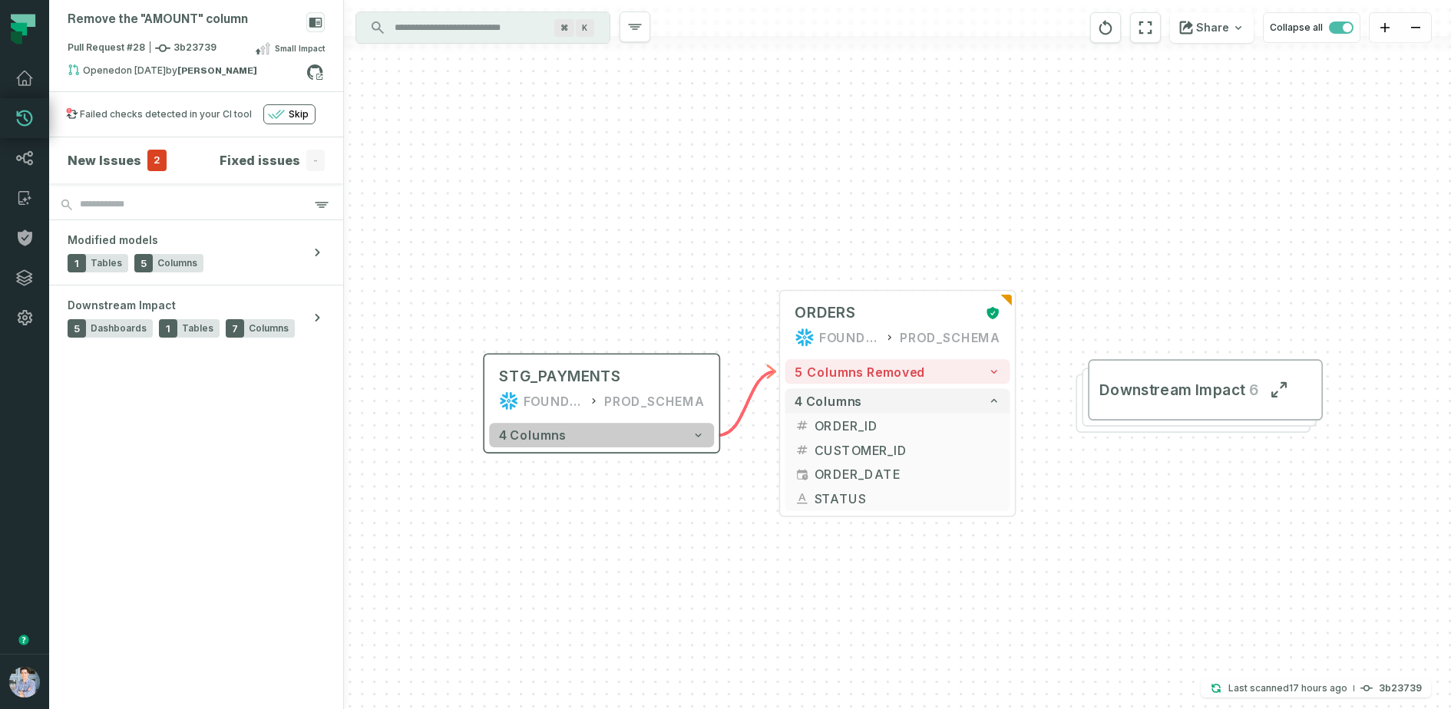
click at [664, 441] on button "4 columns" at bounding box center [601, 435] width 225 height 25
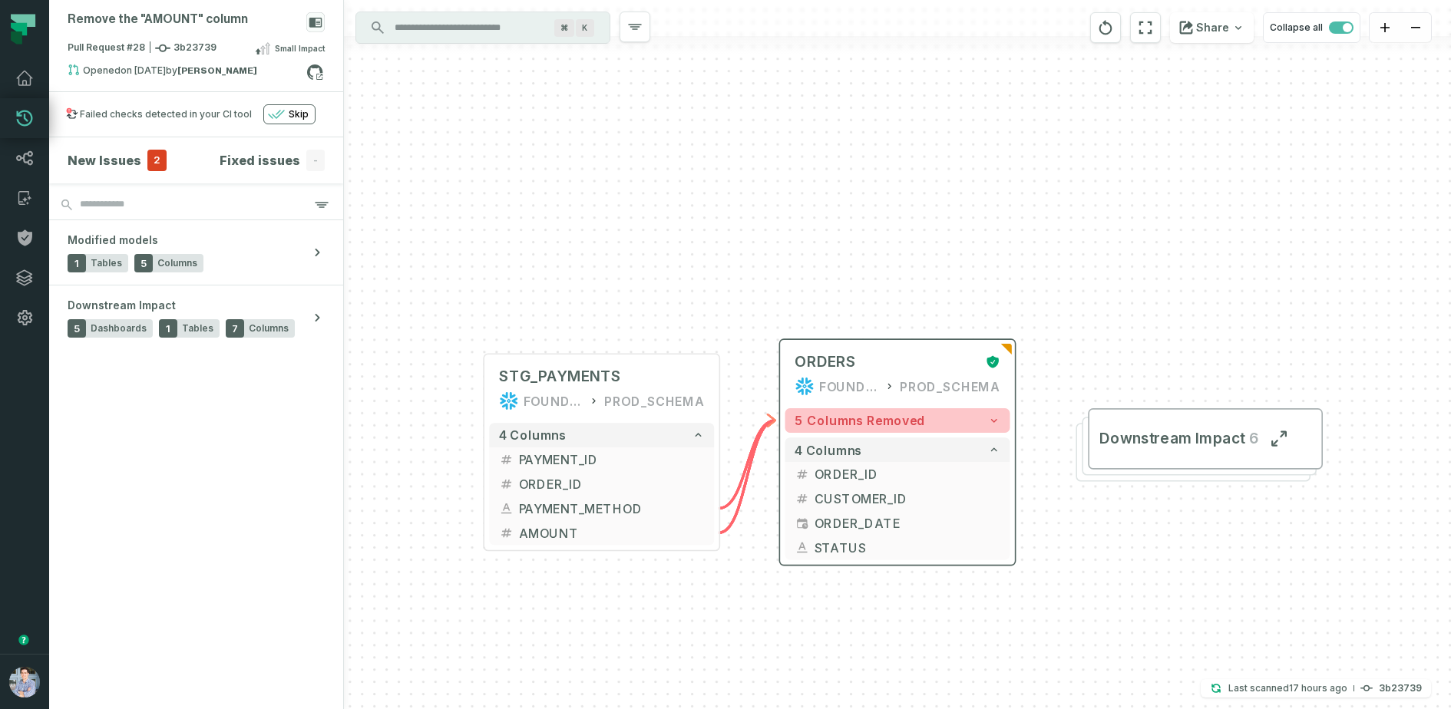
click at [913, 431] on button "5 columns removed" at bounding box center [897, 420] width 225 height 25
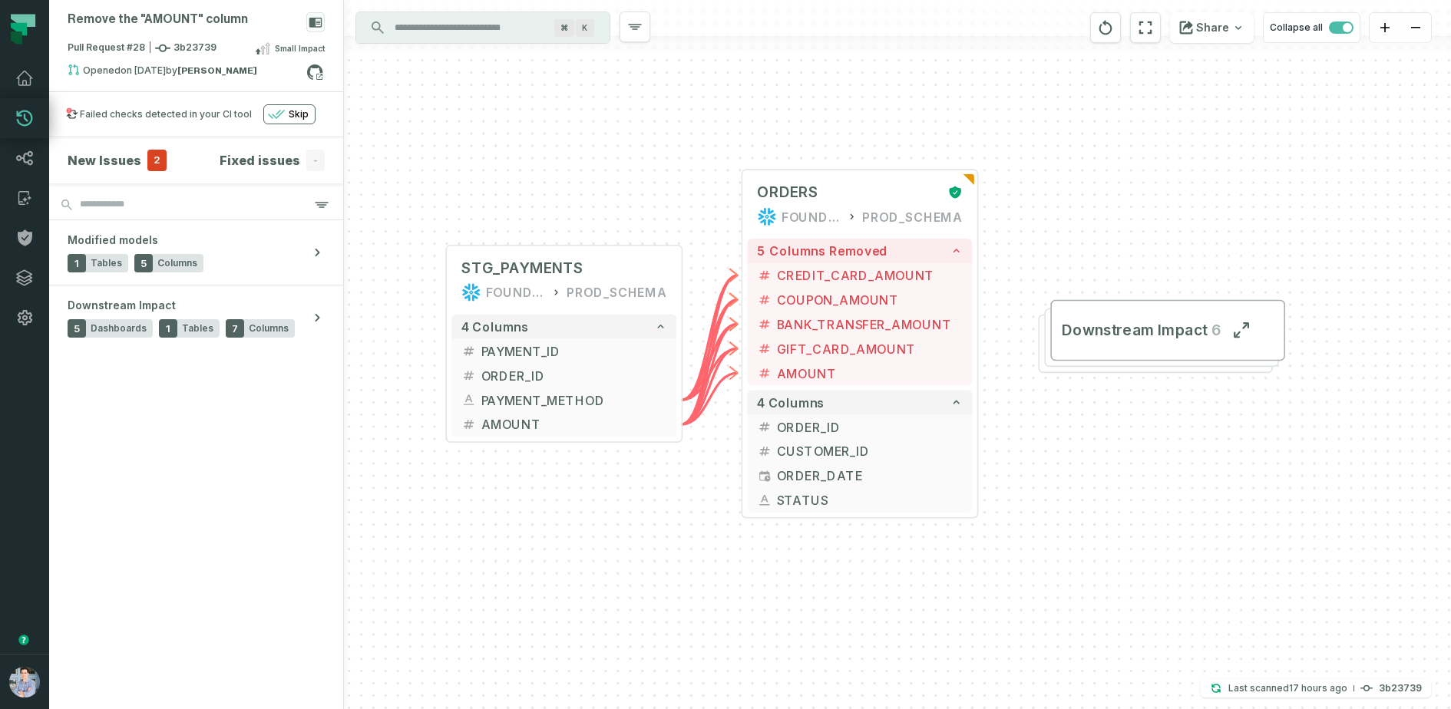
drag, startPoint x: 626, startPoint y: 354, endPoint x: 587, endPoint y: 169, distance: 189.0
click at [587, 169] on div "+ ORDERS FOUNDATIONAL_DB PROD_SCHEMA + 5 columns removed - CREDIT_CARD_AMOUNT -…" at bounding box center [897, 354] width 1107 height 709
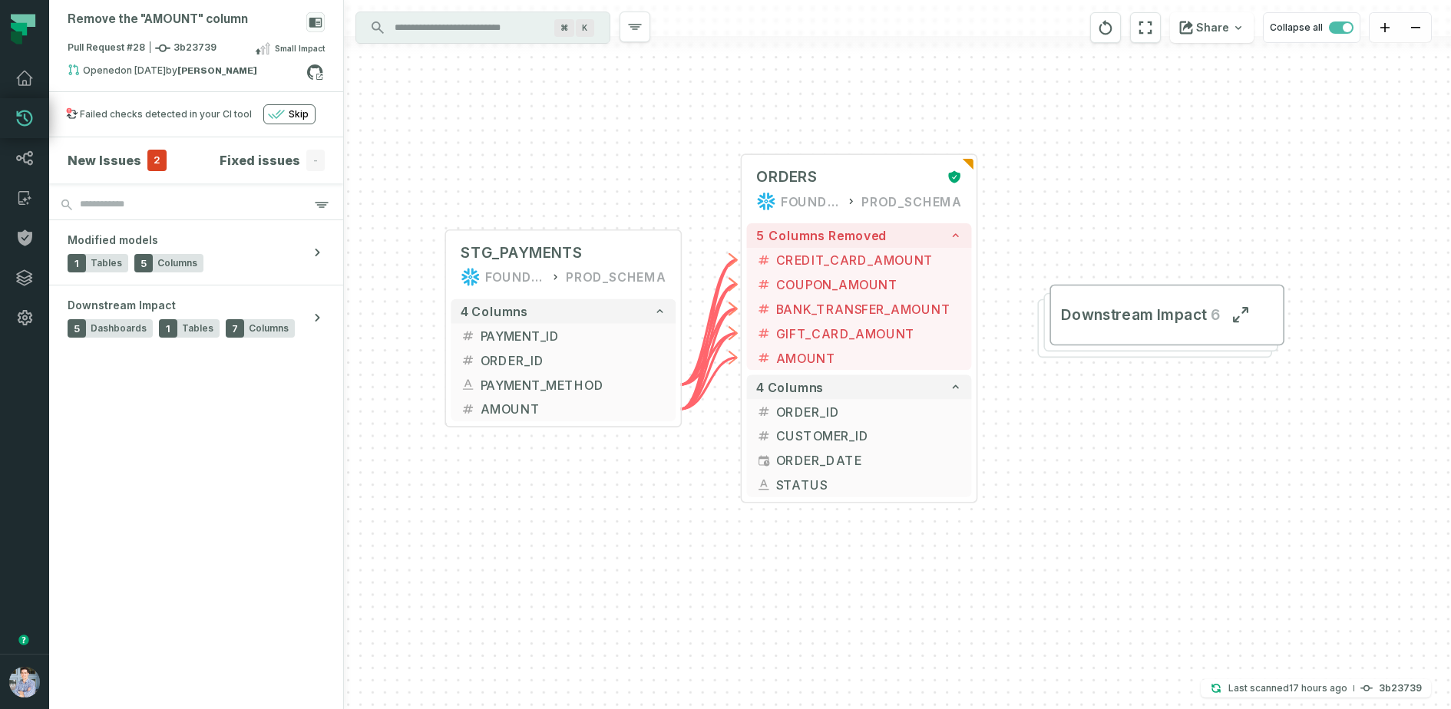
click at [587, 169] on div "+ ORDERS FOUNDATIONAL_DB PROD_SCHEMA + 5 columns removed - CREDIT_CARD_AMOUNT -…" at bounding box center [897, 354] width 1107 height 709
click at [189, 71] on strong "Barak Fargoun" at bounding box center [217, 70] width 80 height 9
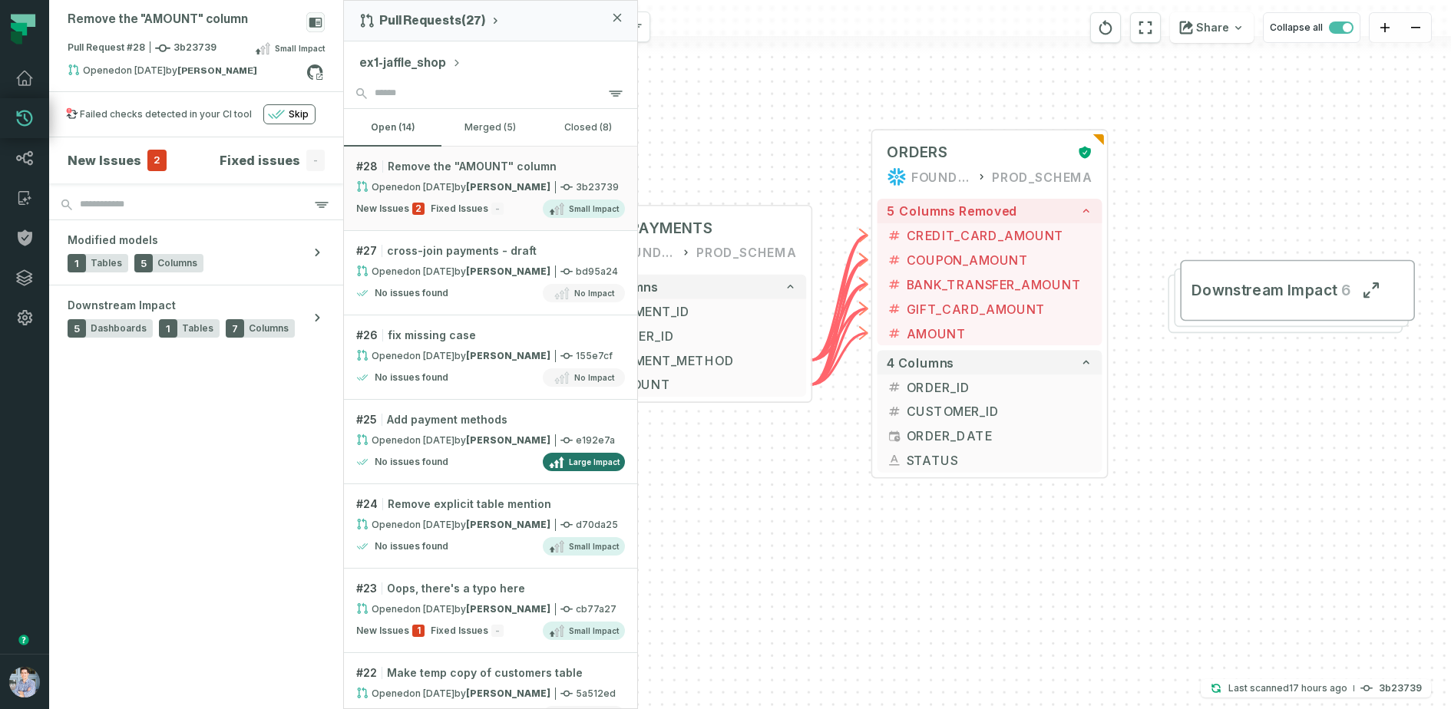
drag, startPoint x: 738, startPoint y: 107, endPoint x: 879, endPoint y: 81, distance: 143.8
click at [879, 81] on div "+ ORDERS FOUNDATIONAL_DB PROD_SCHEMA + 5 columns removed - CREDIT_CARD_AMOUNT -…" at bounding box center [897, 354] width 1107 height 709
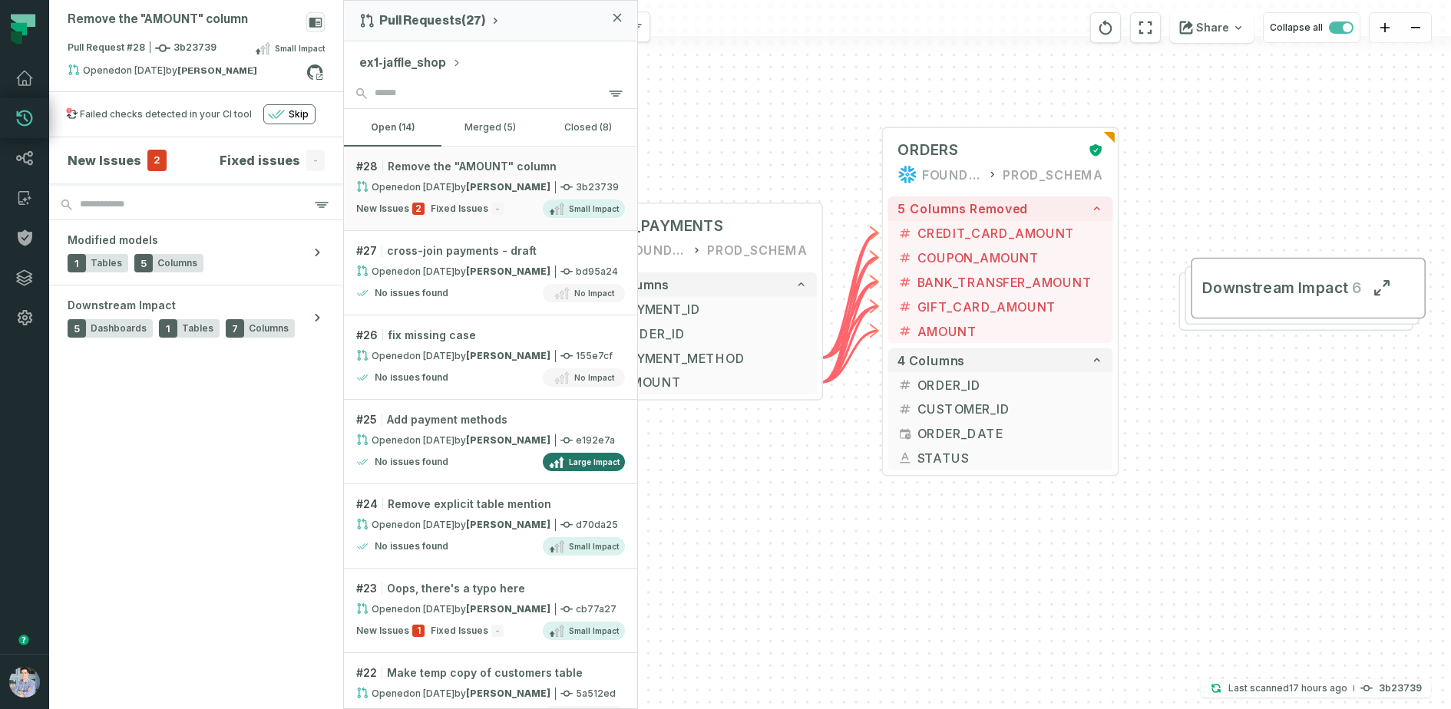
drag, startPoint x: 733, startPoint y: 171, endPoint x: 703, endPoint y: 162, distance: 31.3
click at [703, 162] on div "+ ORDERS FOUNDATIONAL_DB PROD_SCHEMA + 5 columns removed - CREDIT_CARD_AMOUNT -…" at bounding box center [897, 354] width 1107 height 709
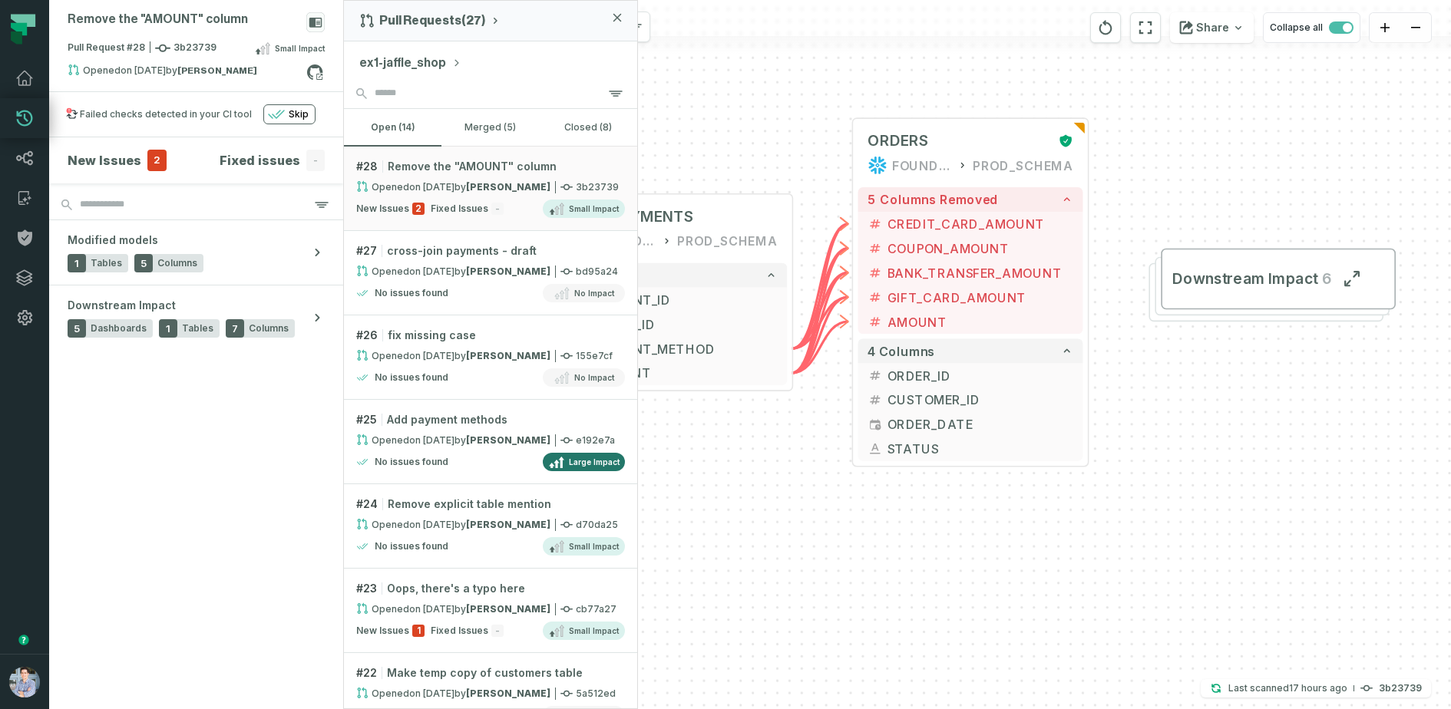
click at [718, 109] on div "+ ORDERS FOUNDATIONAL_DB PROD_SCHEMA + 5 columns removed - CREDIT_CARD_AMOUNT -…" at bounding box center [897, 354] width 1107 height 709
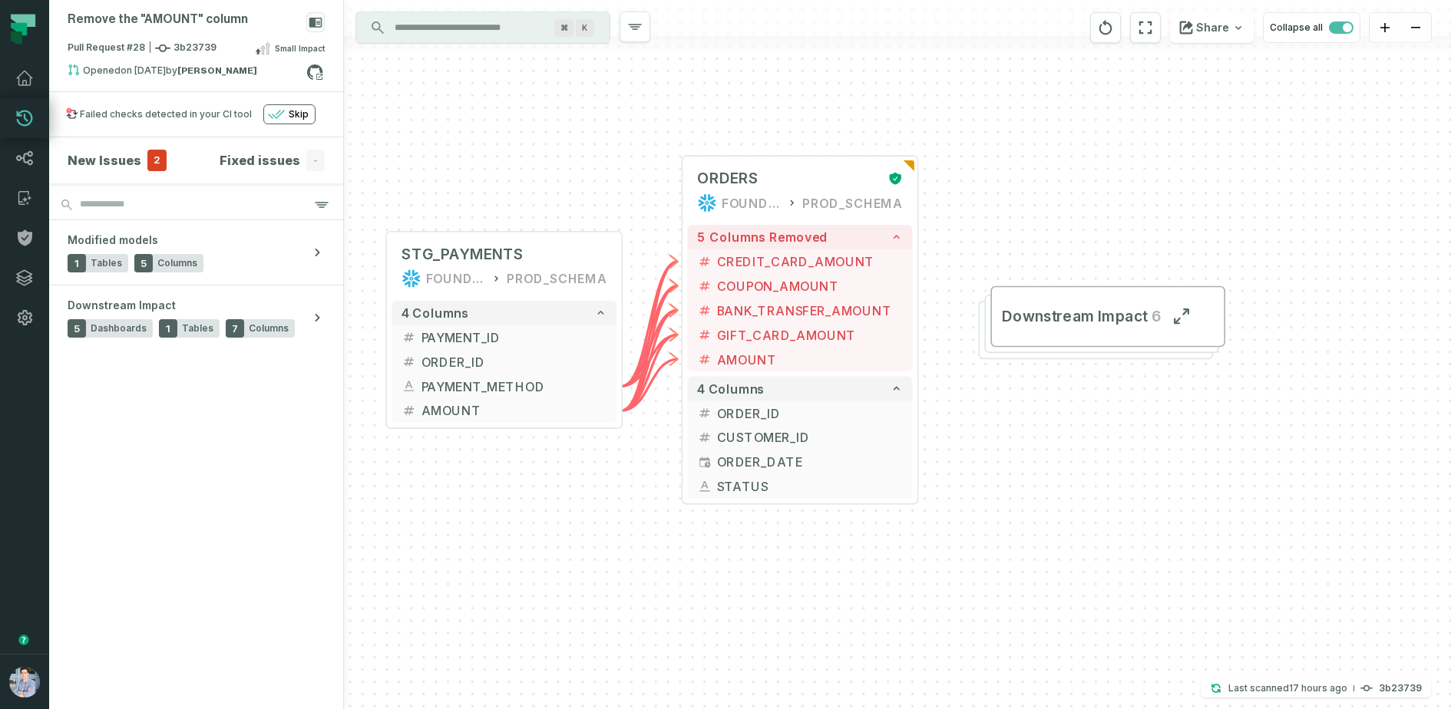
drag, startPoint x: 675, startPoint y: 107, endPoint x: 497, endPoint y: 157, distance: 185.2
click at [497, 157] on div "+ ORDERS FOUNDATIONAL_DB PROD_SCHEMA + 5 columns removed - CREDIT_CARD_AMOUNT -…" at bounding box center [897, 354] width 1107 height 709
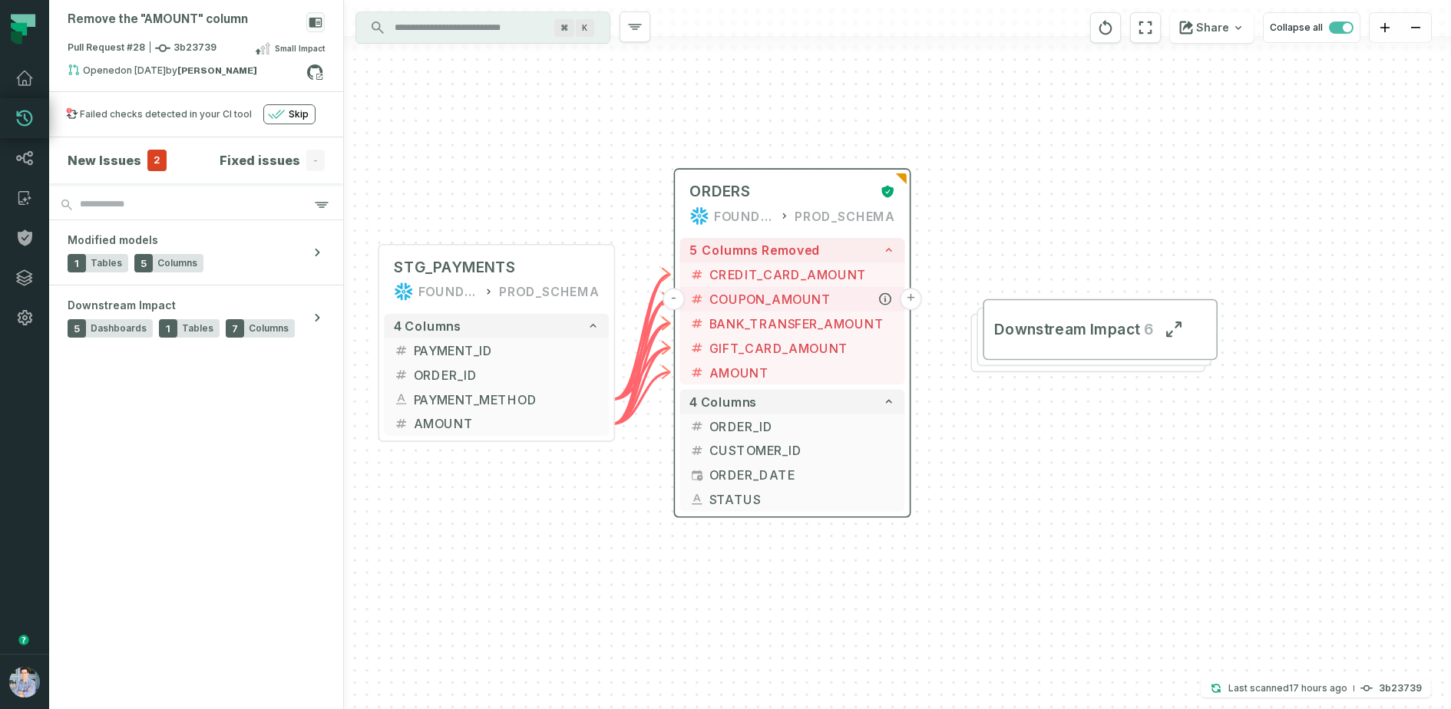
click at [908, 301] on button "+" at bounding box center [911, 299] width 22 height 22
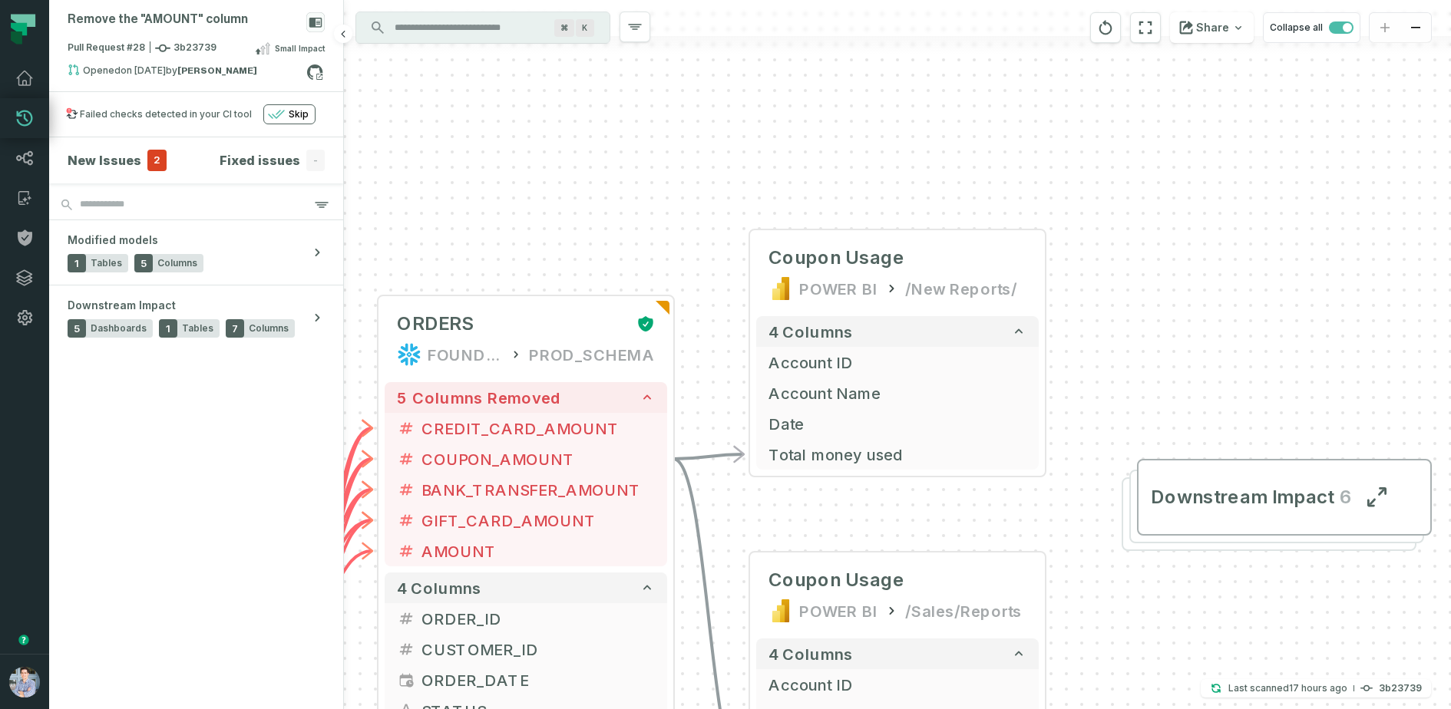
click at [98, 166] on h4 "New Issues" at bounding box center [105, 160] width 74 height 18
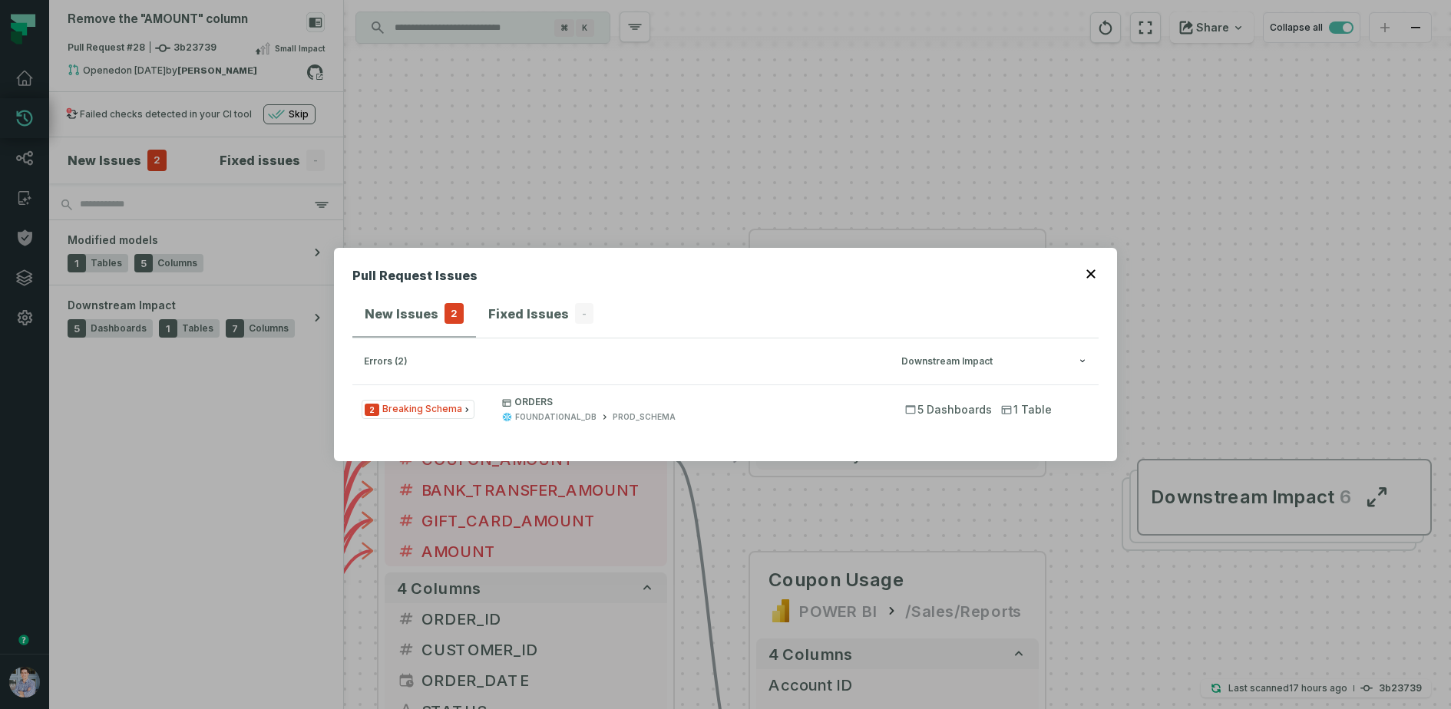
click at [1088, 275] on icon "button" at bounding box center [1090, 273] width 9 height 9
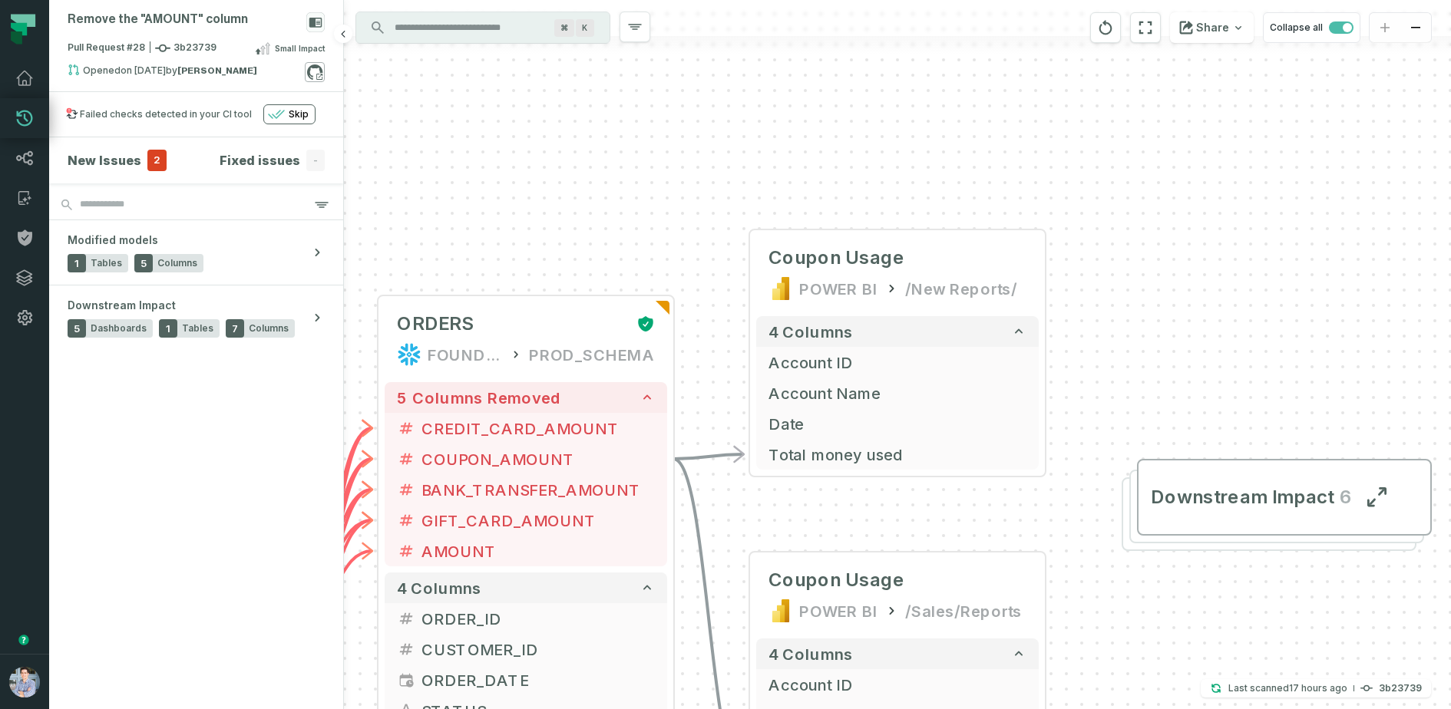
click at [311, 70] on icon at bounding box center [315, 72] width 20 height 20
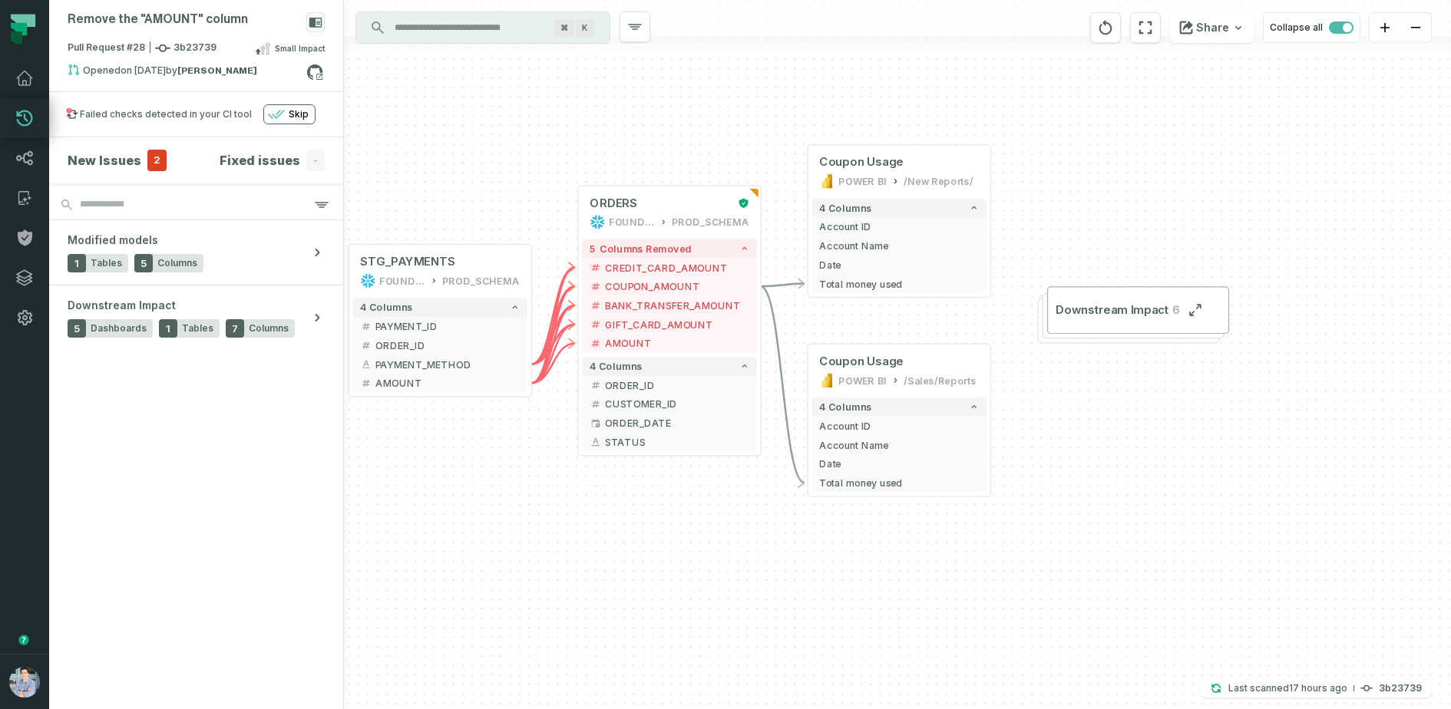
drag, startPoint x: 481, startPoint y: 161, endPoint x: 625, endPoint y: 107, distance: 154.0
click at [625, 107] on div "+ Coupon Usage POWER BI /New Reports/ 4 columns + Account ID + Account Name + D…" at bounding box center [897, 354] width 1107 height 709
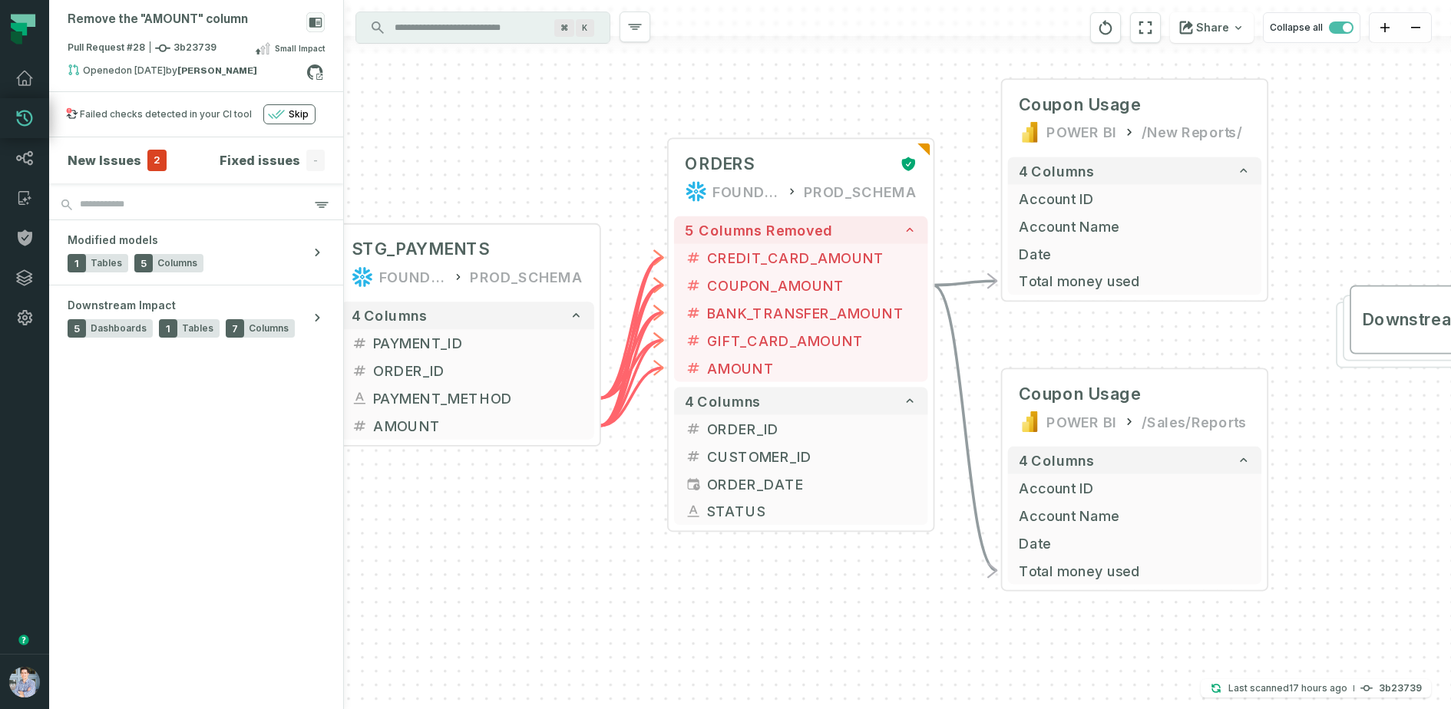
drag, startPoint x: 497, startPoint y: 550, endPoint x: 610, endPoint y: 545, distance: 113.0
click at [610, 545] on div "+ Coupon Usage POWER BI /New Reports/ 4 columns + Account ID + Account Name + D…" at bounding box center [897, 354] width 1107 height 709
click at [719, 276] on span "COUPON_AMOUNT" at bounding box center [812, 285] width 210 height 21
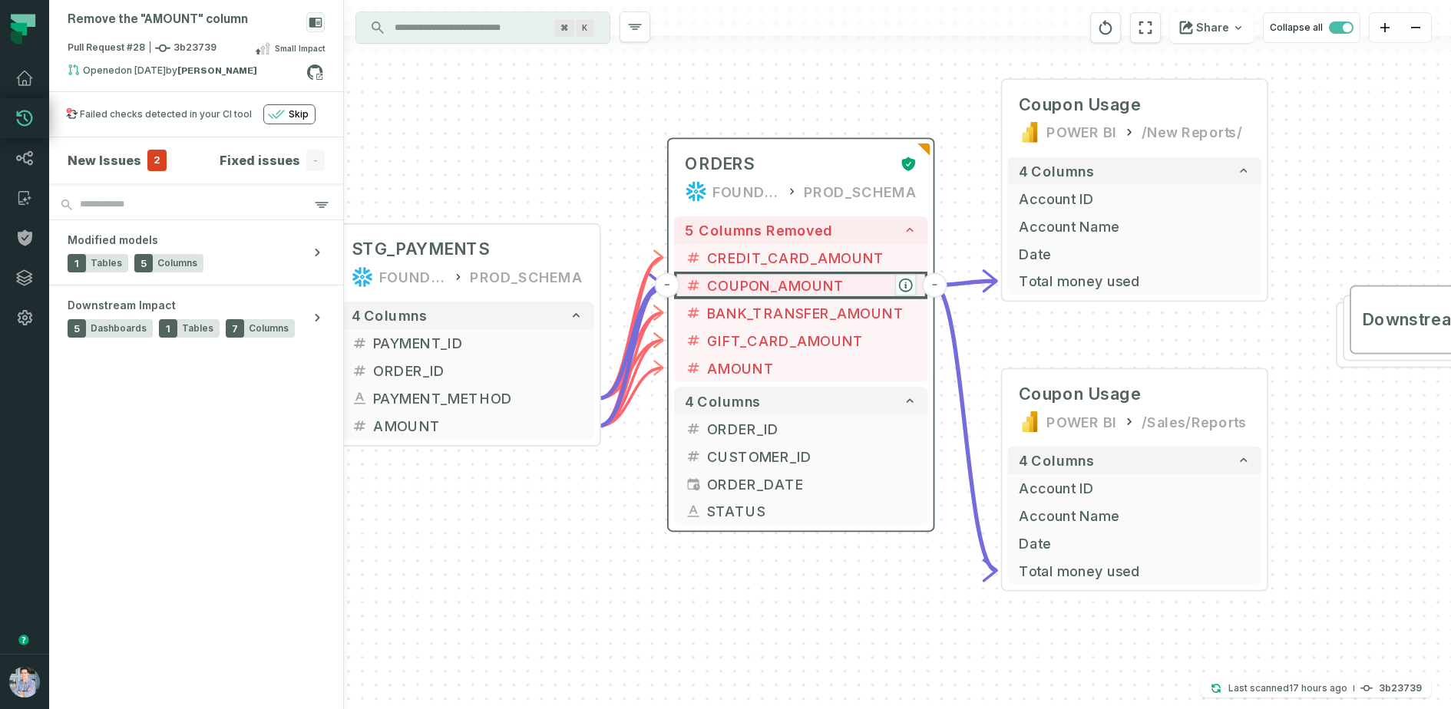
click at [906, 284] on icon "button" at bounding box center [906, 285] width 12 height 12
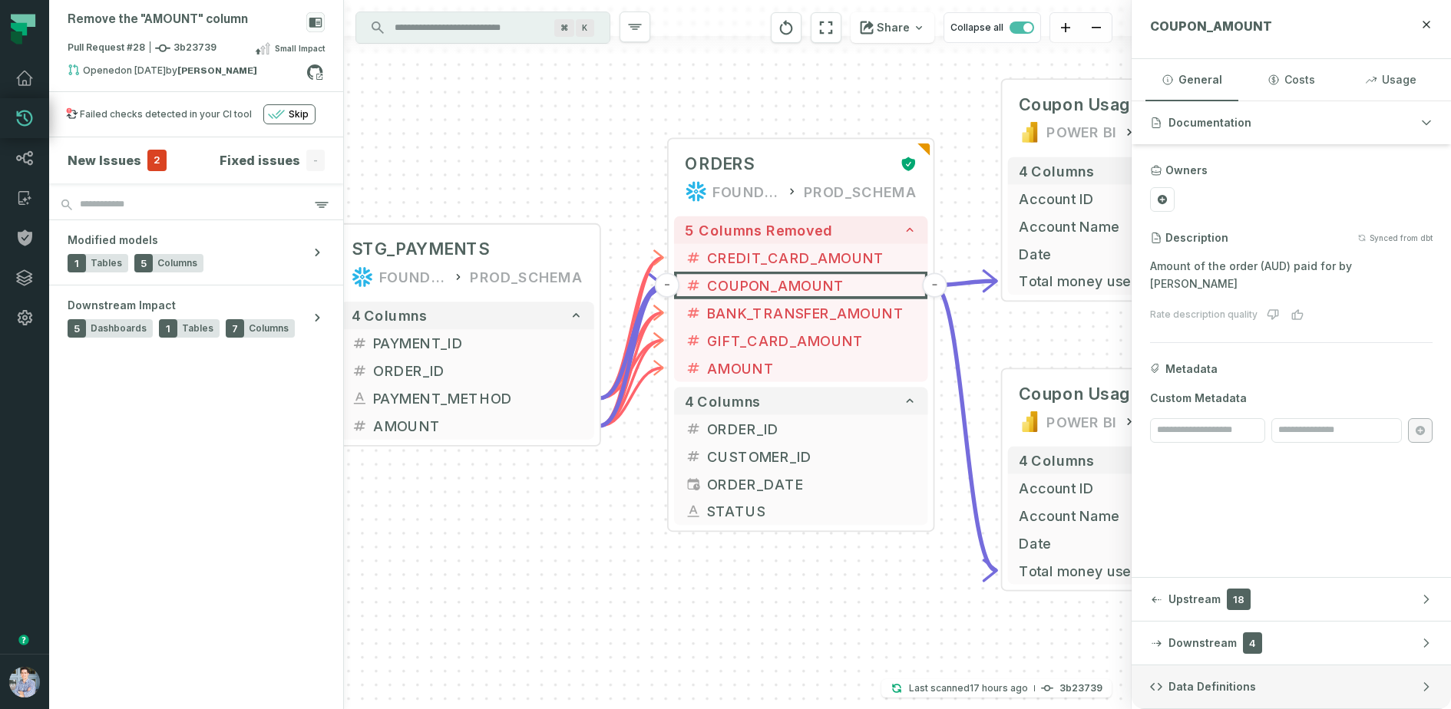
click at [1229, 691] on span "Data Definitions" at bounding box center [1213, 686] width 88 height 15
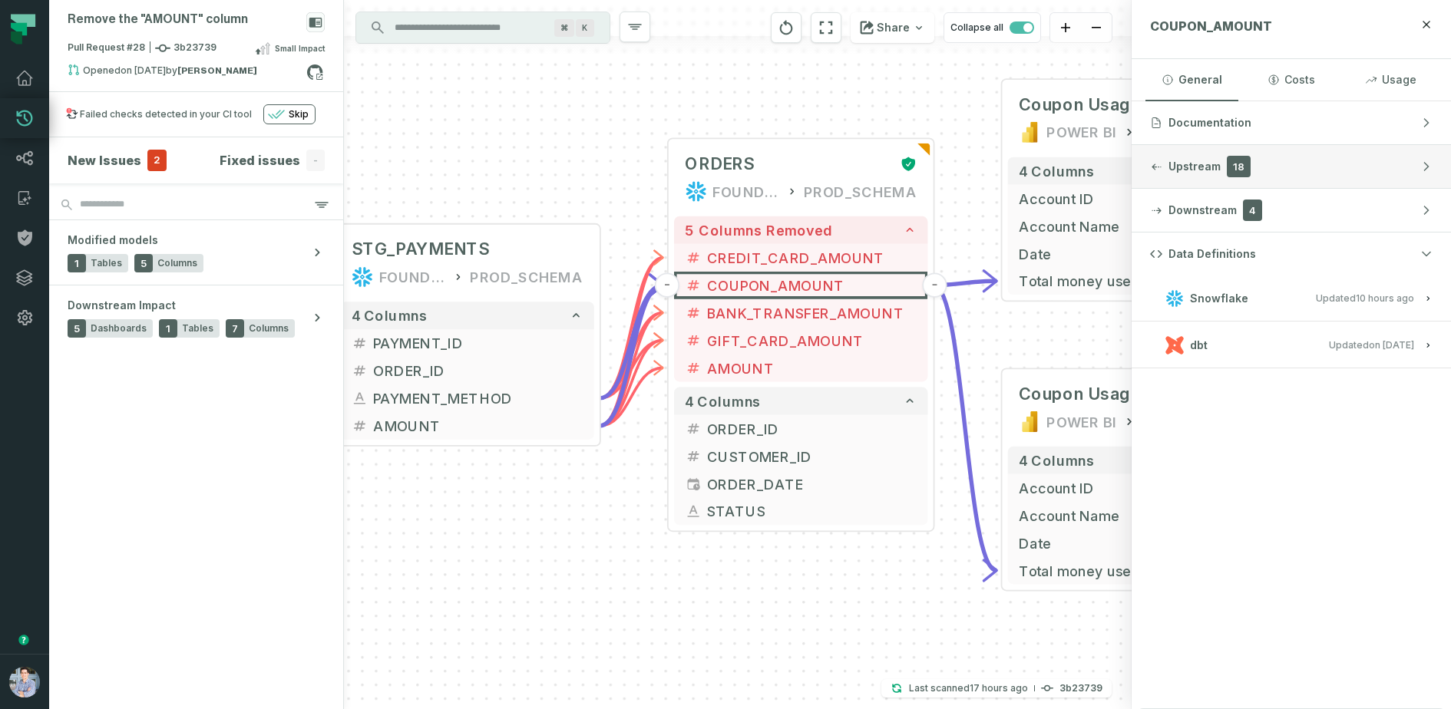
click at [1188, 174] on button "Upstream 18" at bounding box center [1291, 166] width 319 height 43
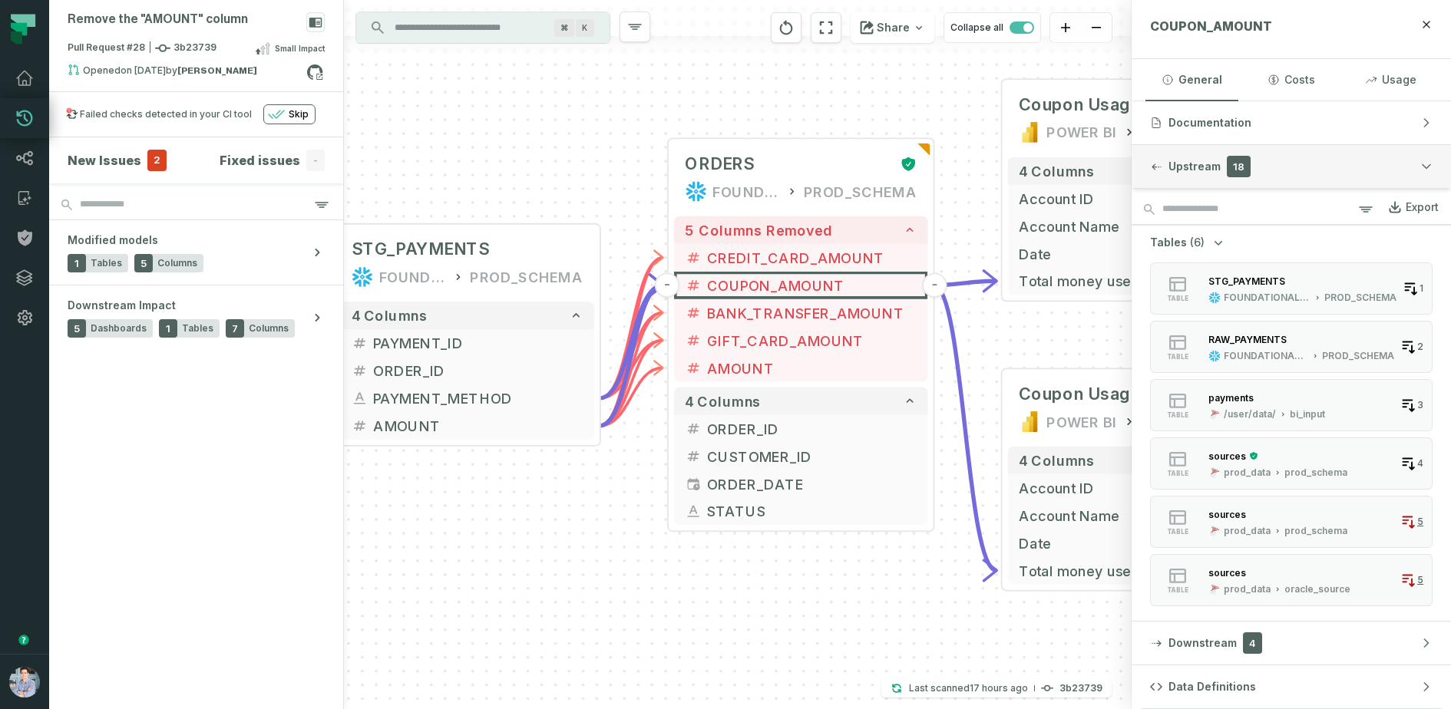
click at [1197, 159] on span "Upstream" at bounding box center [1195, 166] width 52 height 15
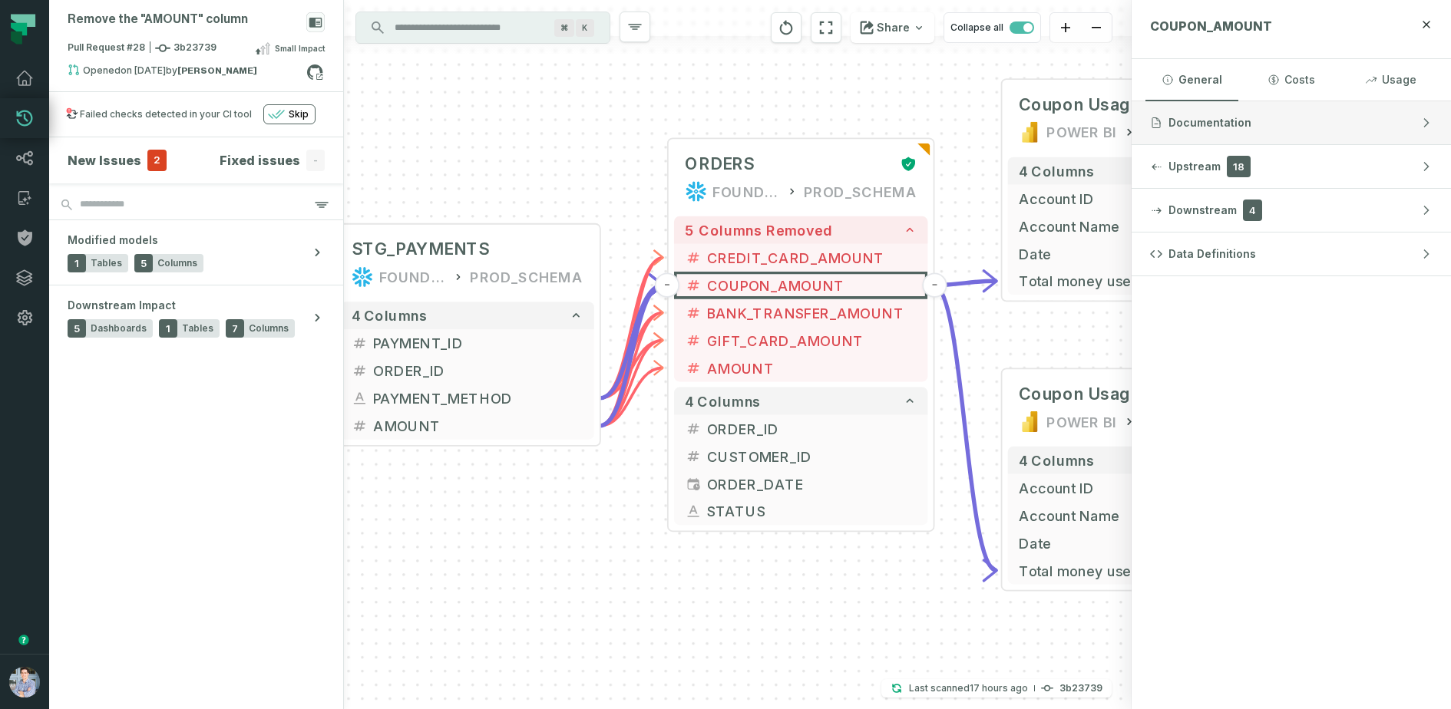
click at [1208, 127] on span "Documentation" at bounding box center [1210, 122] width 83 height 15
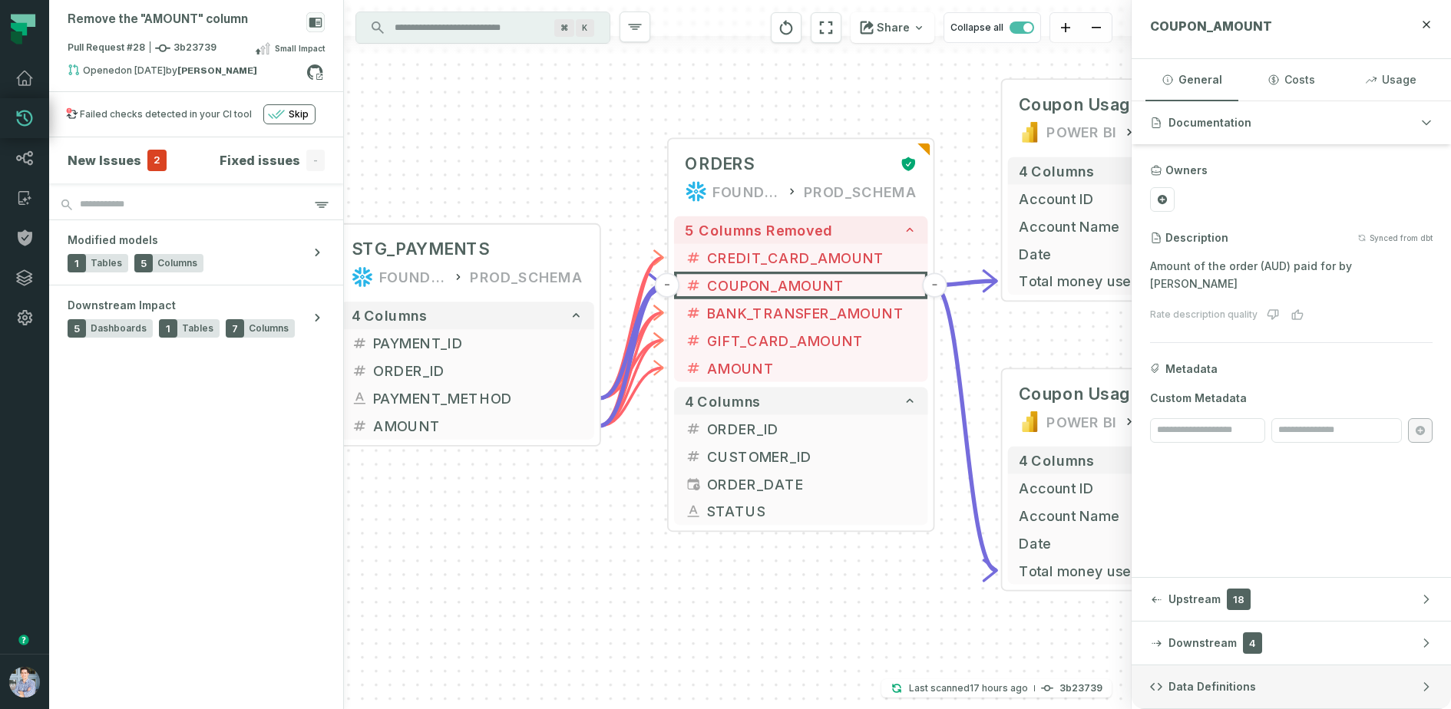
click at [1215, 686] on span "Data Definitions" at bounding box center [1213, 686] width 88 height 15
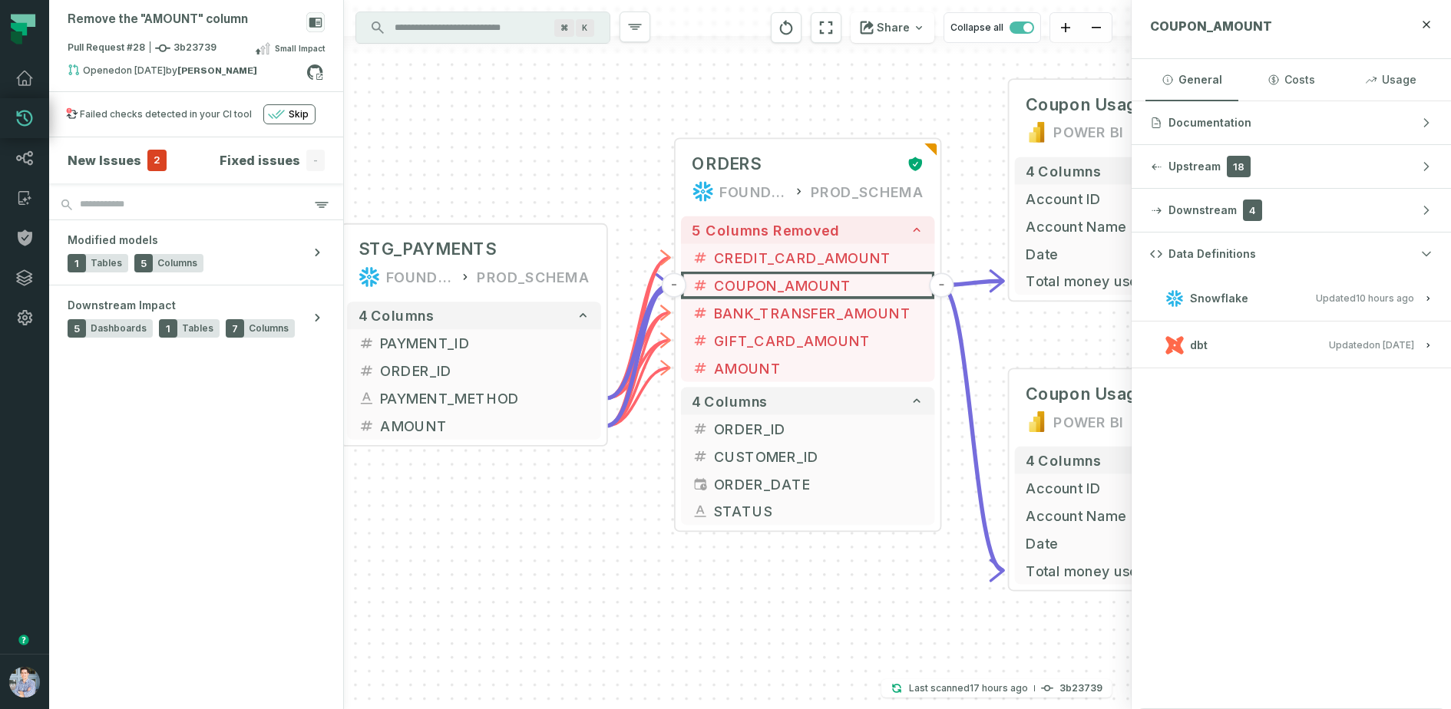
drag, startPoint x: 500, startPoint y: 521, endPoint x: 542, endPoint y: 521, distance: 42.2
click at [542, 521] on div "+ Coupon Usage POWER BI /New Reports/ 4 columns + Account ID + Account Name + D…" at bounding box center [738, 354] width 788 height 709
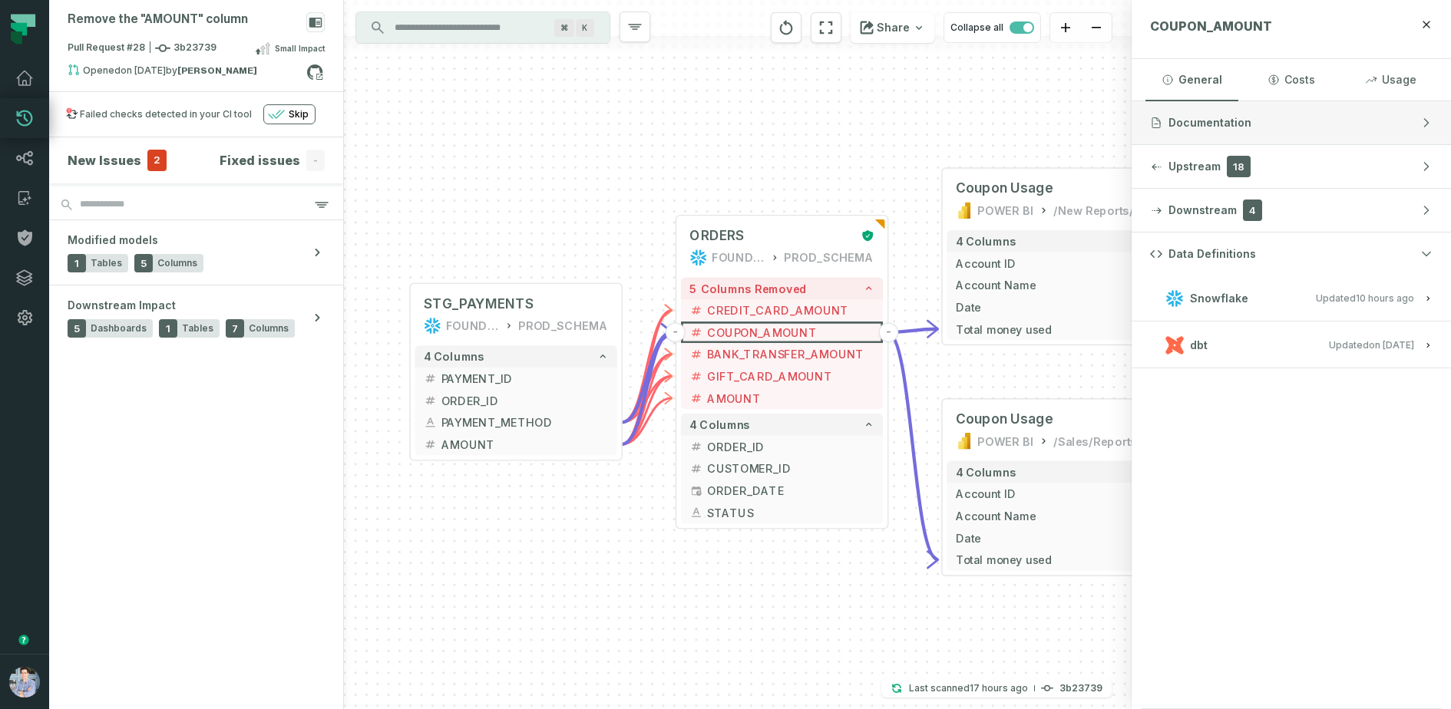
click at [1198, 111] on button "Documentation" at bounding box center [1291, 122] width 319 height 43
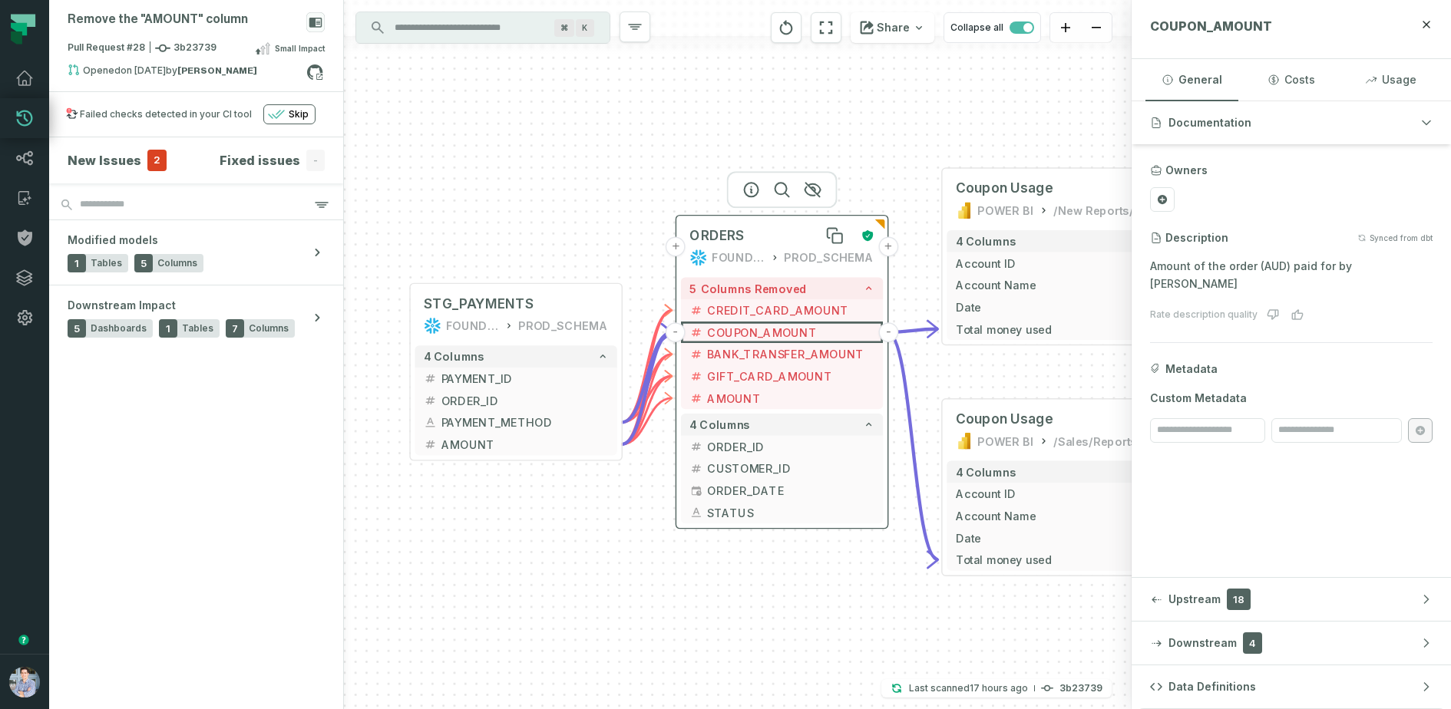
click at [772, 243] on div "ORDERS" at bounding box center [770, 236] width 163 height 18
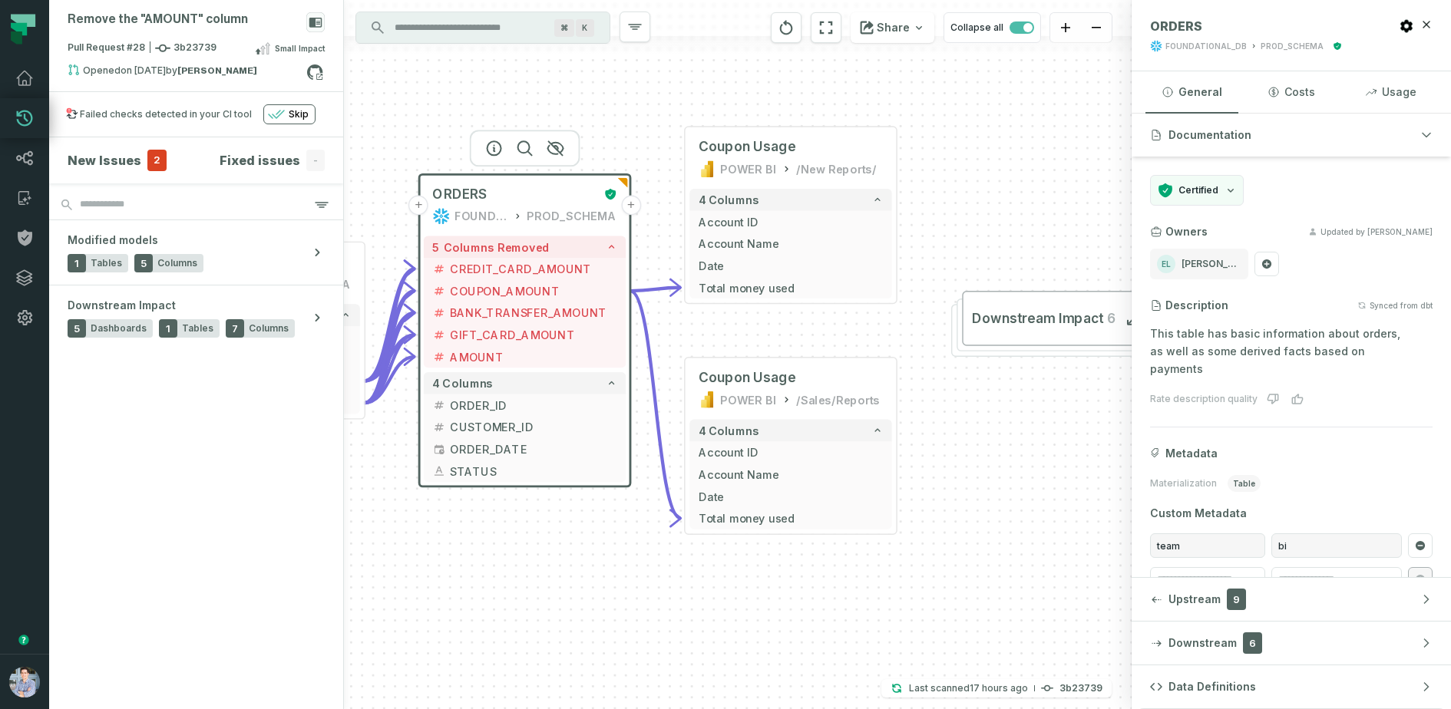
drag, startPoint x: 613, startPoint y: 199, endPoint x: 363, endPoint y: 154, distance: 253.5
click at [354, 154] on div "+ Coupon Usage POWER BI /New Reports/ 4 columns + Account ID + Account Name + D…" at bounding box center [738, 354] width 788 height 709
click at [766, 136] on span "Coupon Usage" at bounding box center [746, 144] width 98 height 18
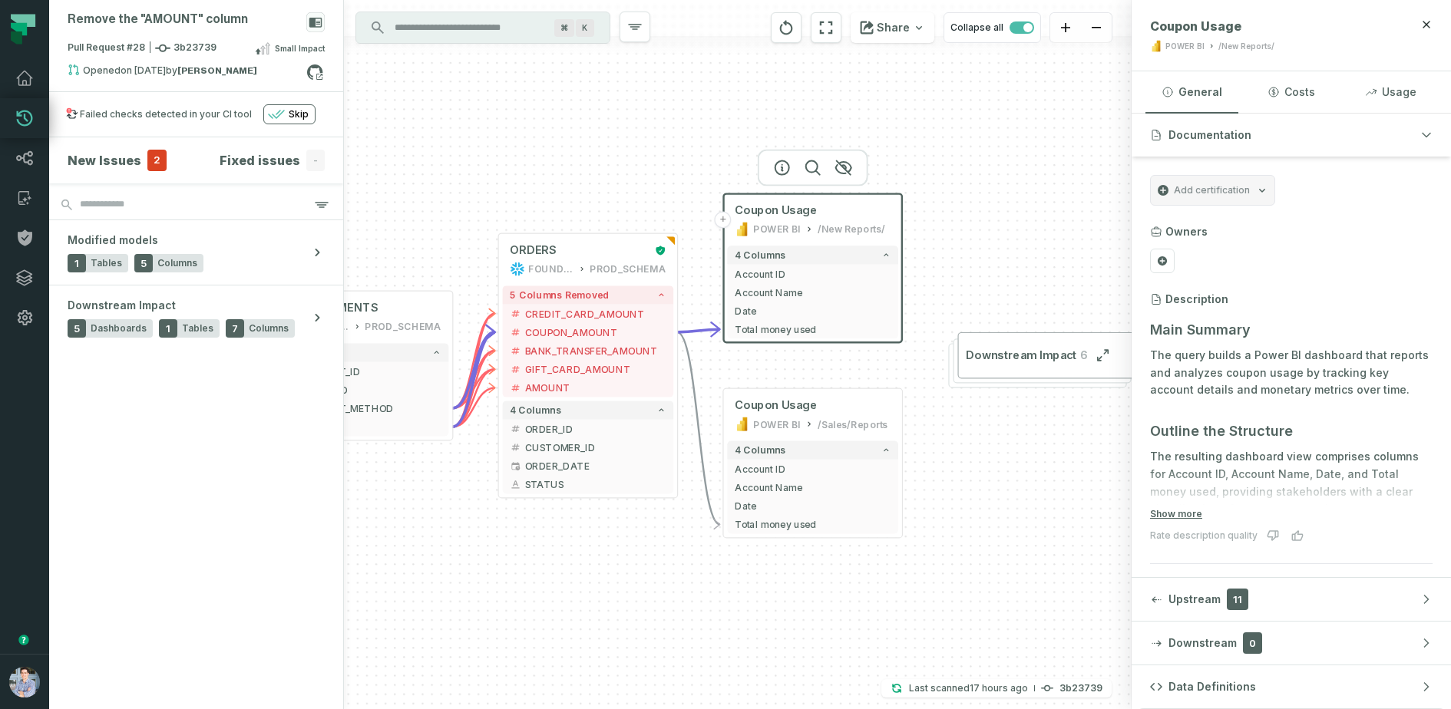
drag, startPoint x: 574, startPoint y: 587, endPoint x: 650, endPoint y: 578, distance: 76.6
click at [650, 578] on div "+ Coupon Usage POWER BI /New Reports/ 4 columns + Account ID + Account Name + D…" at bounding box center [738, 354] width 788 height 709
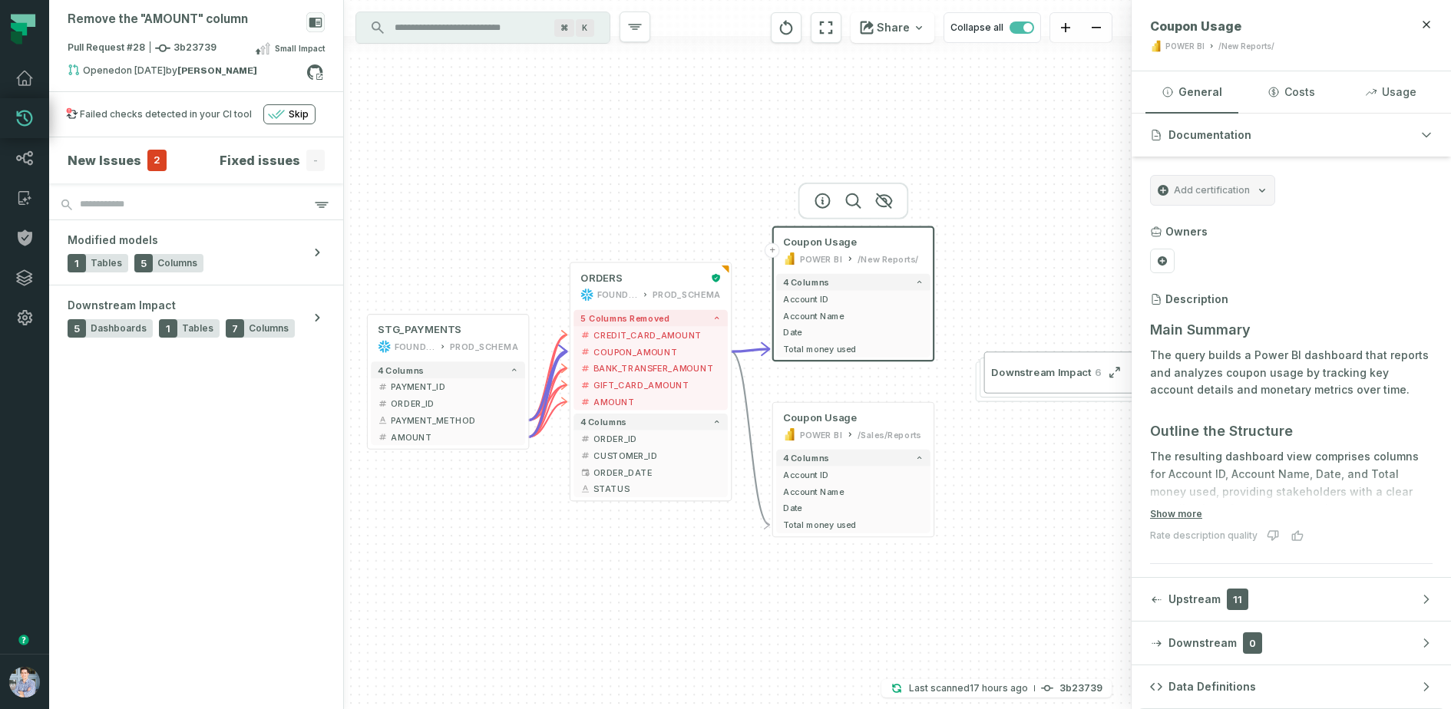
drag, startPoint x: 557, startPoint y: 567, endPoint x: 593, endPoint y: 567, distance: 36.9
click at [593, 567] on div "+ Coupon Usage POWER BI /New Reports/ 4 columns + Account ID + Account Name + D…" at bounding box center [738, 354] width 788 height 709
click at [36, 156] on link "Lineage" at bounding box center [24, 158] width 49 height 40
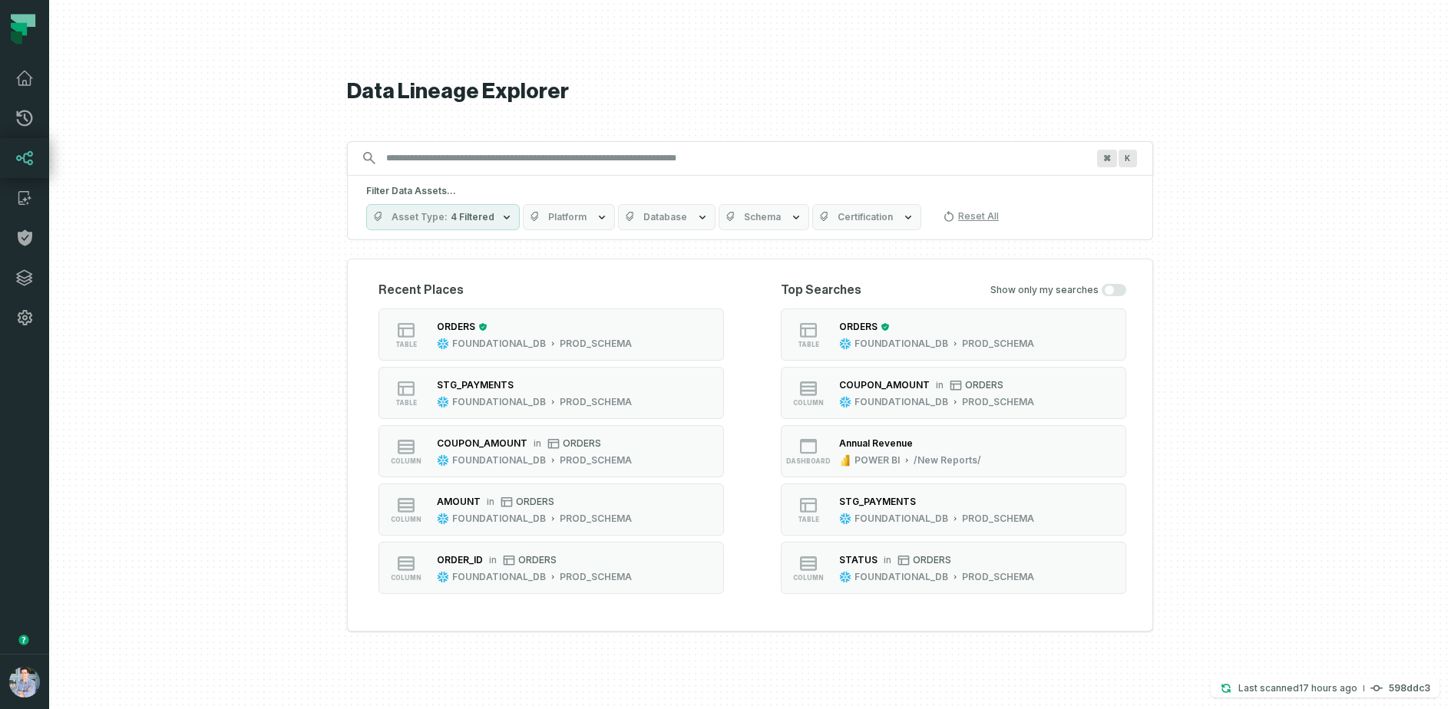
click at [253, 240] on div at bounding box center [750, 354] width 1402 height 709
